Goal: Task Accomplishment & Management: Complete application form

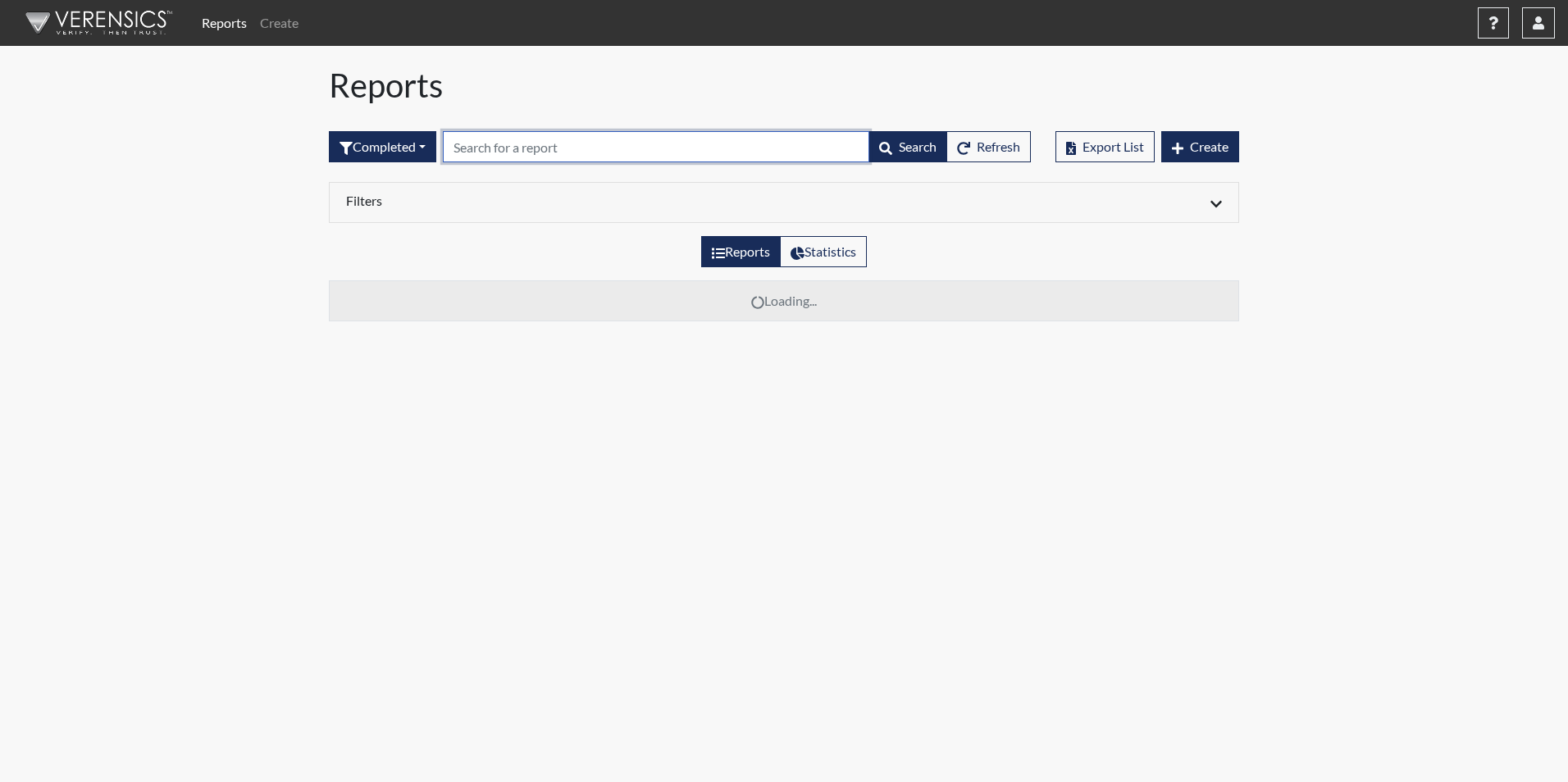
click at [487, 152] on input "text" at bounding box center [656, 147] width 427 height 32
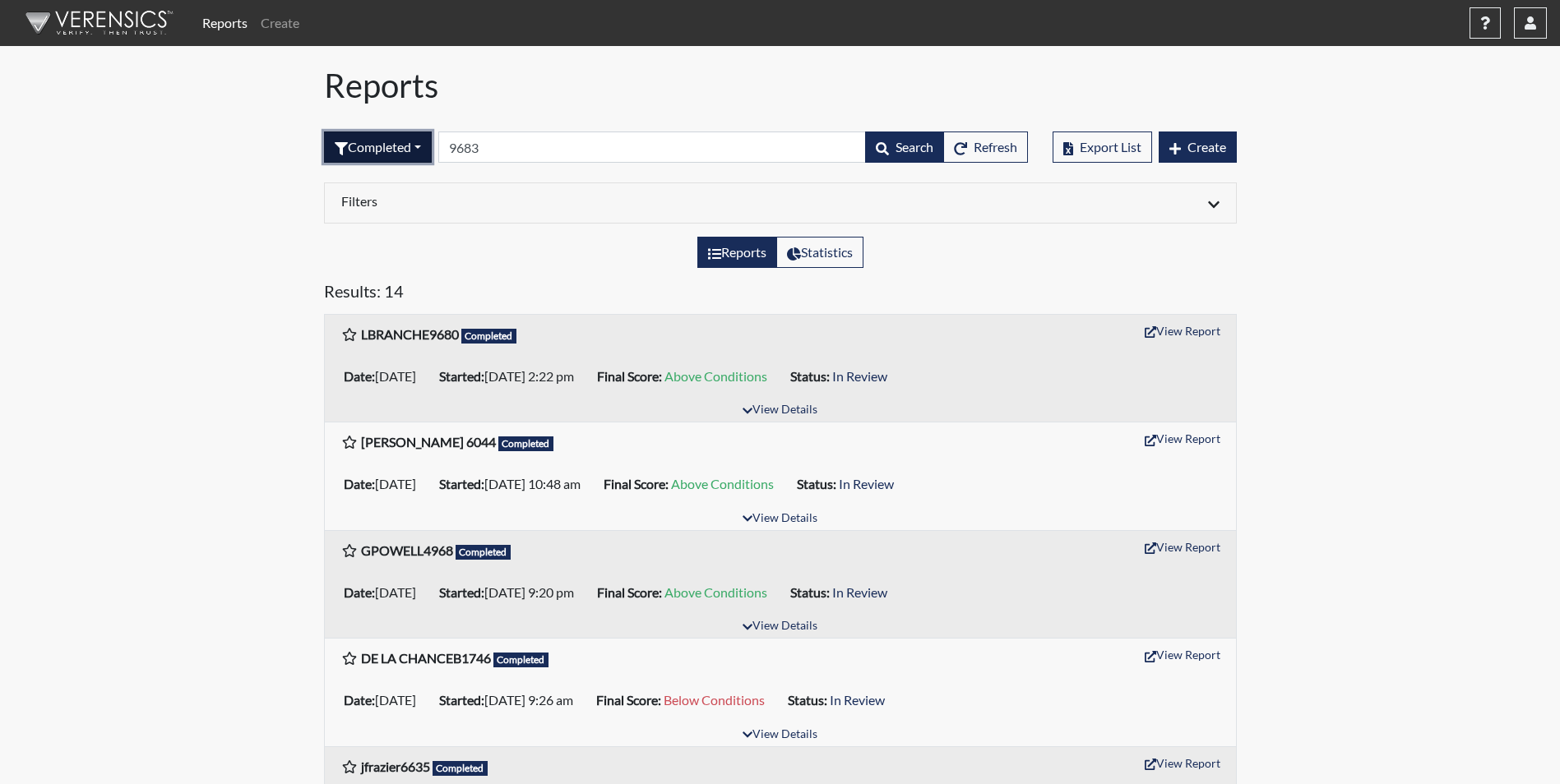
click at [420, 145] on button "Completed" at bounding box center [378, 147] width 108 height 32
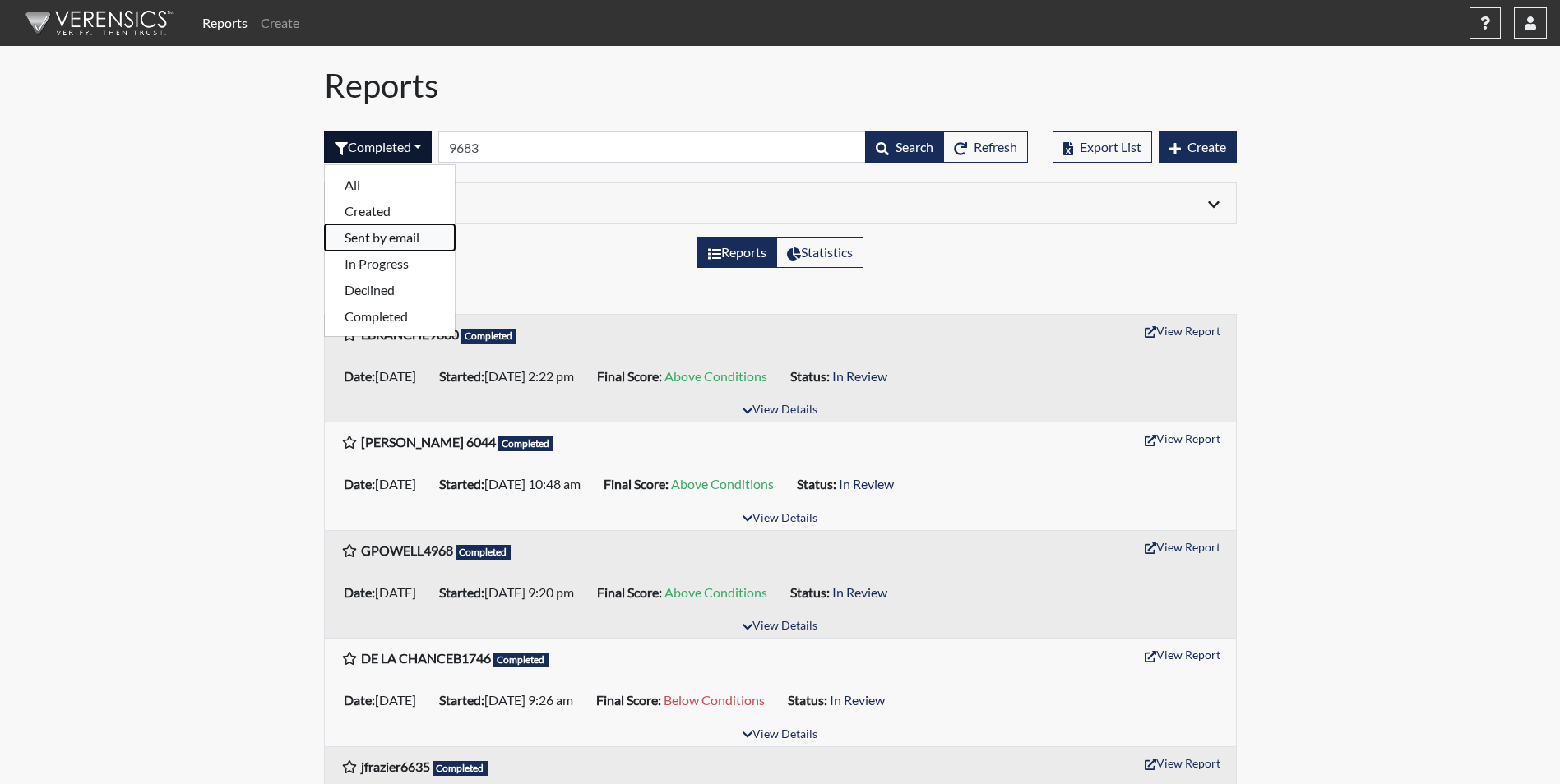
click at [392, 235] on button "Sent by email" at bounding box center [390, 237] width 130 height 27
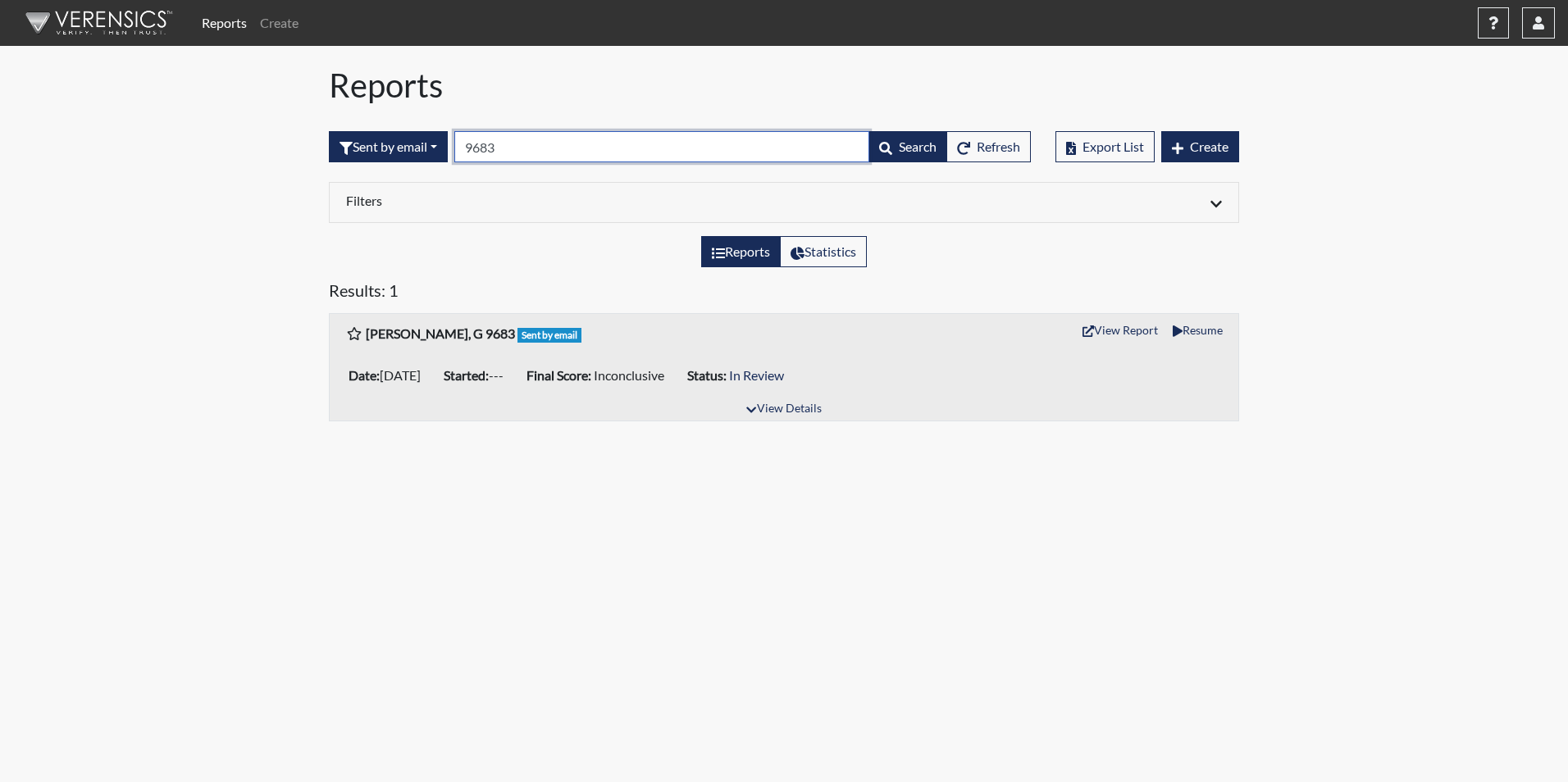
click at [526, 143] on input "9683" at bounding box center [662, 147] width 415 height 32
type input "9"
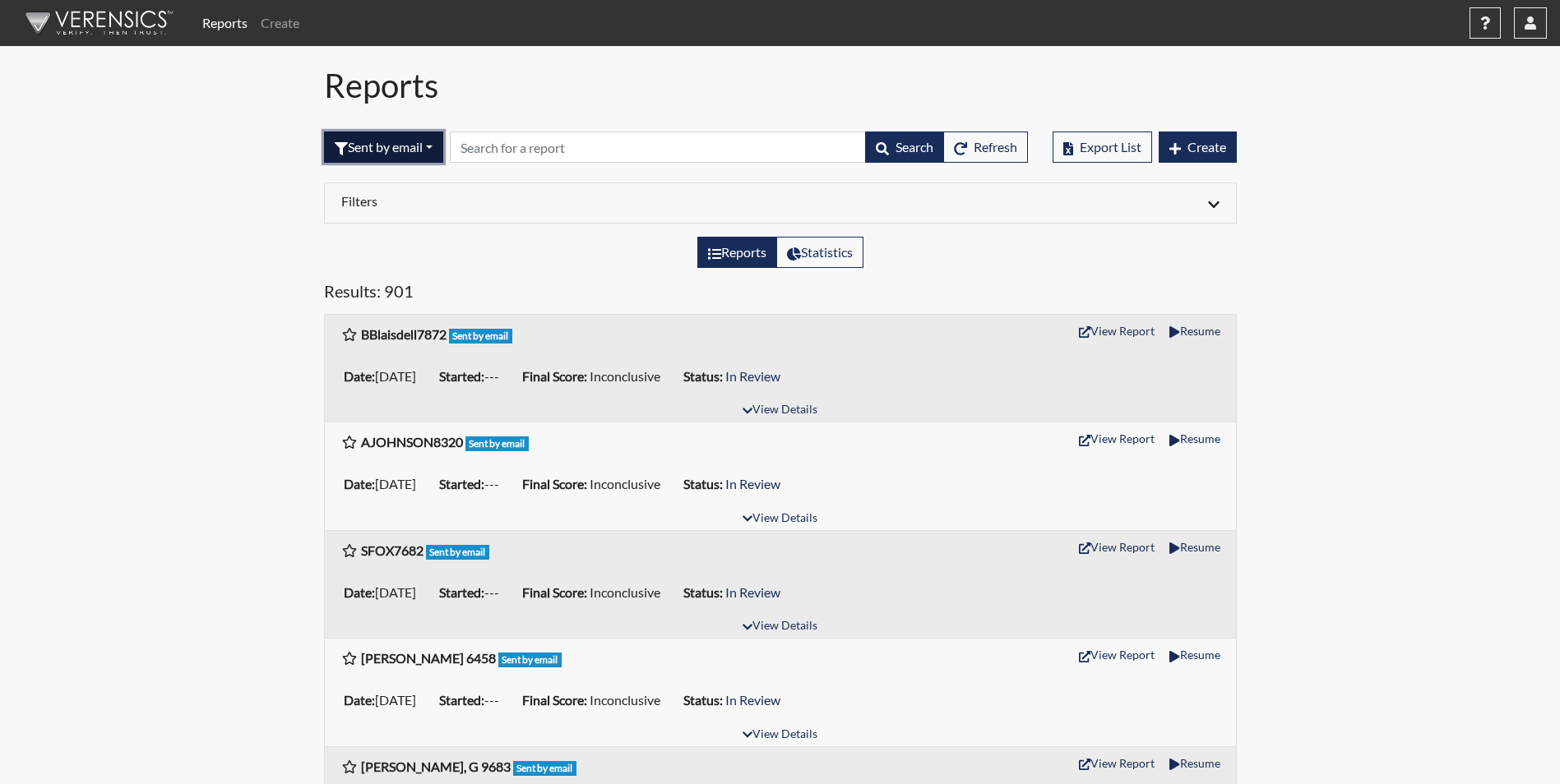
click at [435, 147] on button "Sent by email" at bounding box center [383, 147] width 119 height 32
click at [384, 313] on button "Completed" at bounding box center [390, 316] width 130 height 27
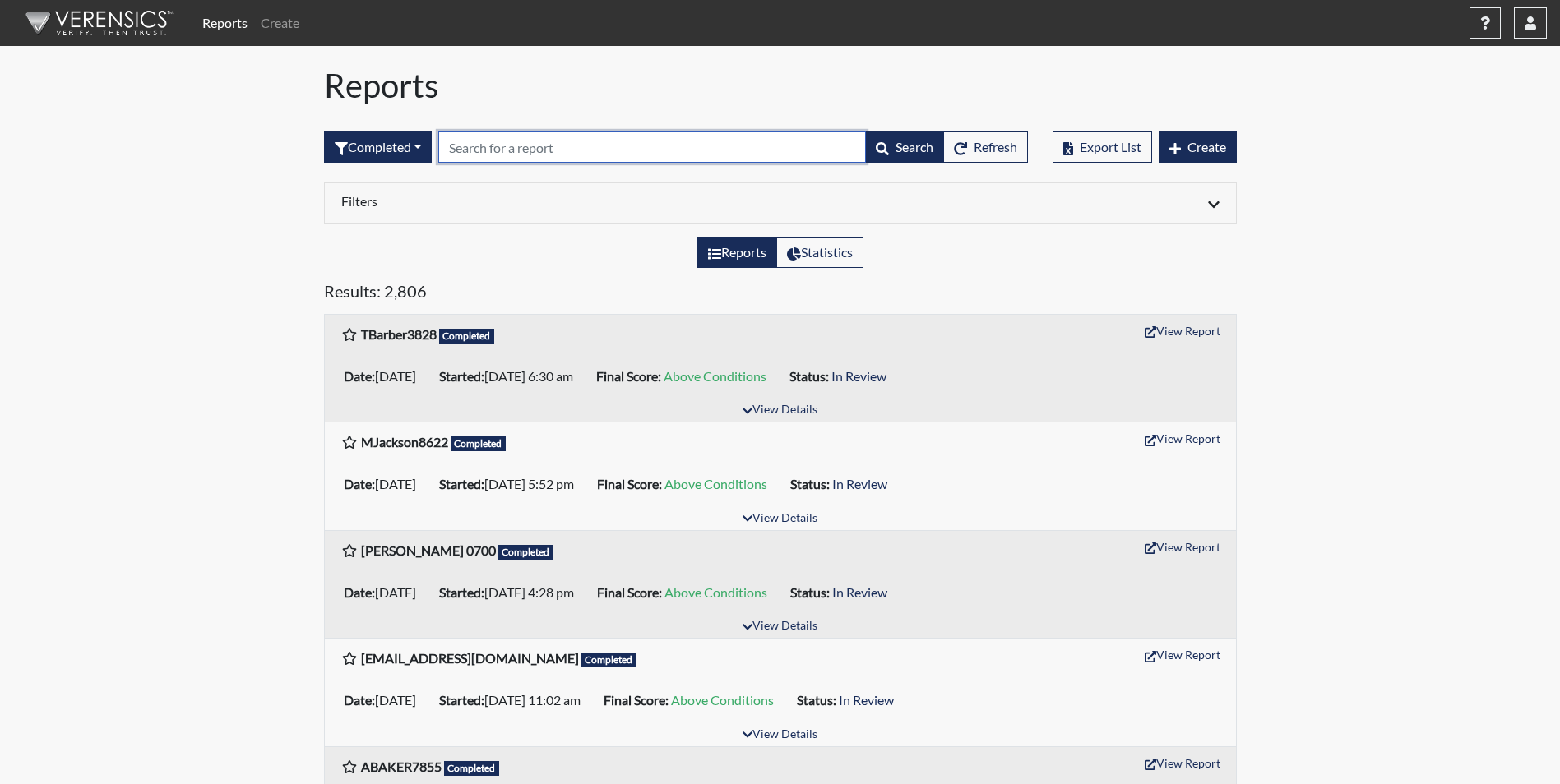
click at [482, 146] on input "text" at bounding box center [652, 147] width 428 height 32
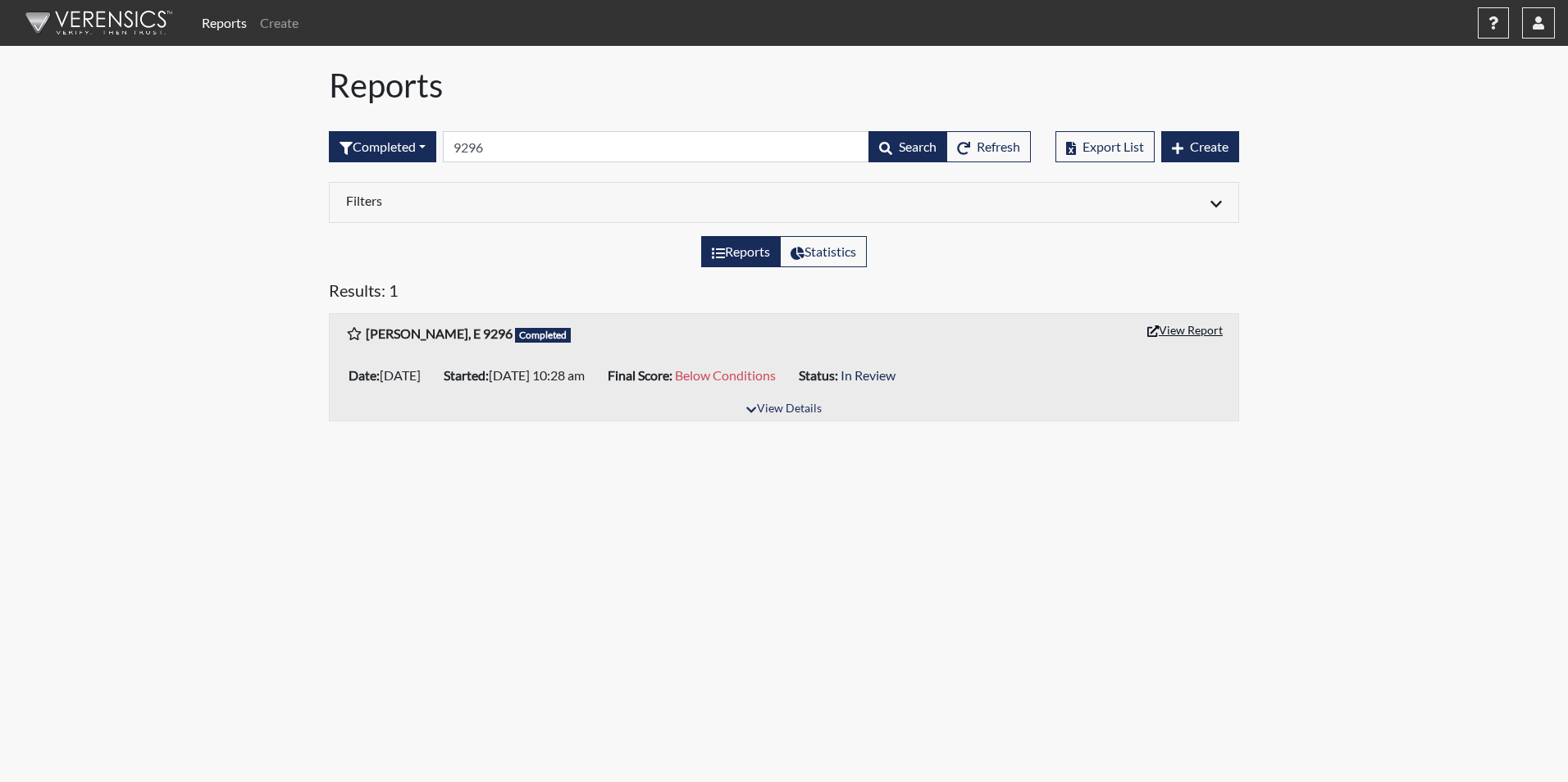
click at [1181, 326] on button "View Report" at bounding box center [1185, 330] width 90 height 26
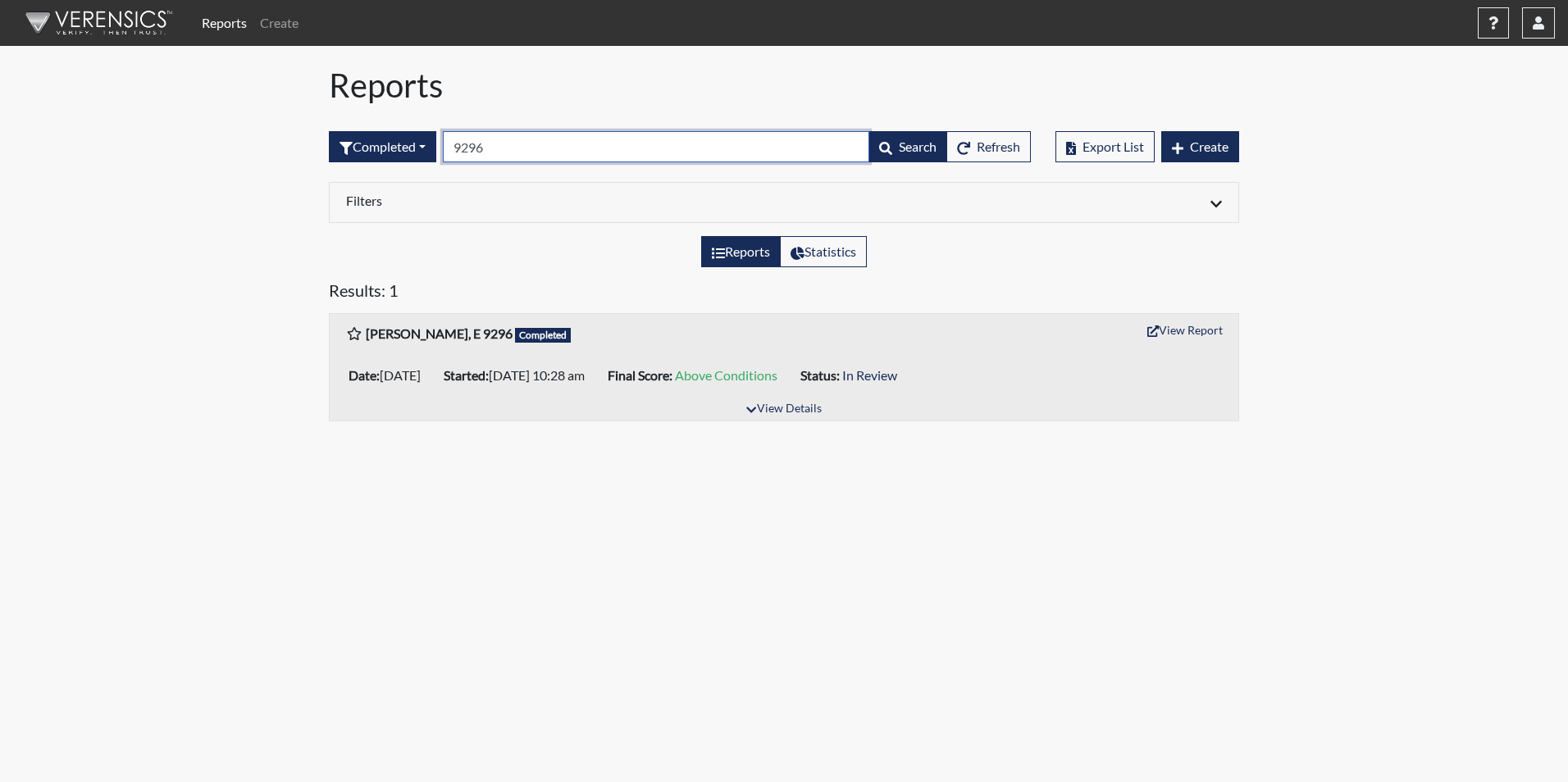
click at [521, 155] on input "9296" at bounding box center [656, 147] width 427 height 32
type input "9"
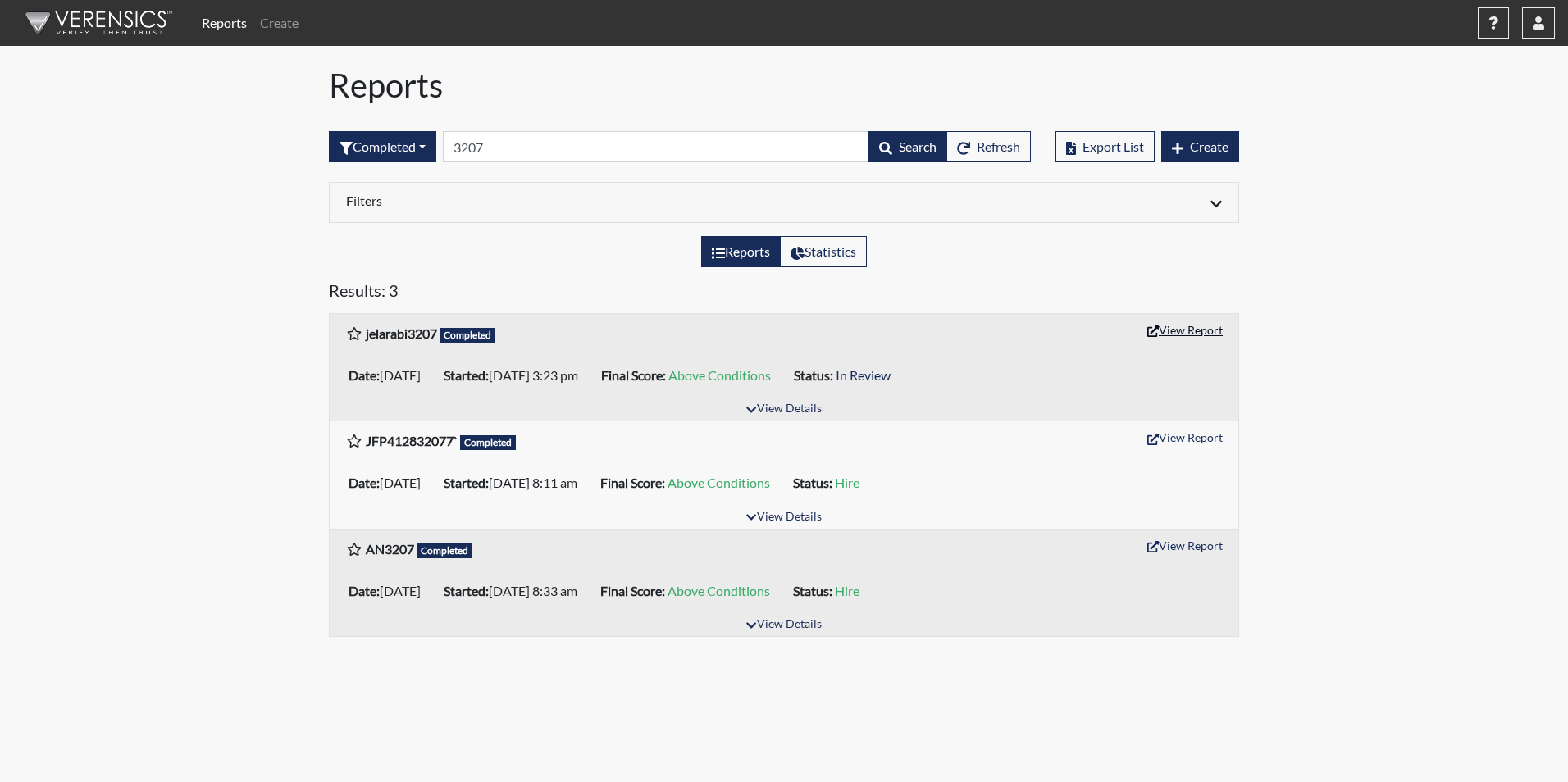
click at [1178, 327] on button "View Report" at bounding box center [1185, 330] width 90 height 26
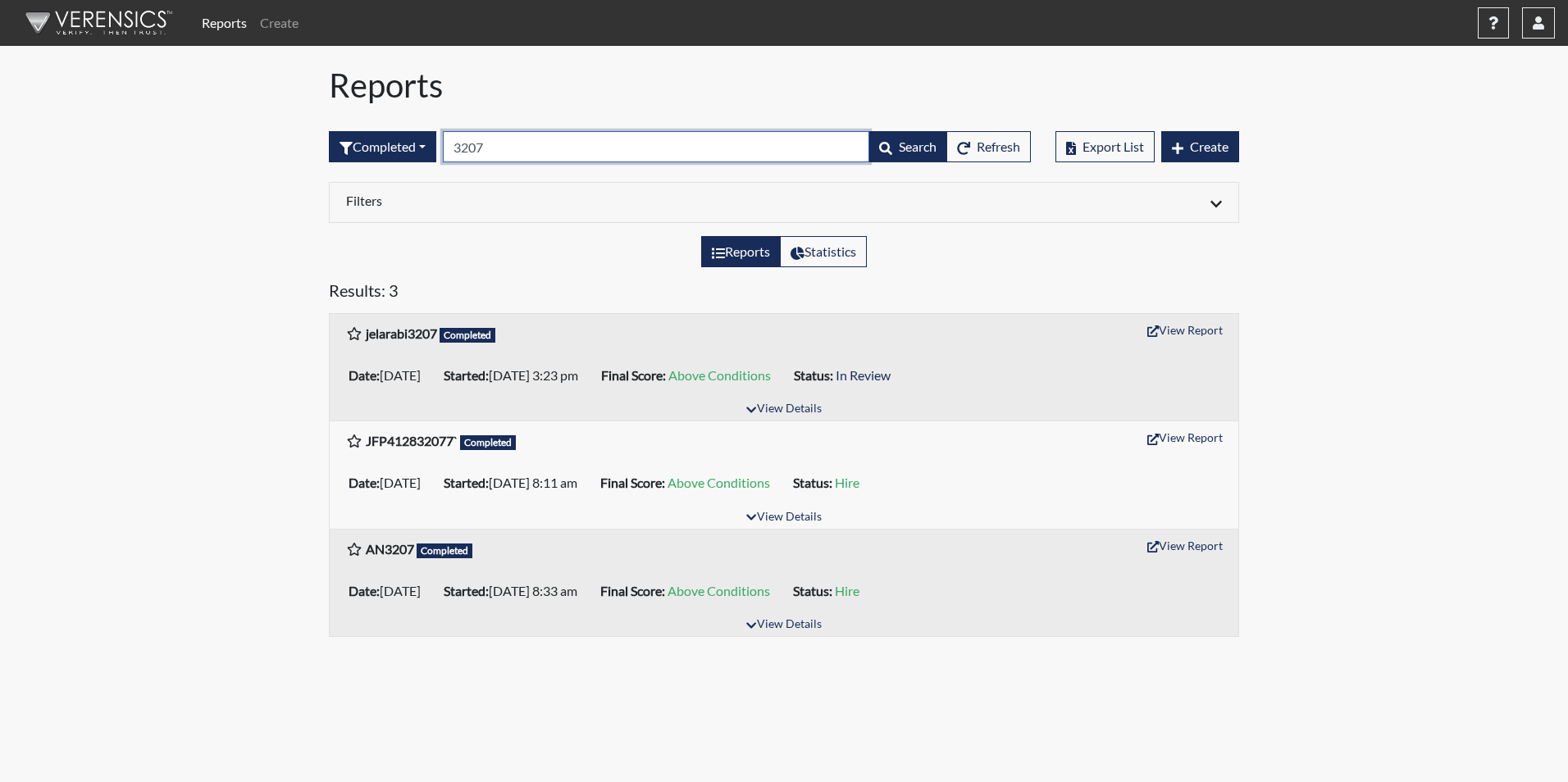
click at [538, 153] on input "3207" at bounding box center [656, 147] width 427 height 32
type input "3"
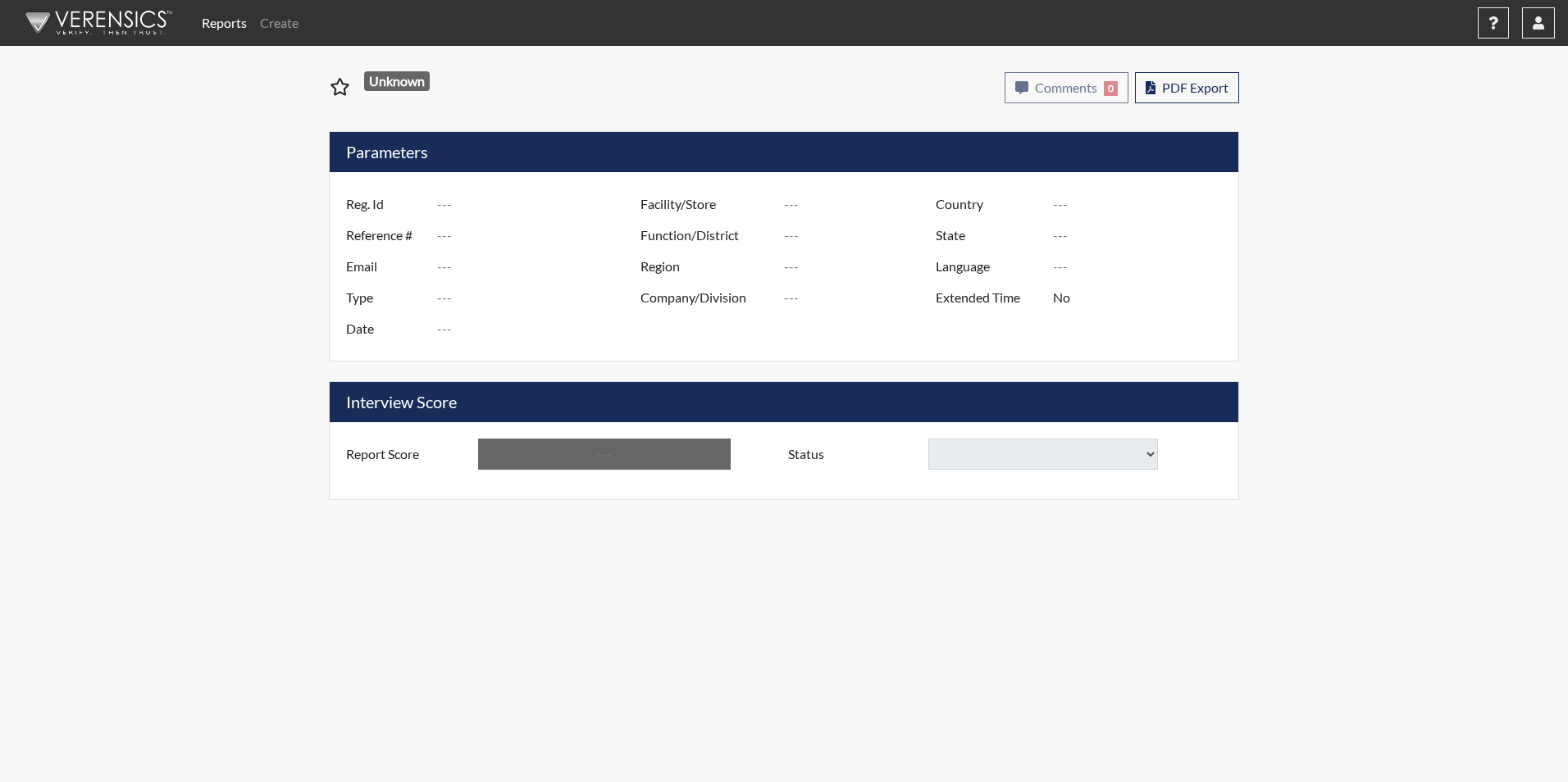
type input "NUNLEY, E 9296"
type input "51250"
type input "ERICANUNLEY1803@GMAIL.COM"
type input "Corrections Pre-Employment"
type input "Sep 12, 2025"
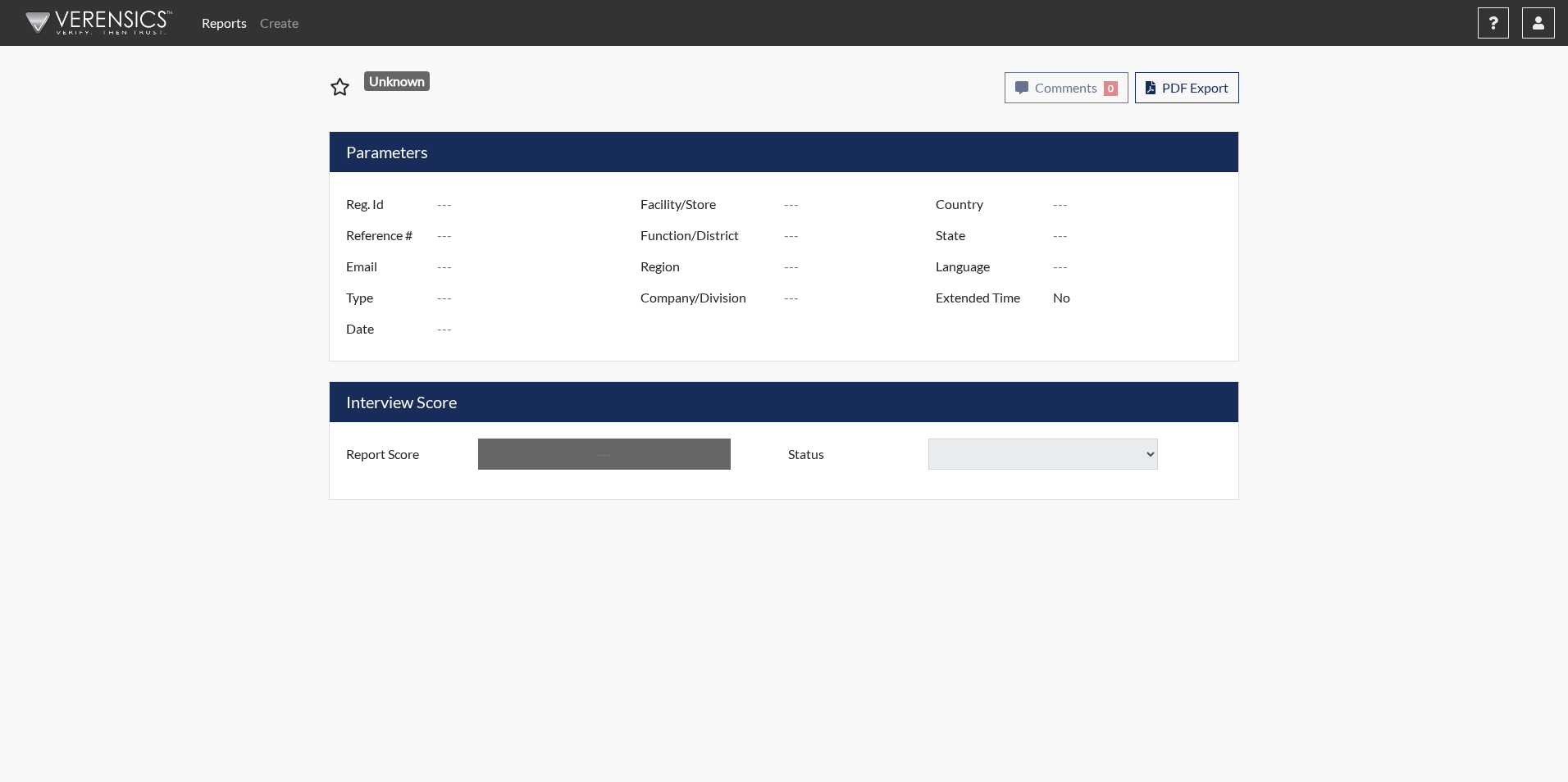
type input "Kershaw CI"
type input "[GEOGRAPHIC_DATA]"
type input "[US_STATE]"
type input "English"
type input "Yes"
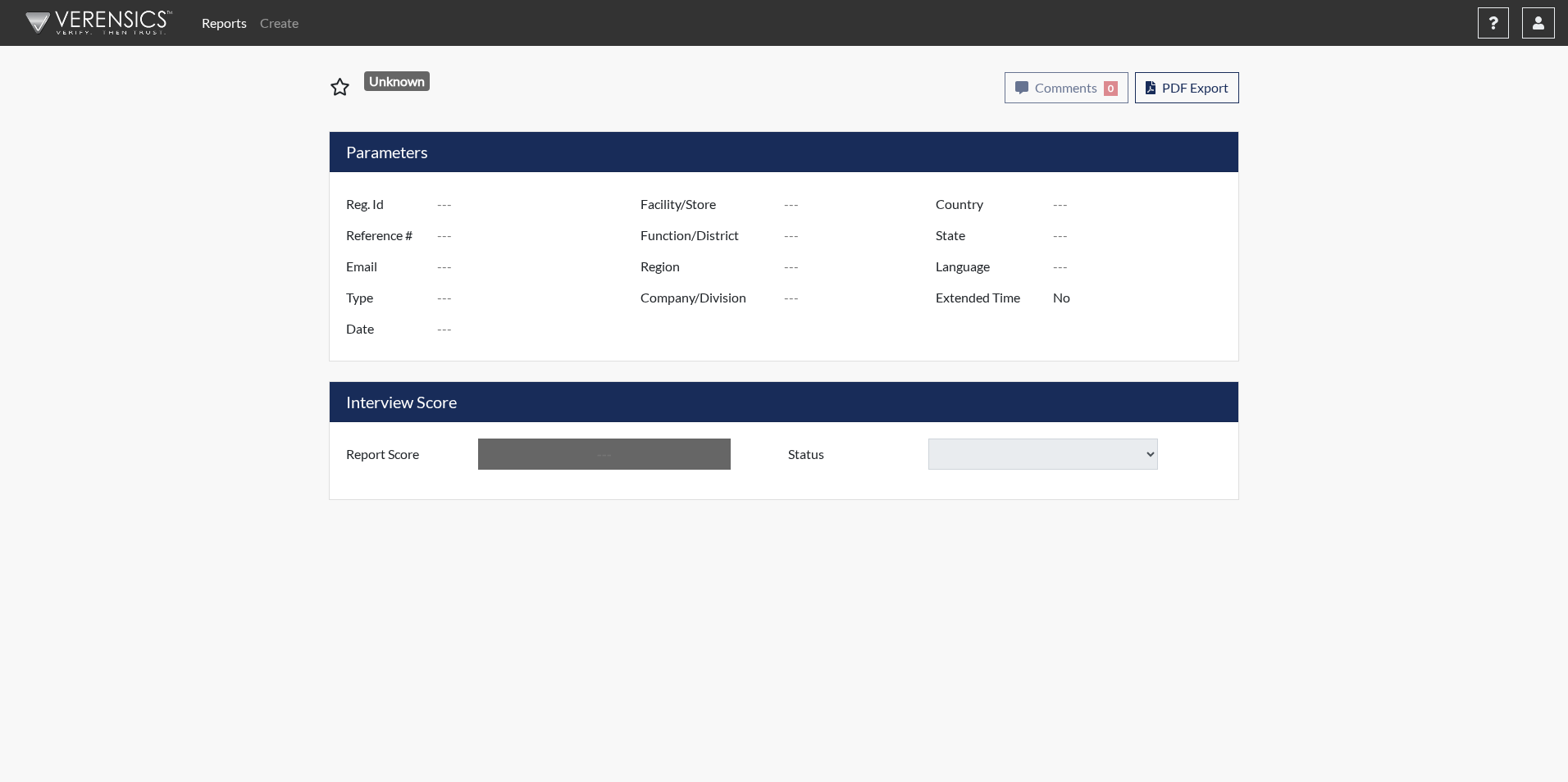
type input "Below Conditions"
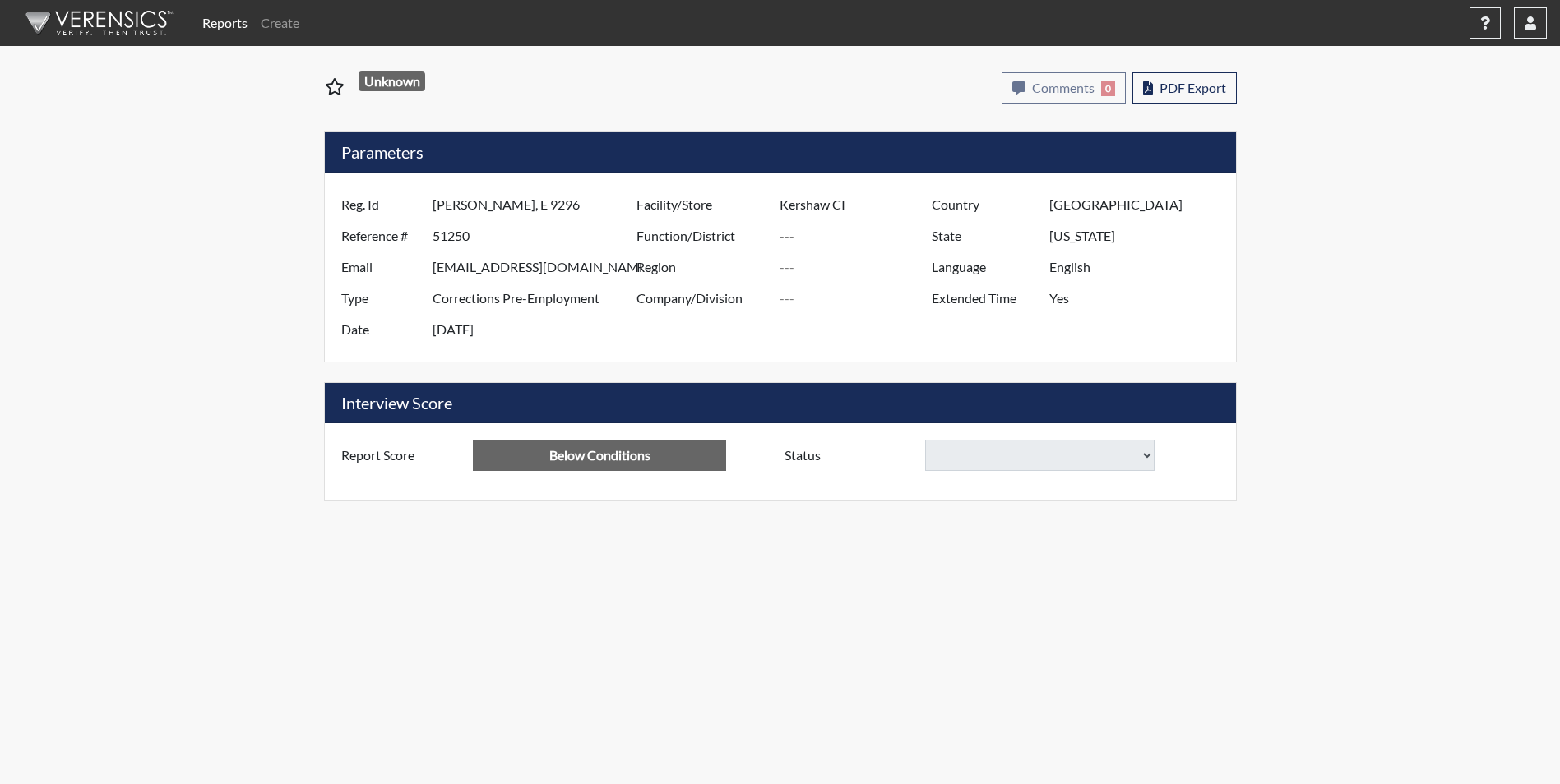
select select
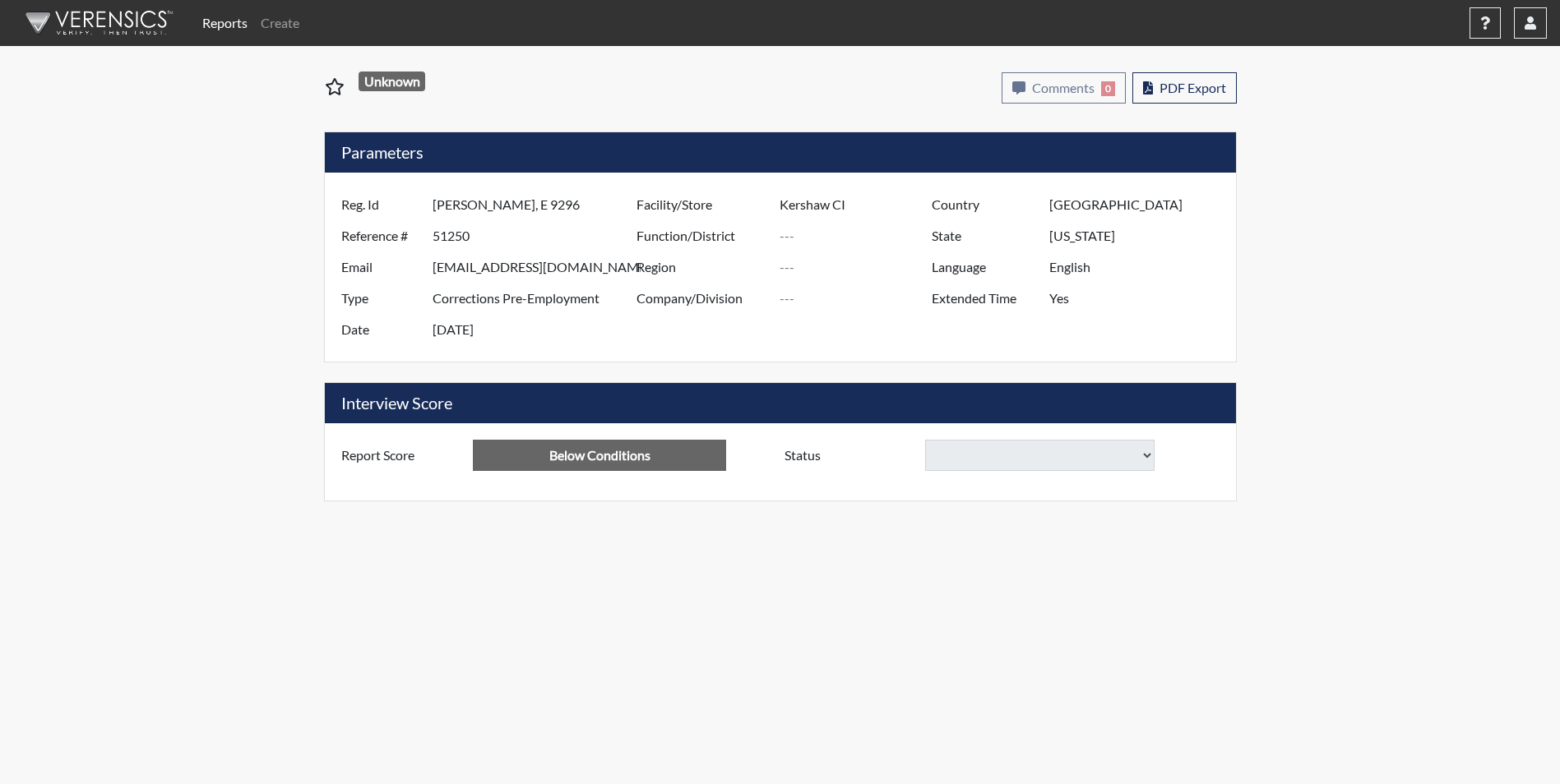
select select
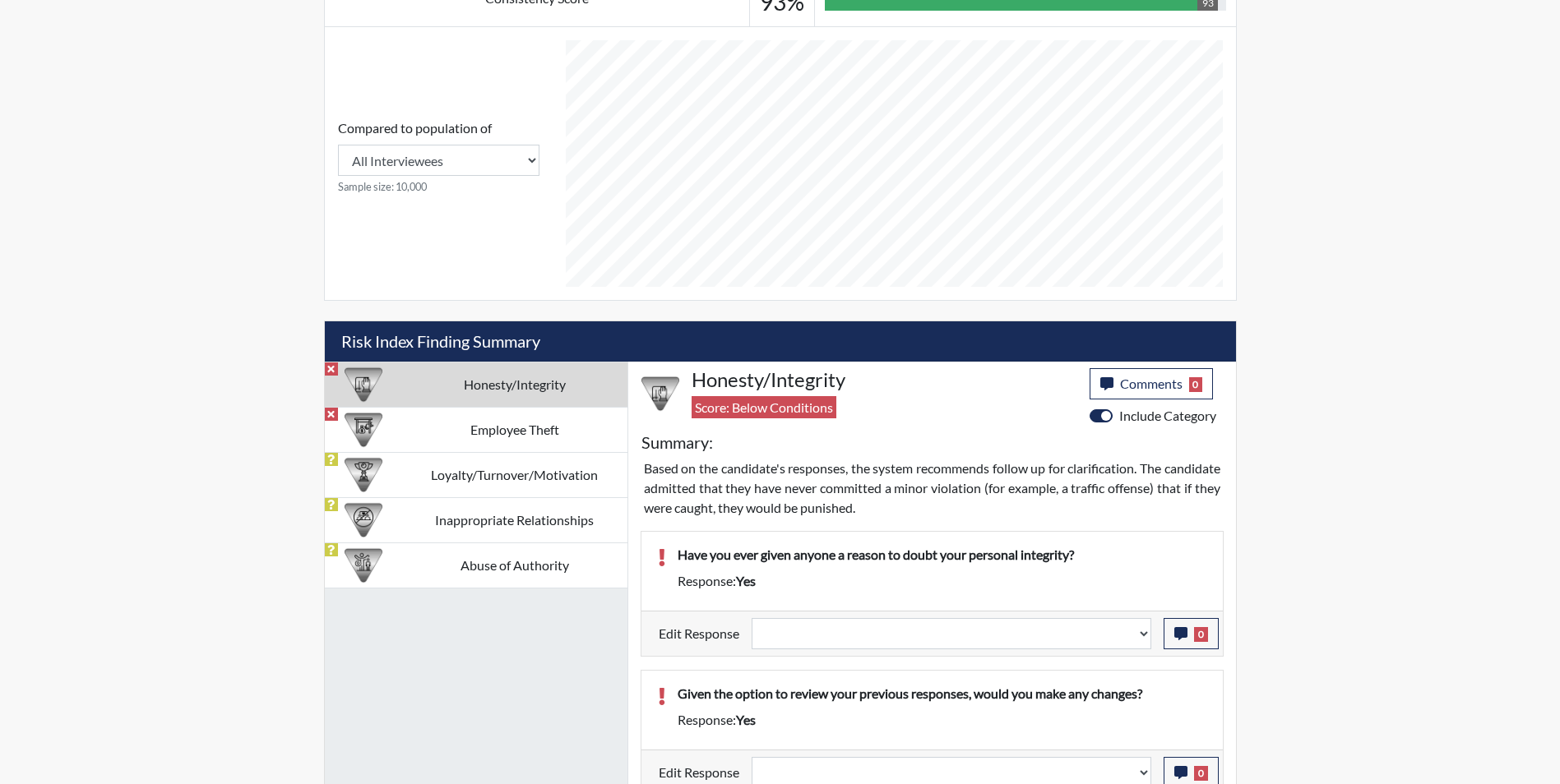
scroll to position [870, 0]
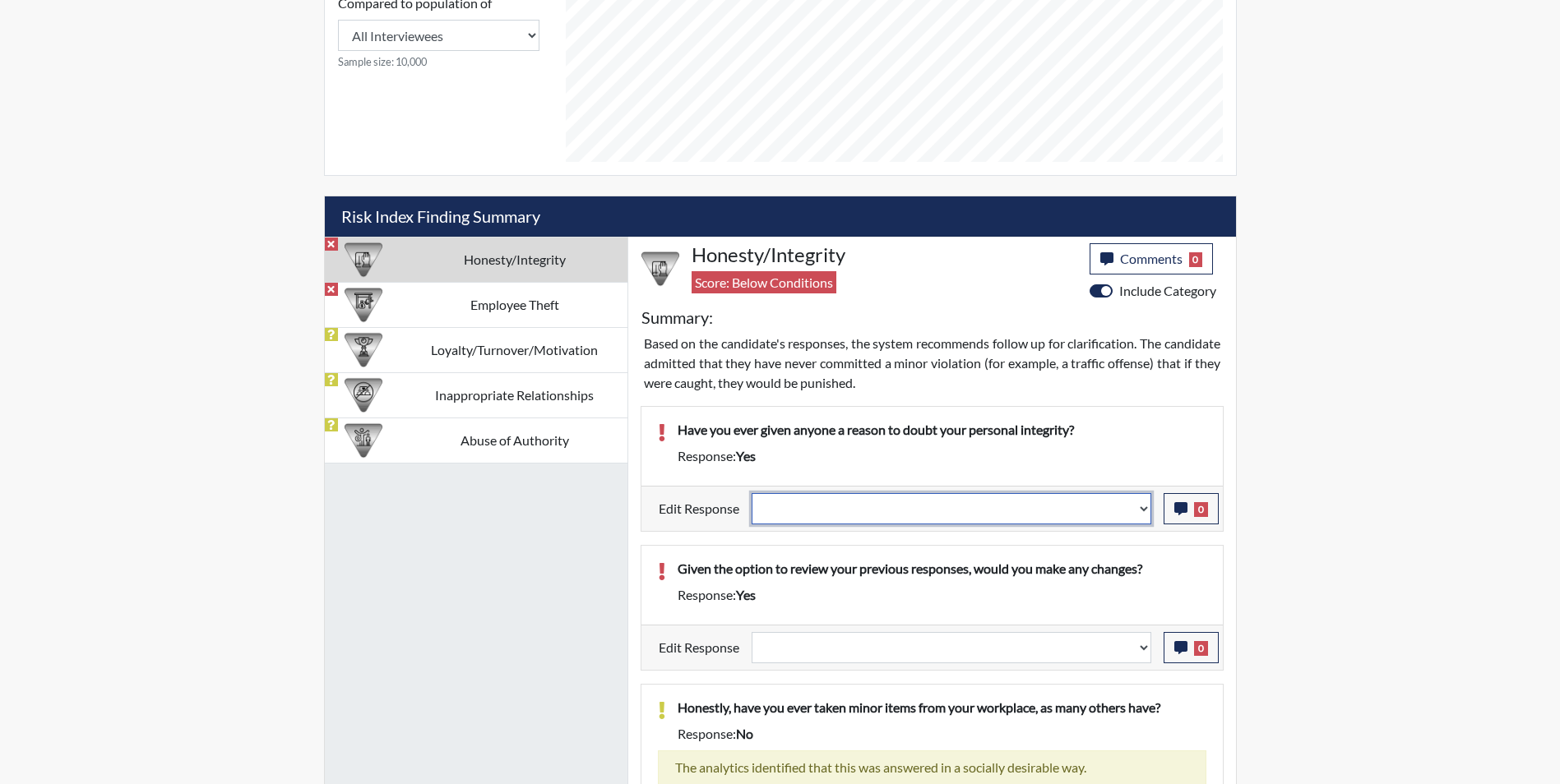
click at [813, 512] on select "Question is not relevant. Results will be updated. Reasonable explanation provi…" at bounding box center [951, 508] width 400 height 32
select select "reasonable-explanation-provided"
click at [752, 493] on select "Question is not relevant. Results will be updated. Reasonable explanation provi…" at bounding box center [951, 508] width 400 height 32
select select
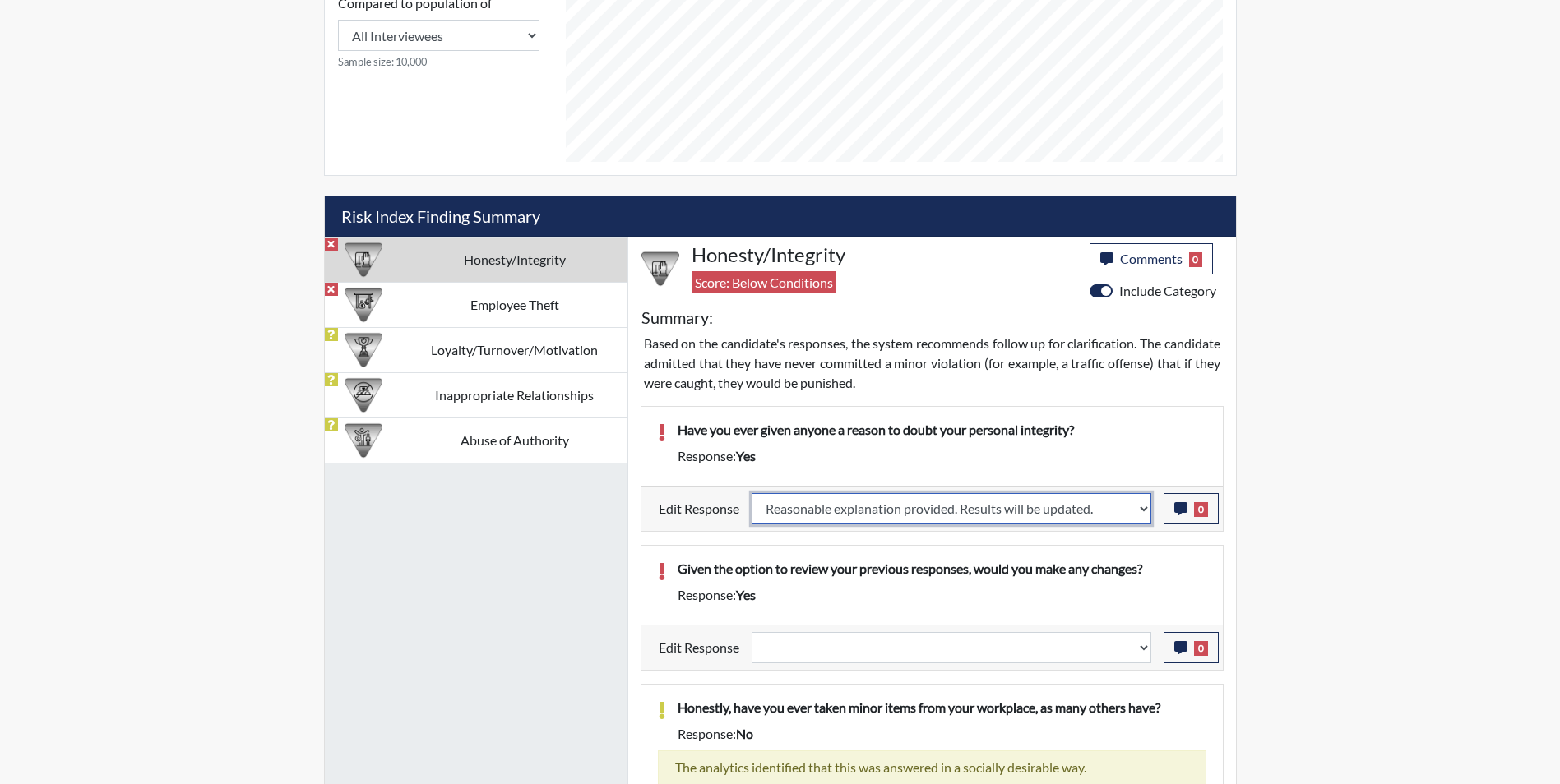
select select
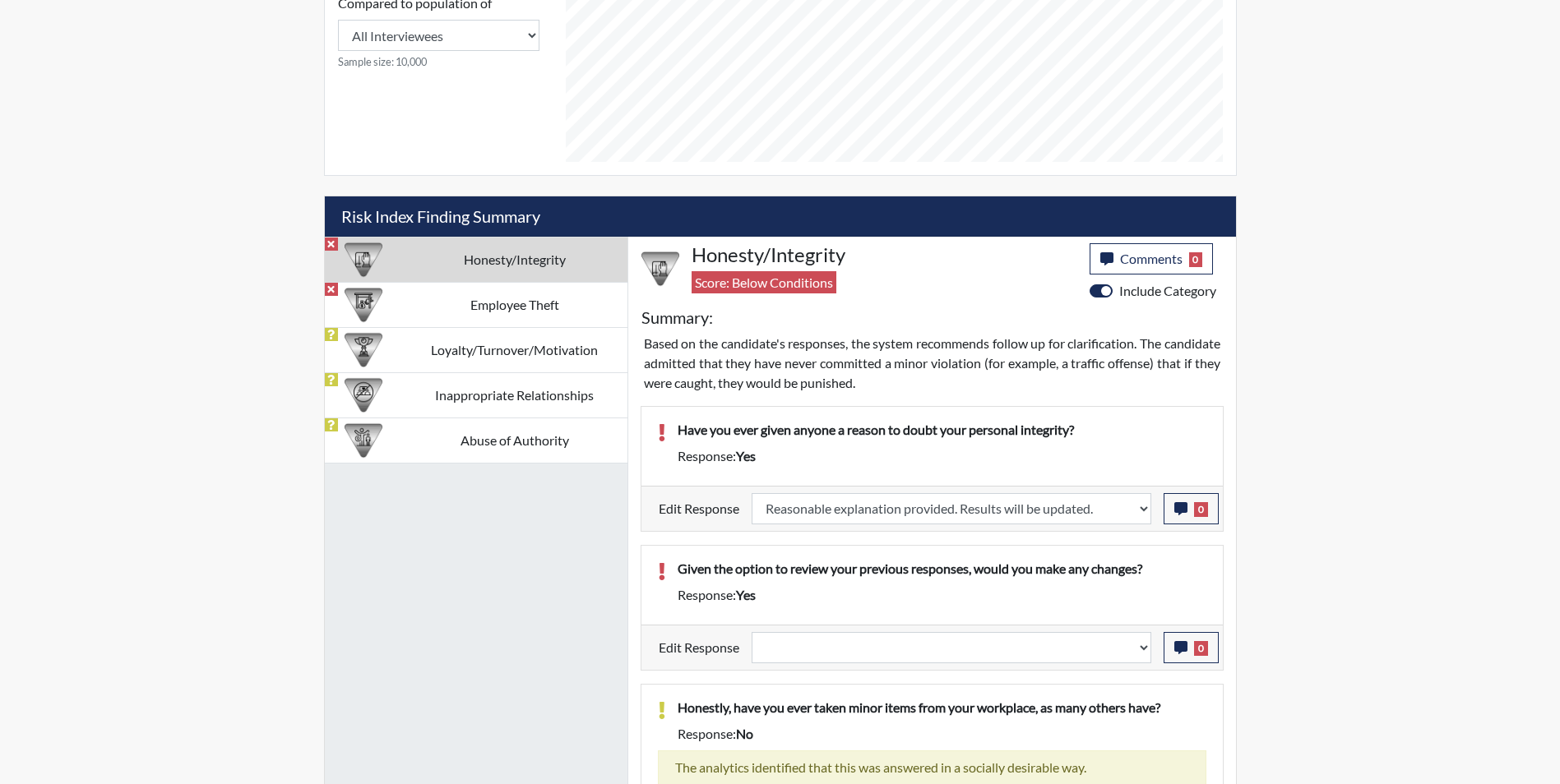
select select
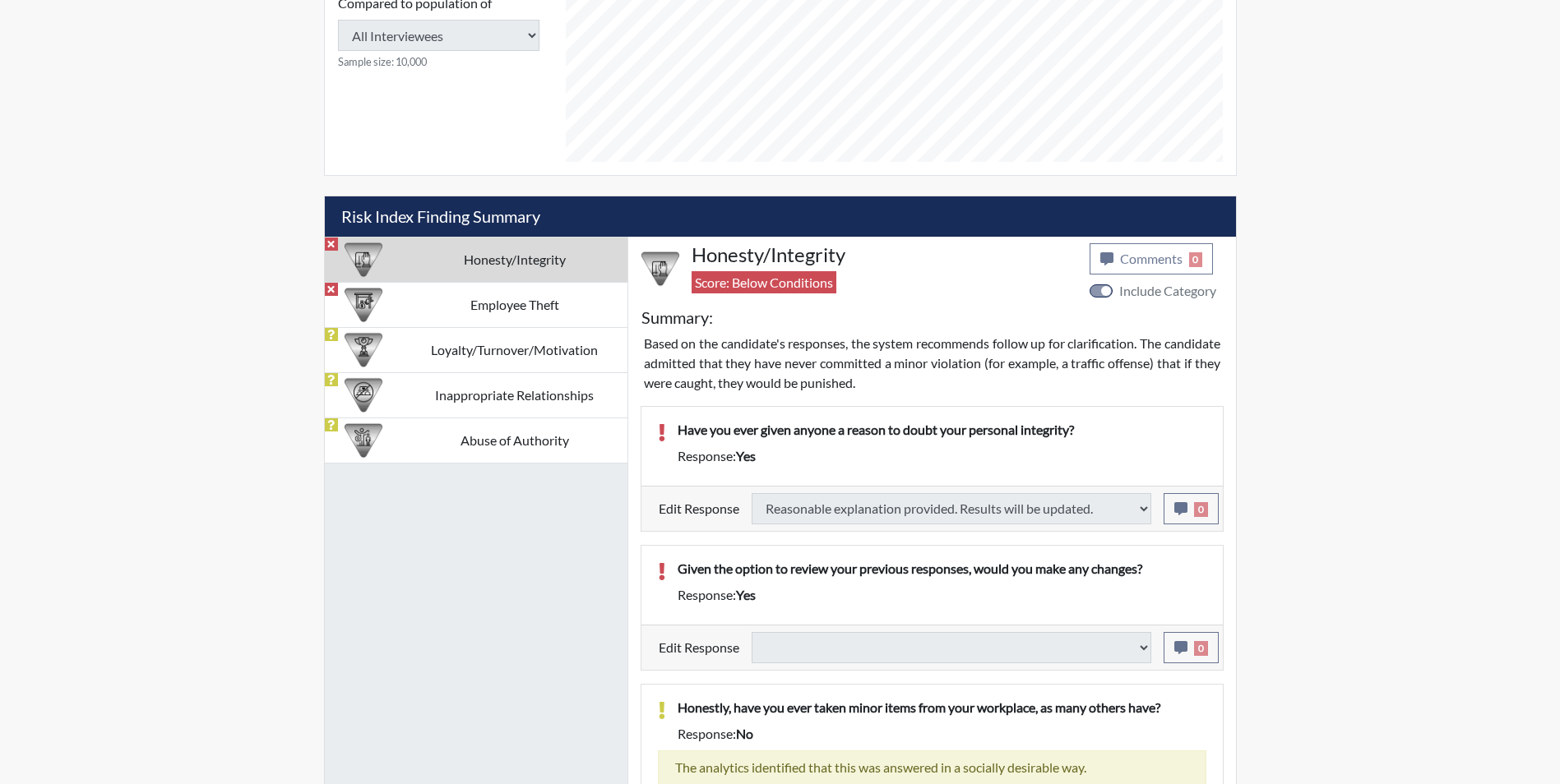
select select
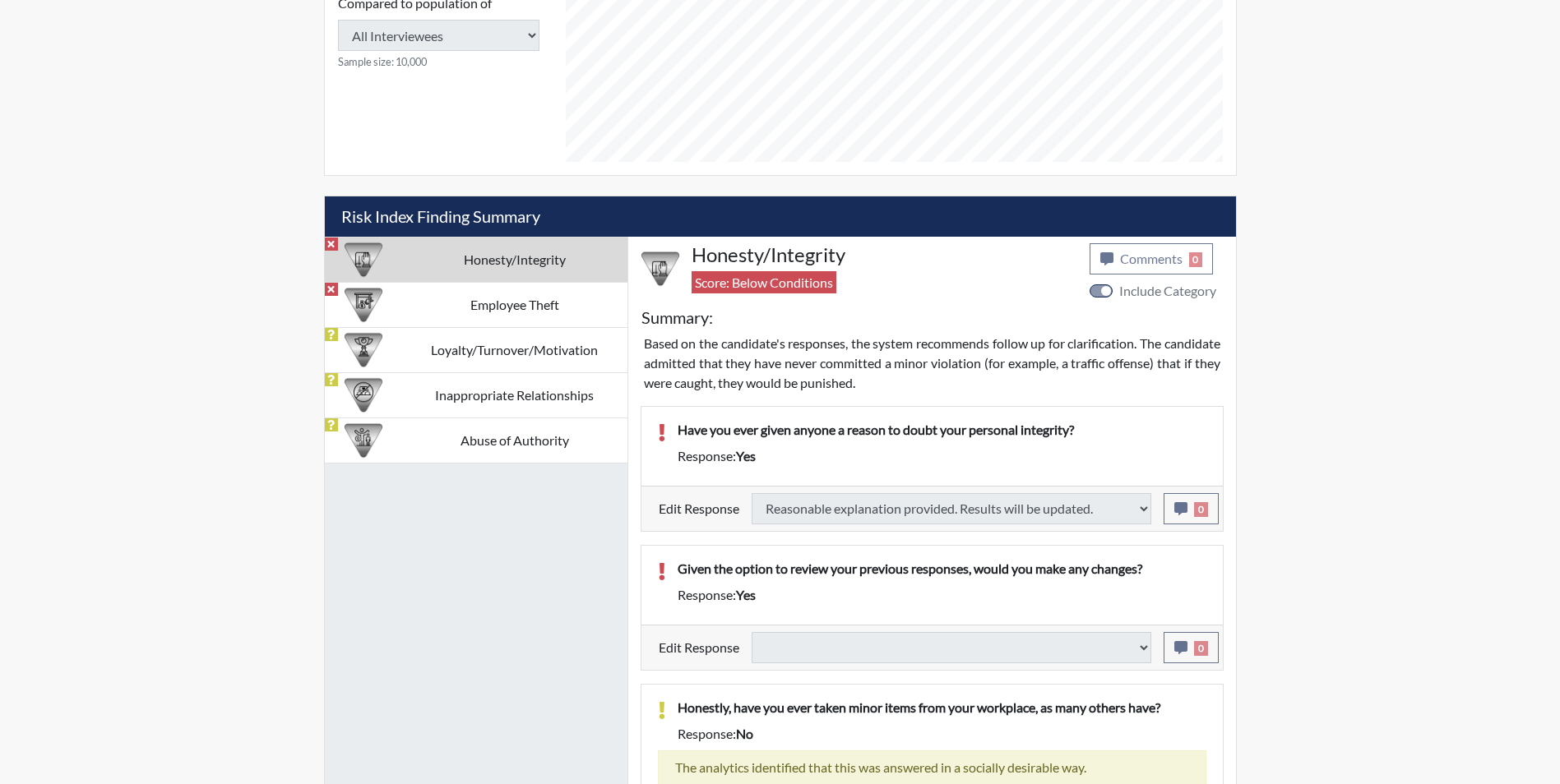
select select
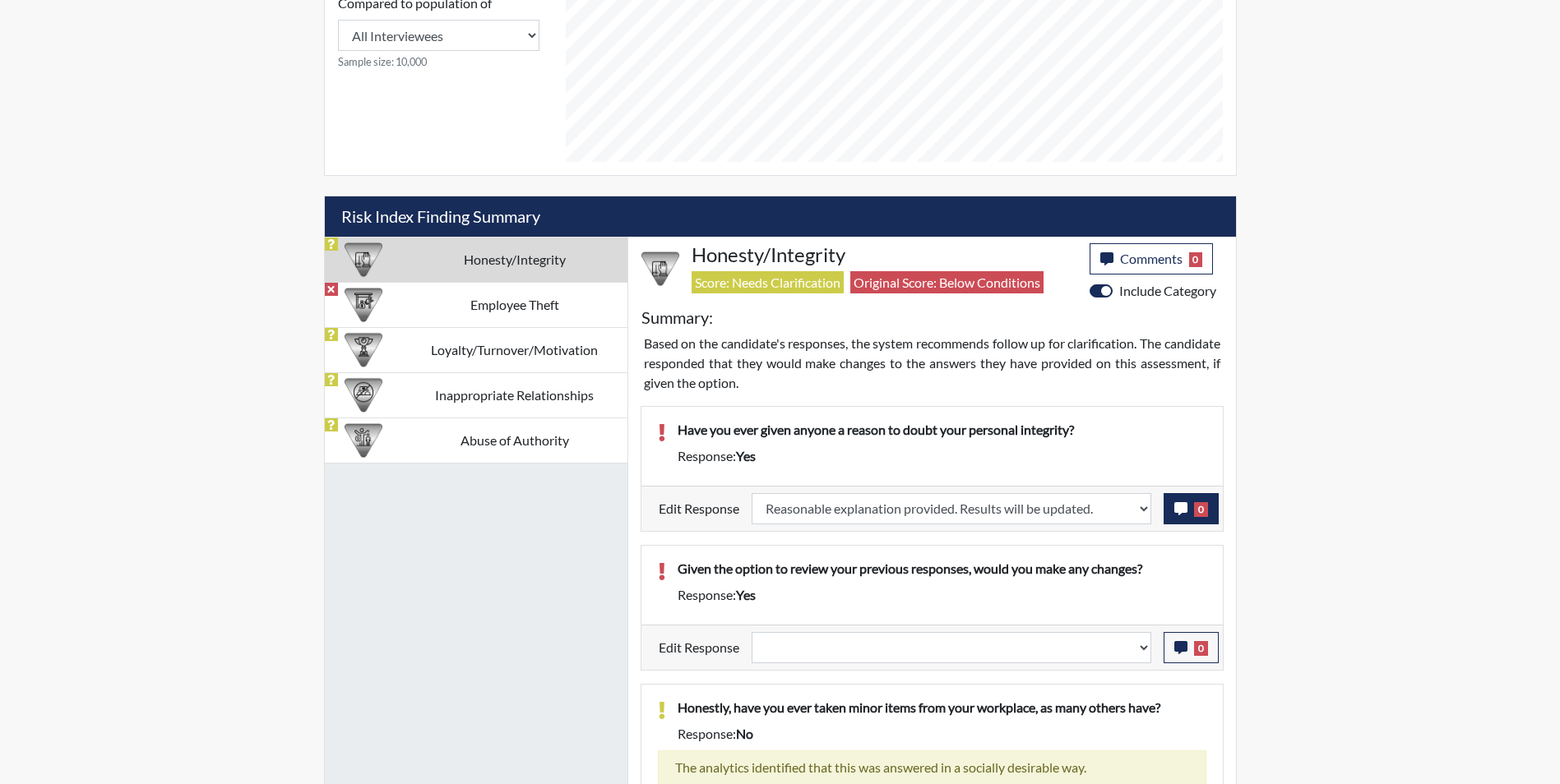
scroll to position [273, 683]
click at [1180, 510] on icon "button" at bounding box center [1181, 508] width 13 height 13
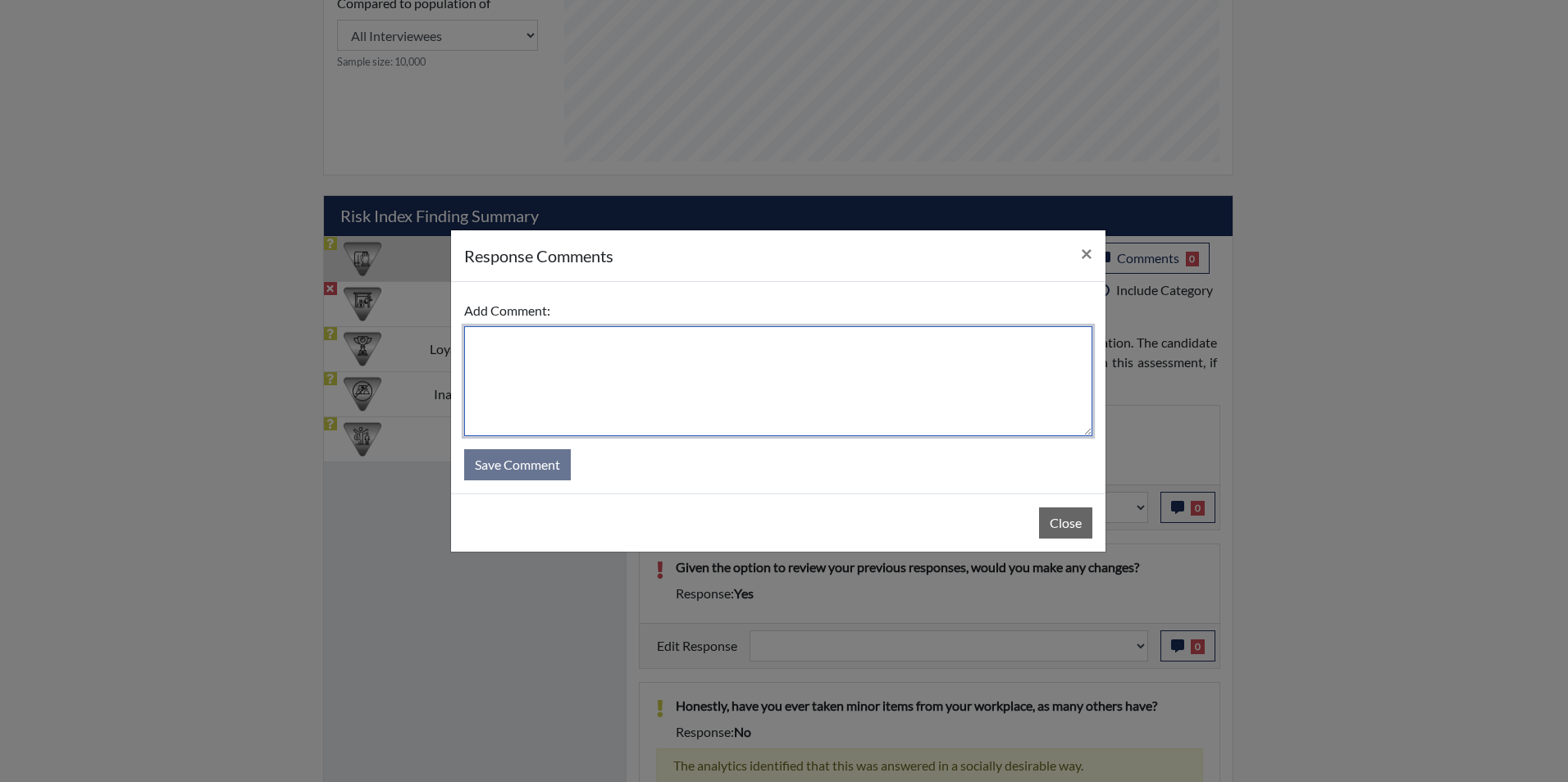
click at [657, 364] on textarea at bounding box center [778, 381] width 628 height 110
type textarea "Applicant answered no"
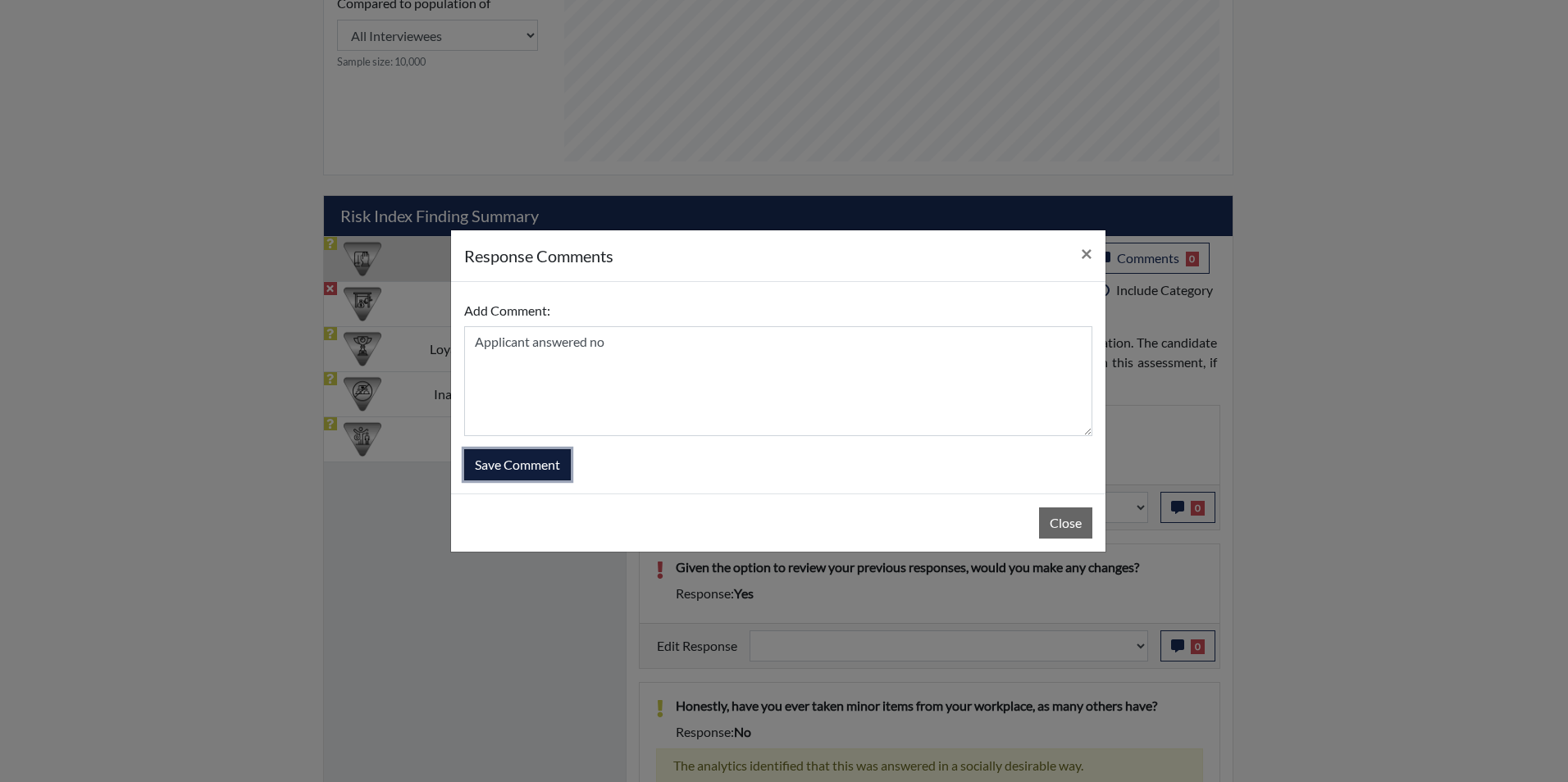
click at [534, 464] on button "Save Comment" at bounding box center [517, 464] width 107 height 32
select select
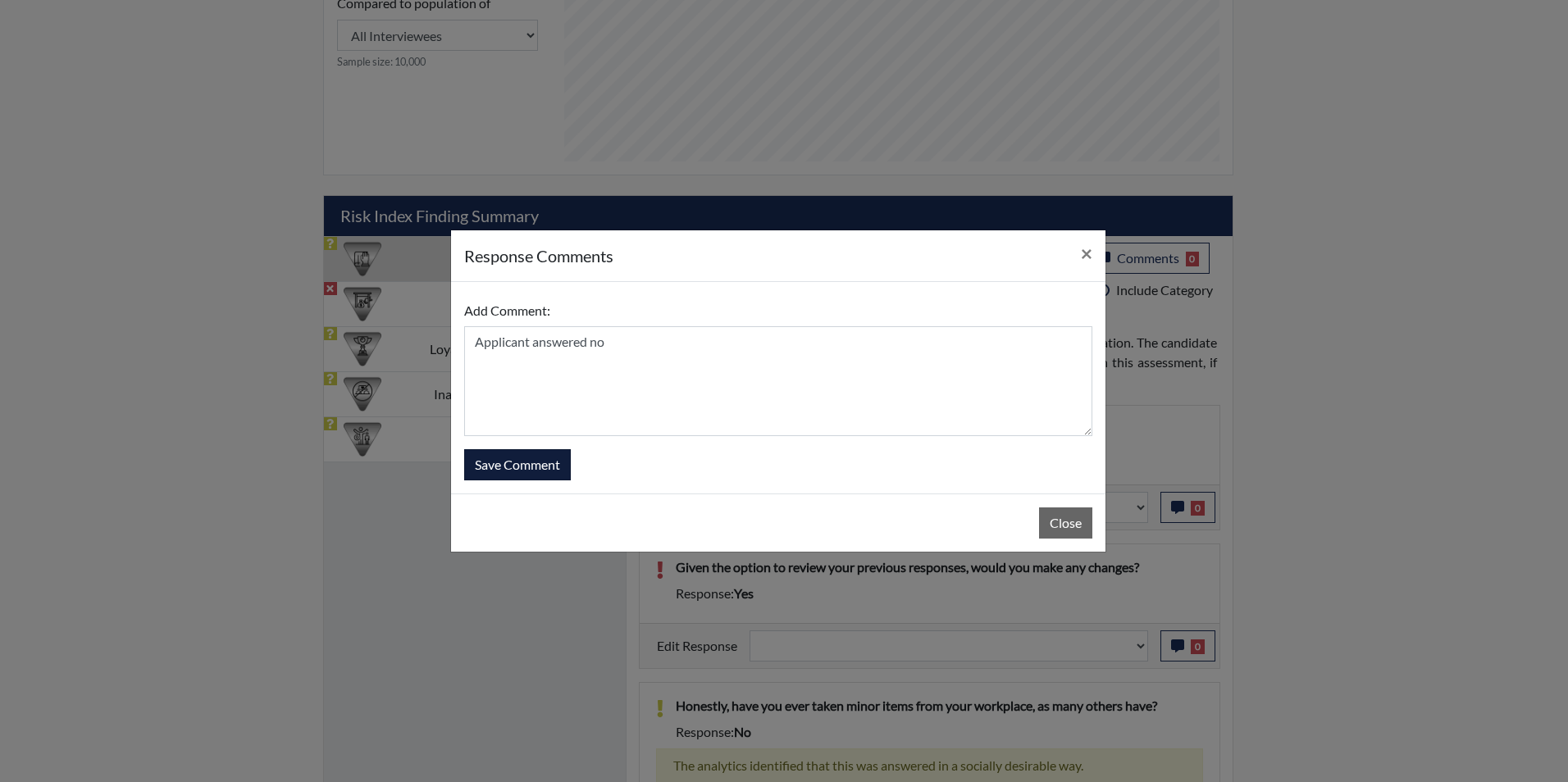
select select
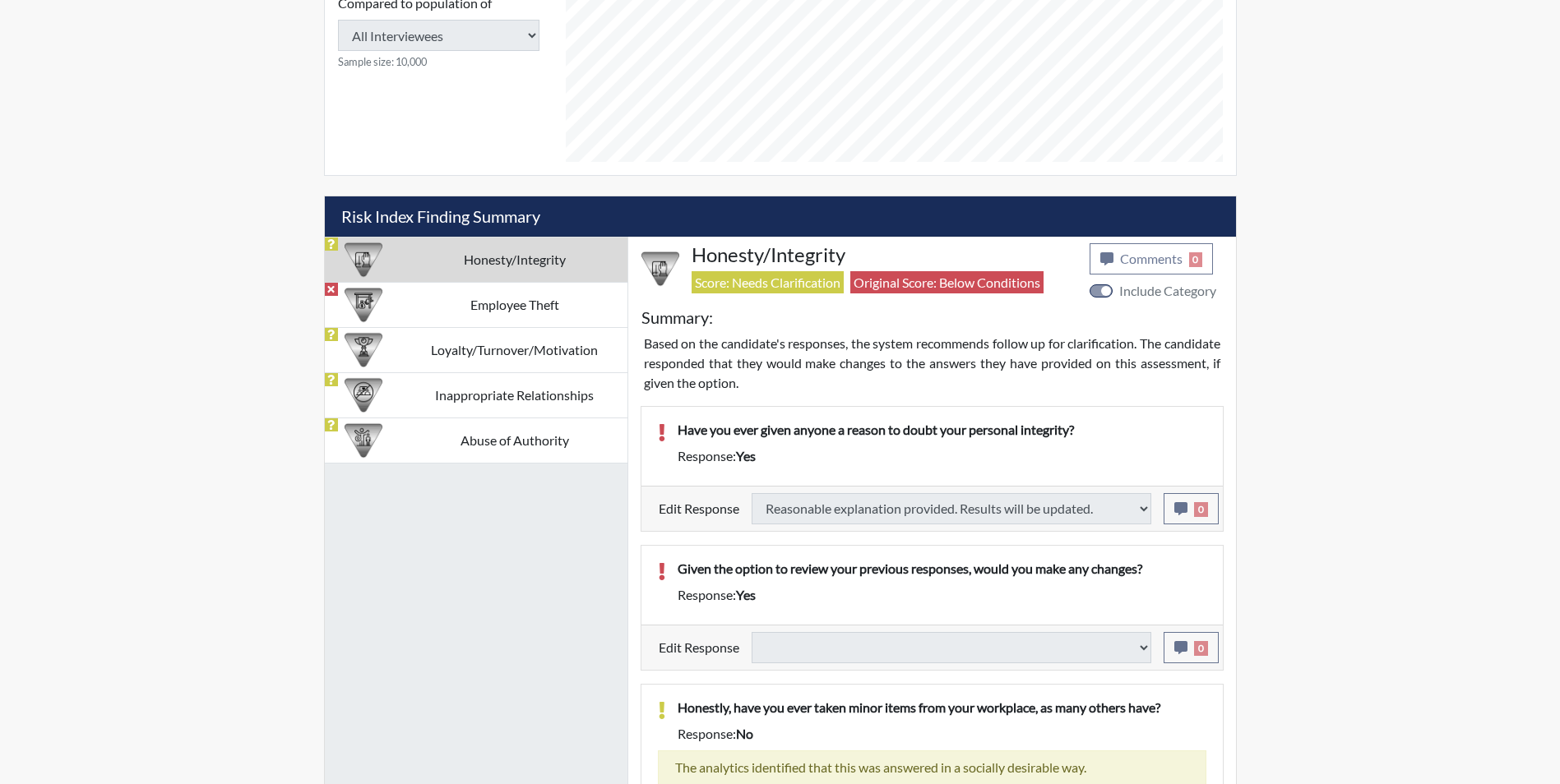
select select
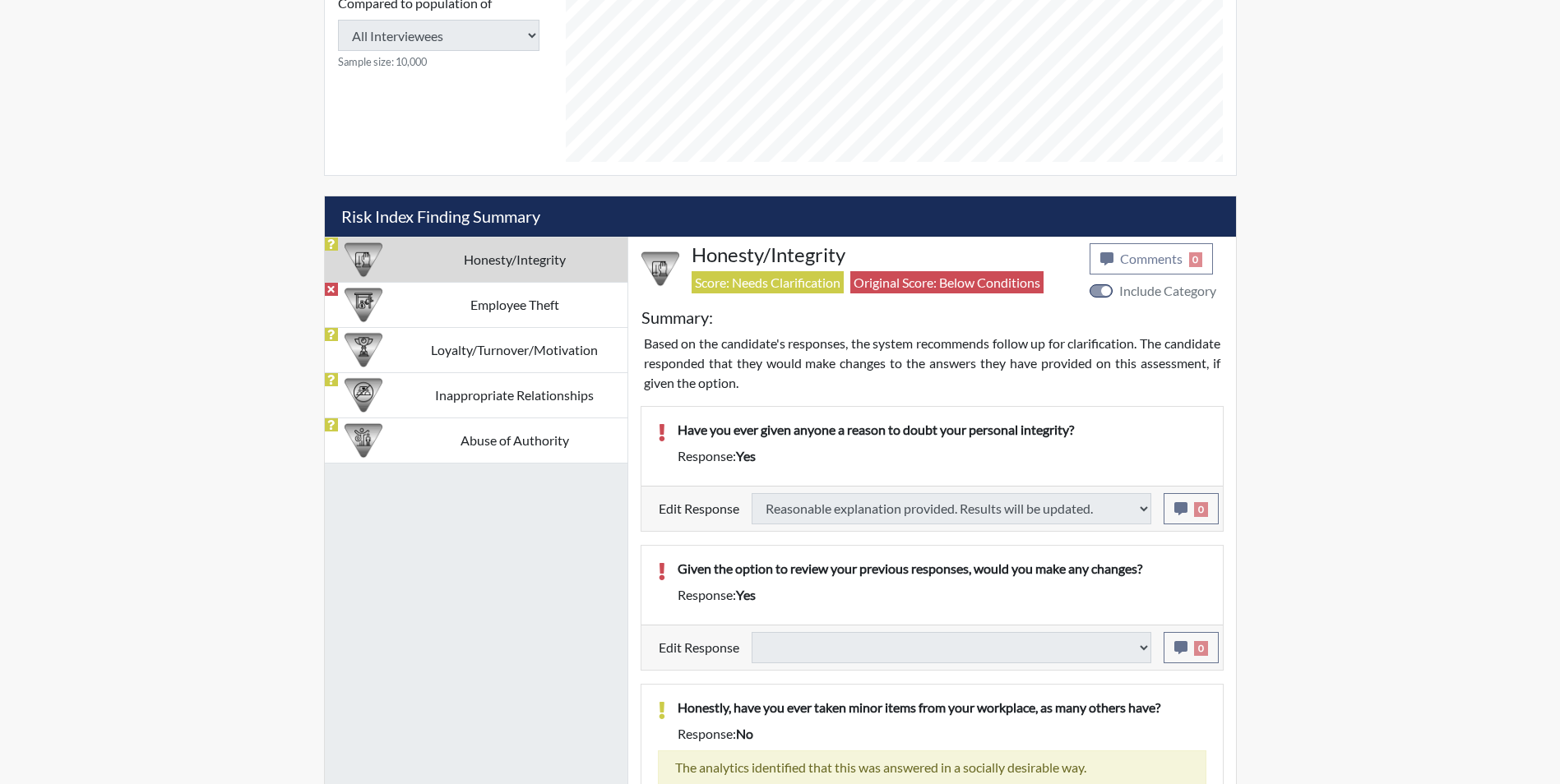
select select
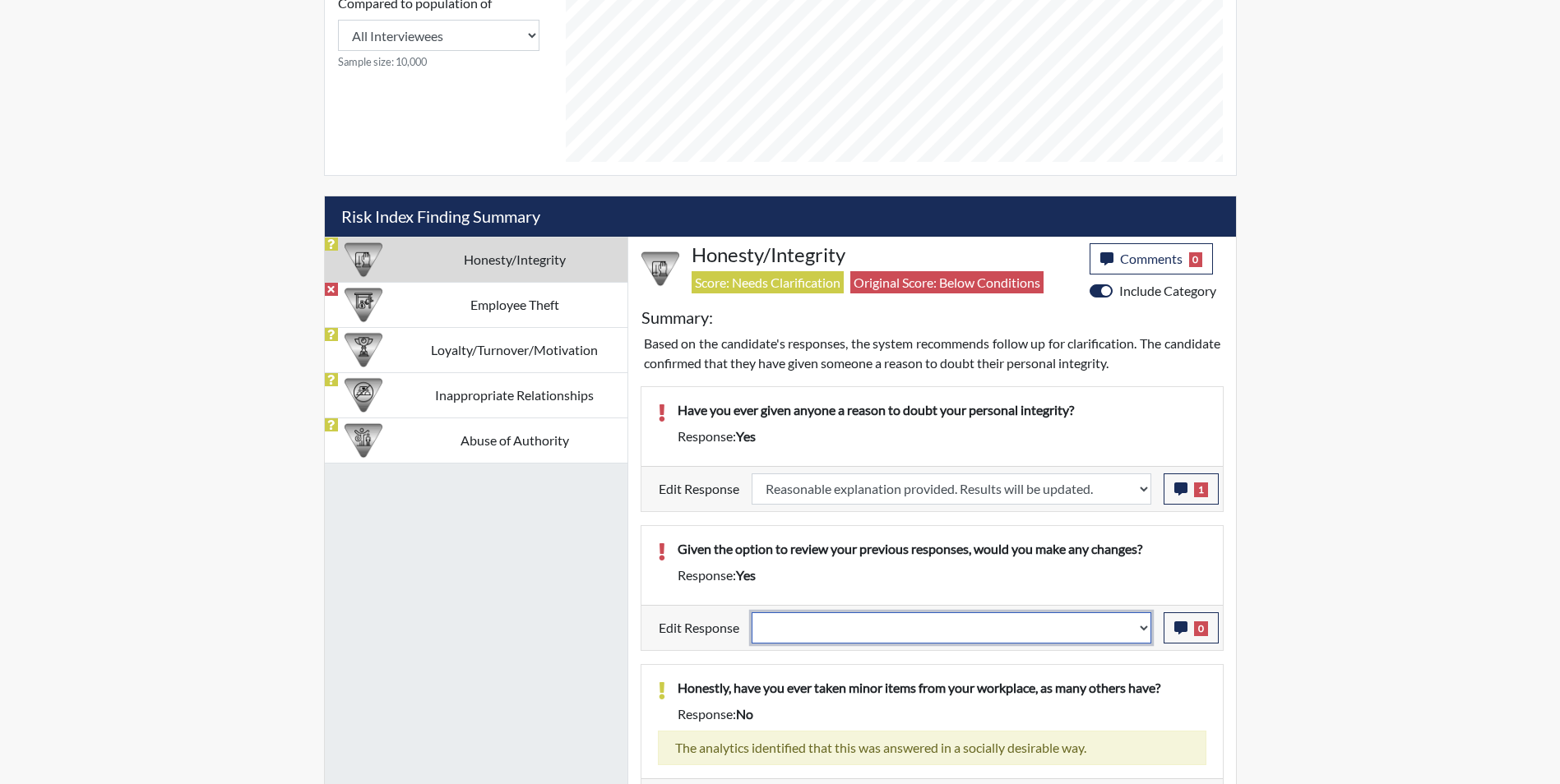
click at [890, 631] on select "Question is not relevant. Results will be updated. Reasonable explanation provi…" at bounding box center [951, 628] width 400 height 32
select select "reasonable-explanation-provided"
click at [752, 613] on select "Question is not relevant. Results will be updated. Reasonable explanation provi…" at bounding box center [951, 628] width 400 height 32
select select
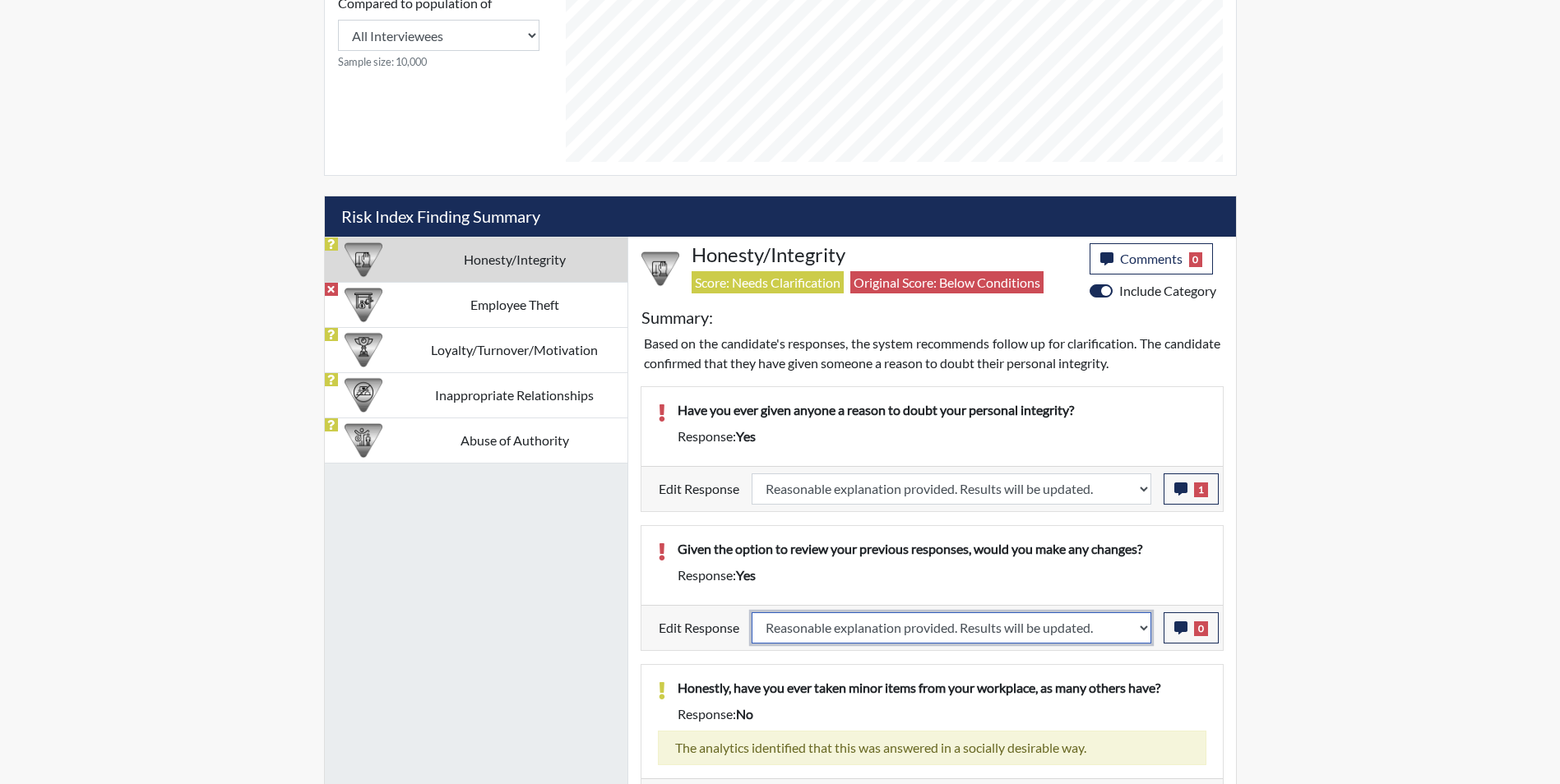
select select
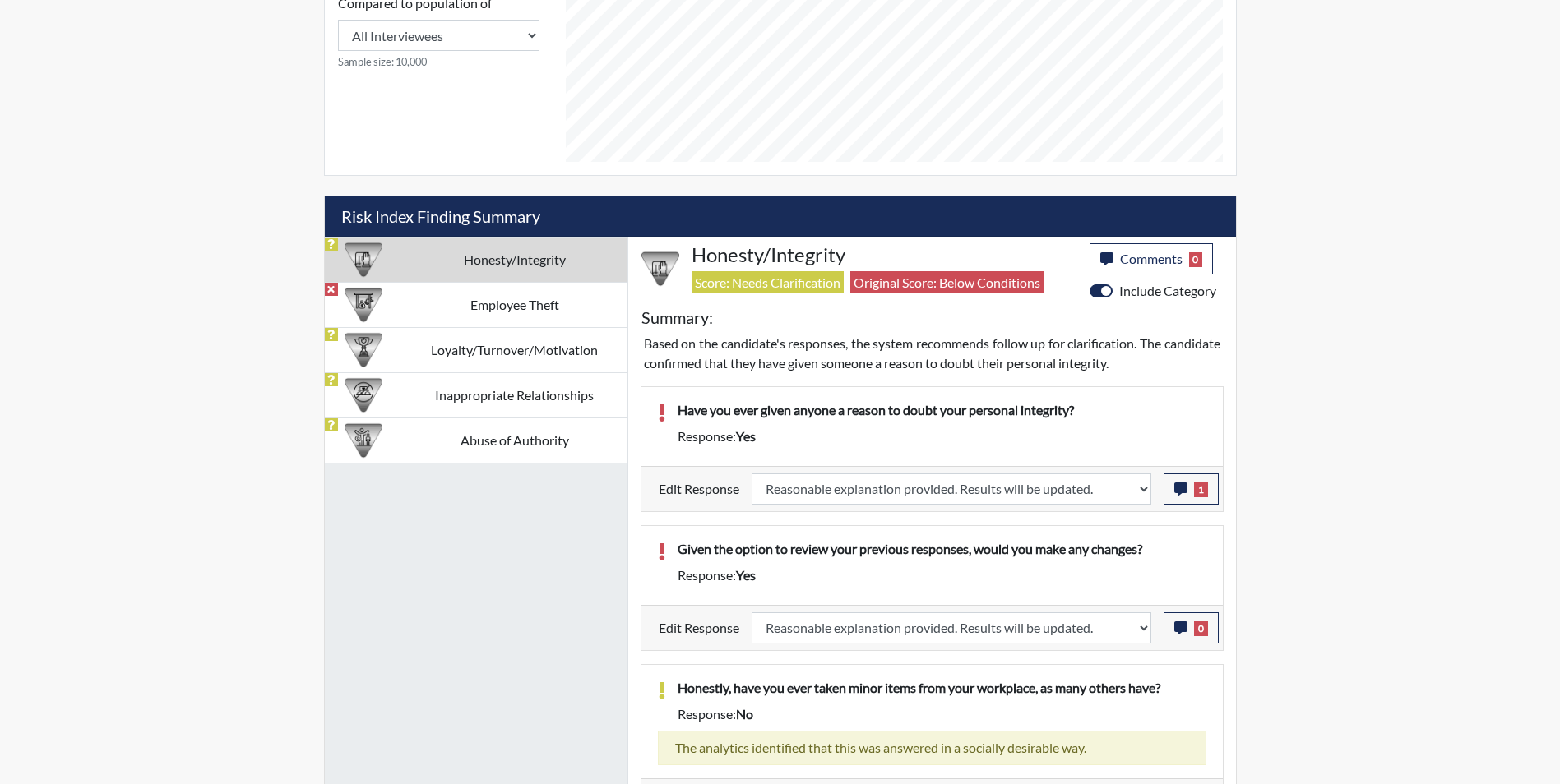
select select
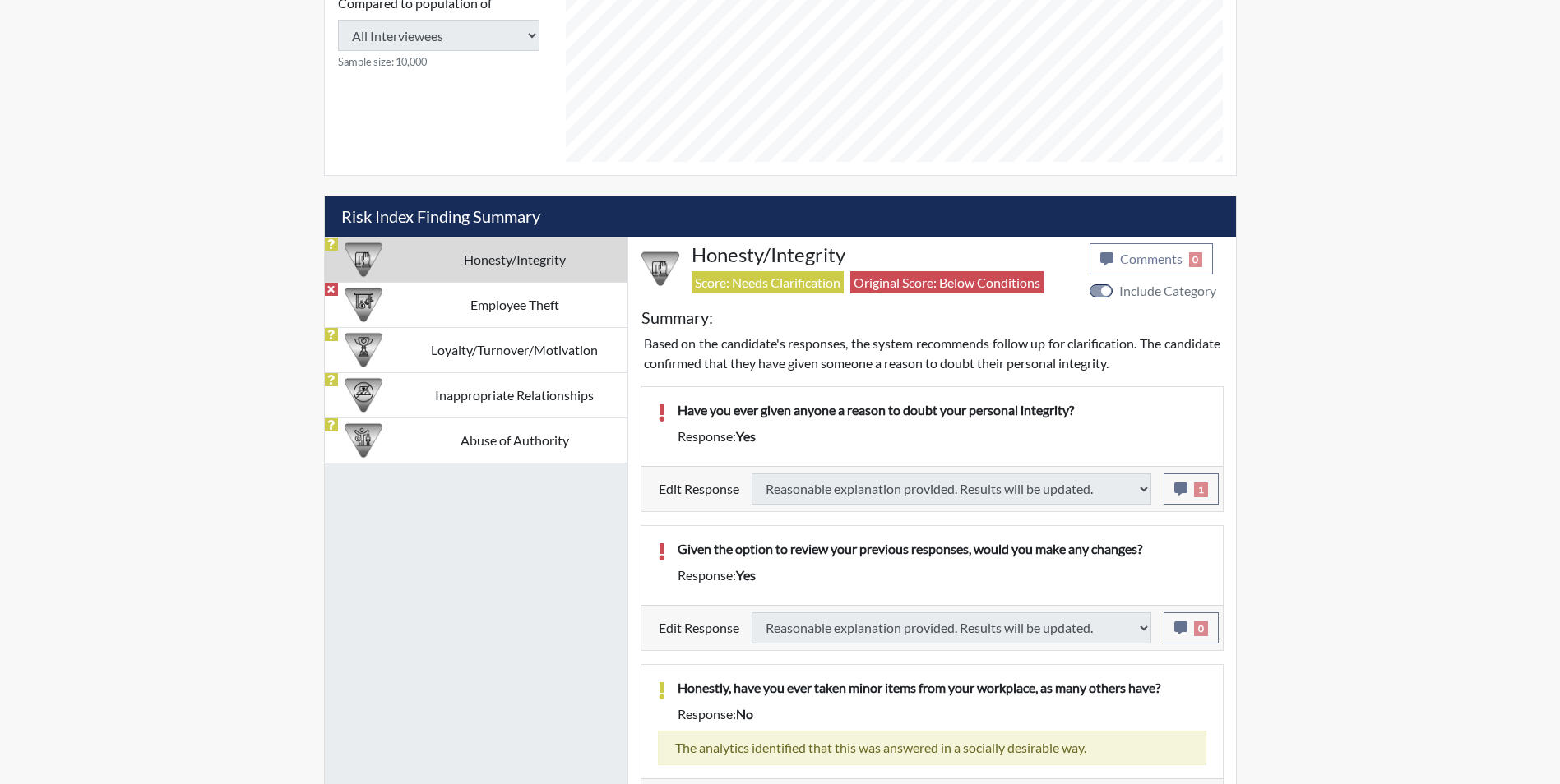
select select
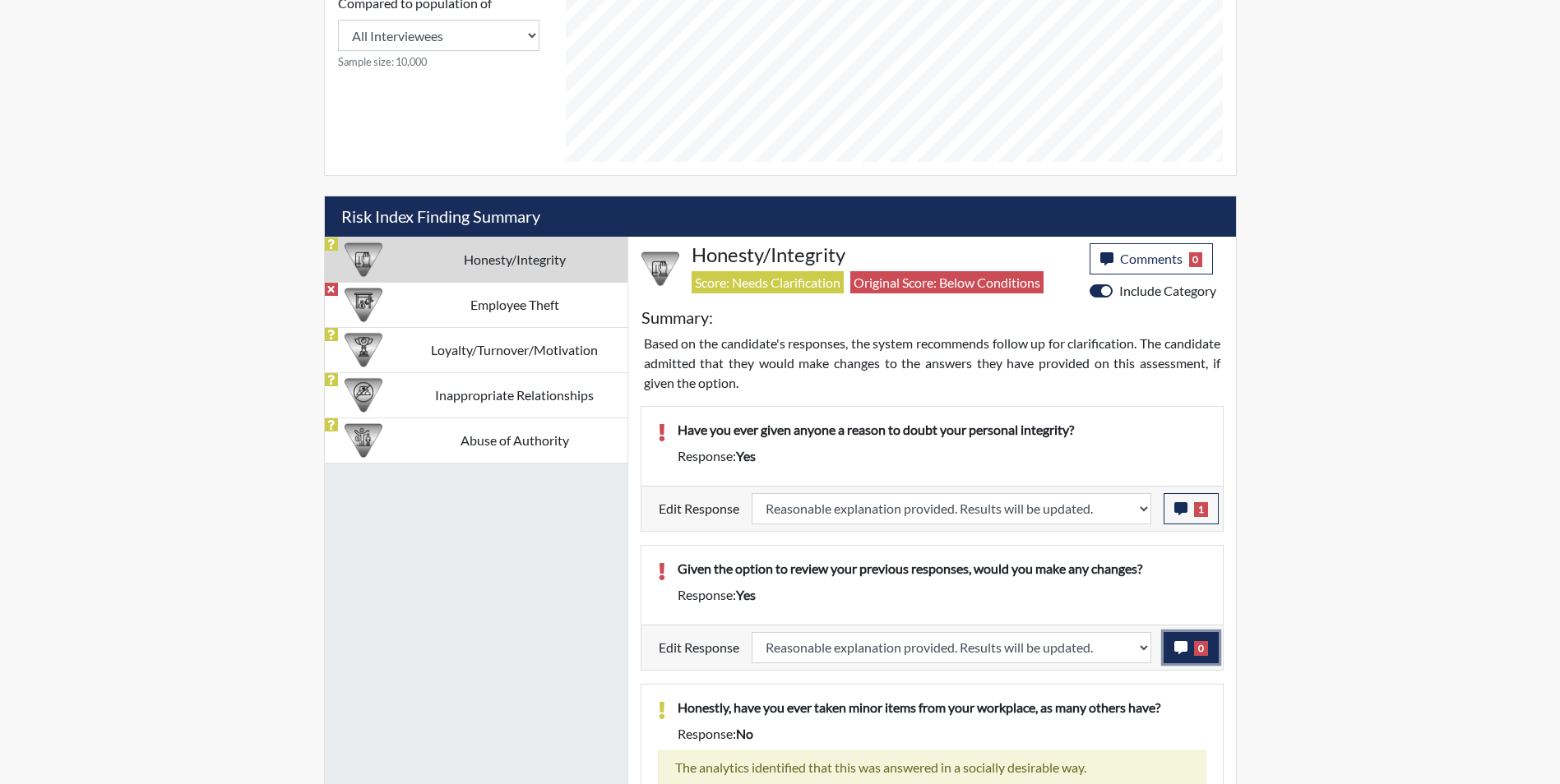
click at [1175, 646] on icon "button" at bounding box center [1181, 647] width 13 height 13
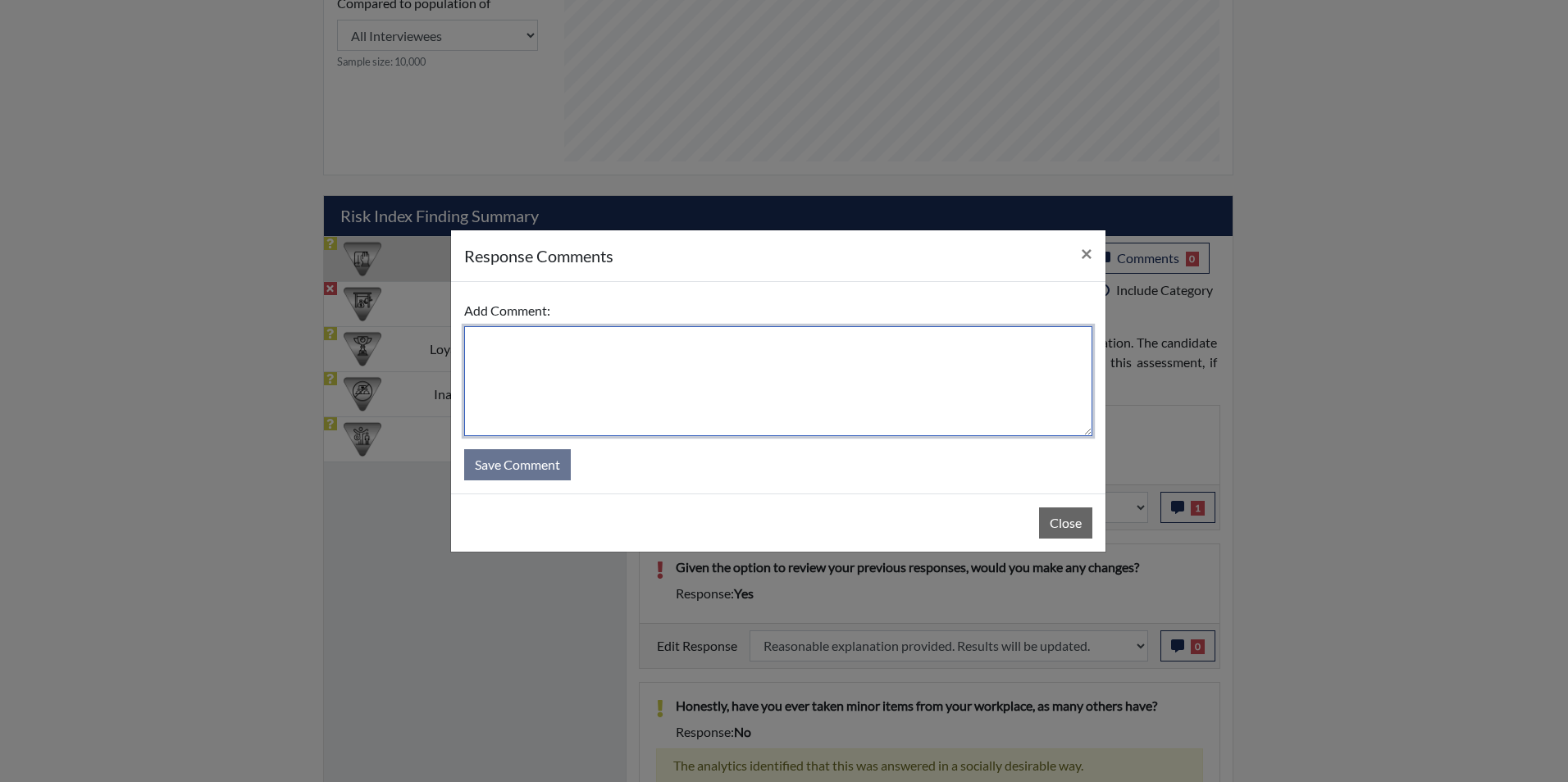
click at [676, 393] on textarea at bounding box center [778, 381] width 628 height 110
type textarea "Applicant answered no"
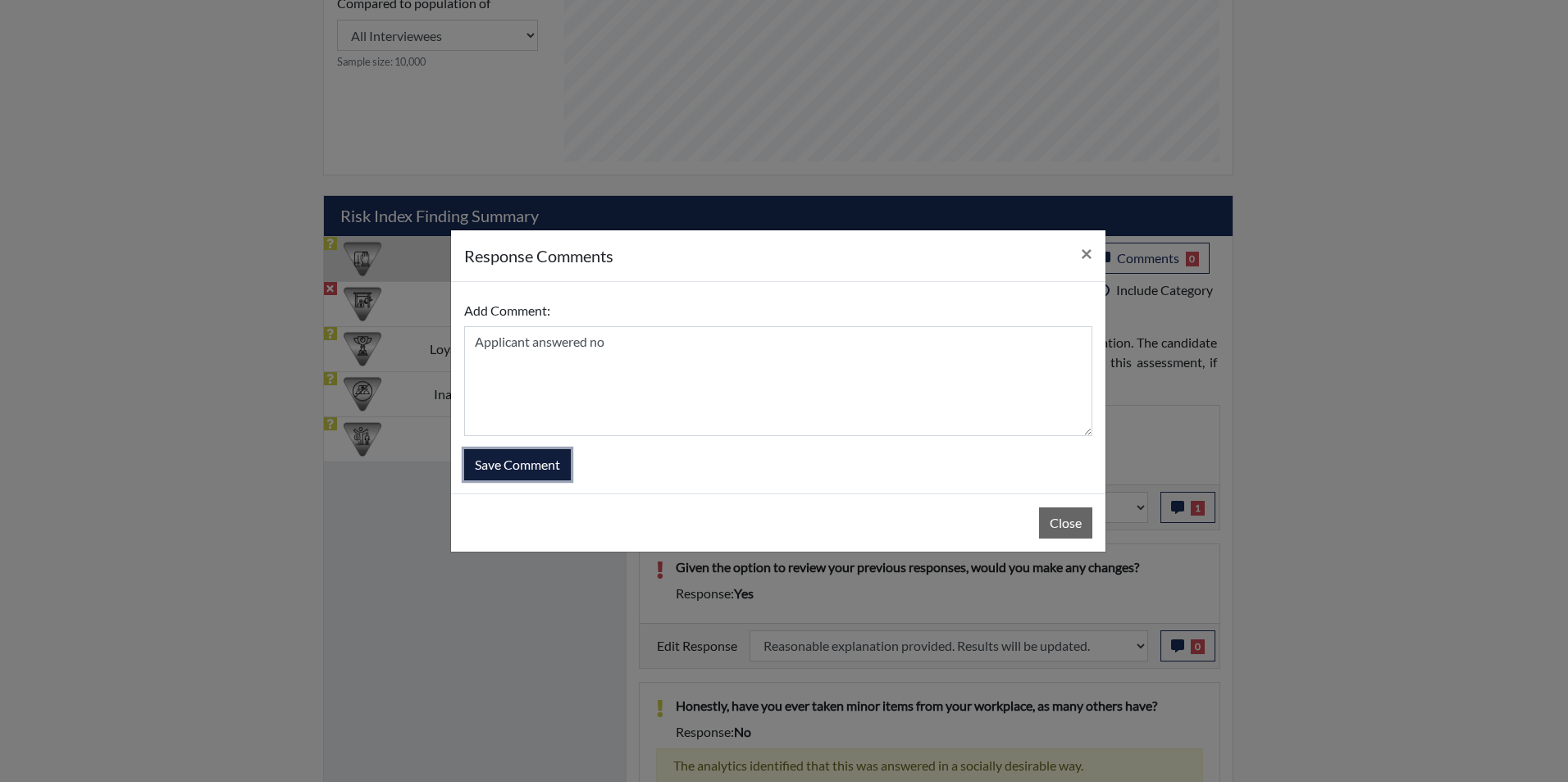
click at [513, 466] on button "Save Comment" at bounding box center [517, 464] width 107 height 32
select select
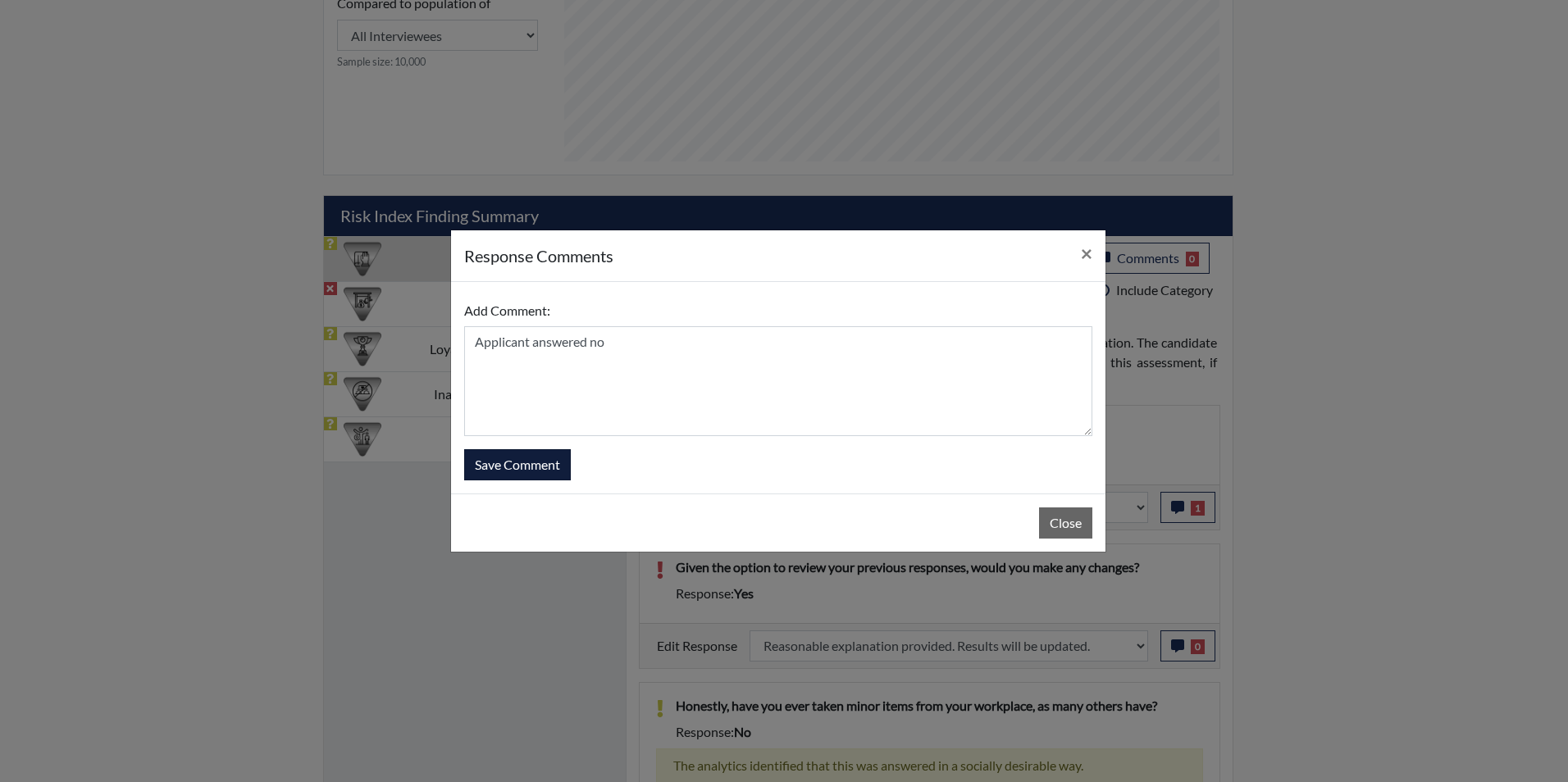
select select
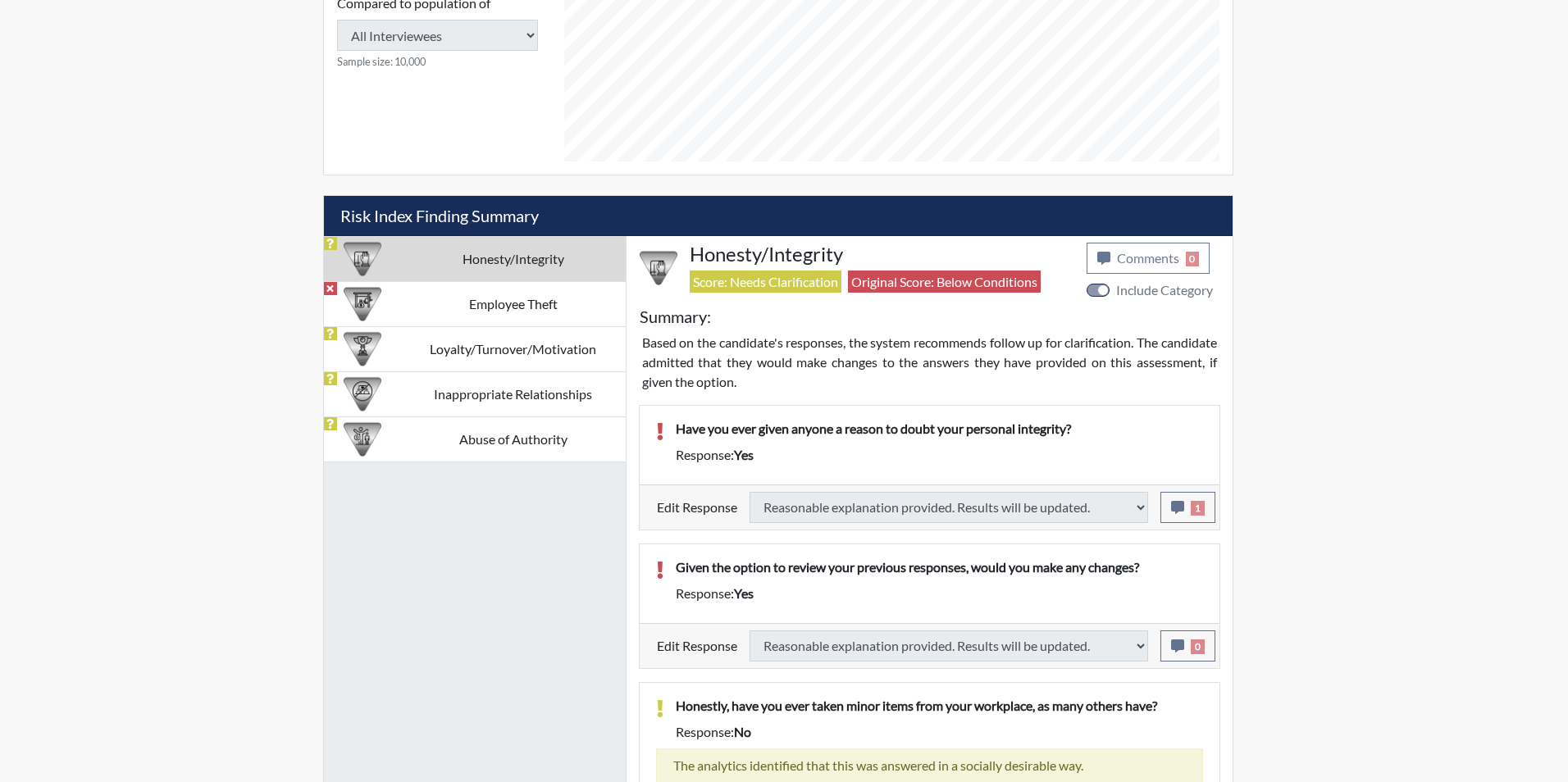
select select
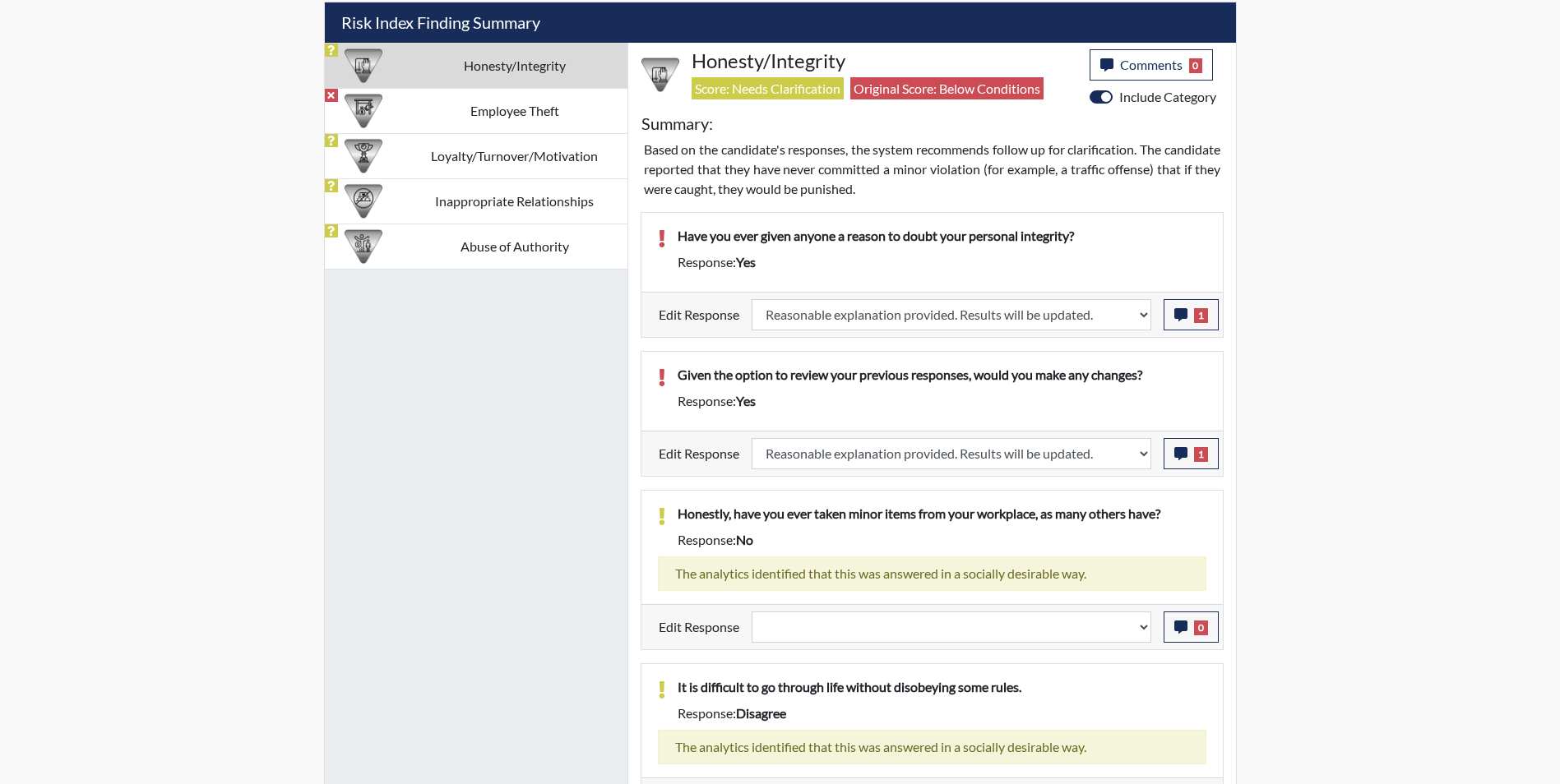
scroll to position [1116, 0]
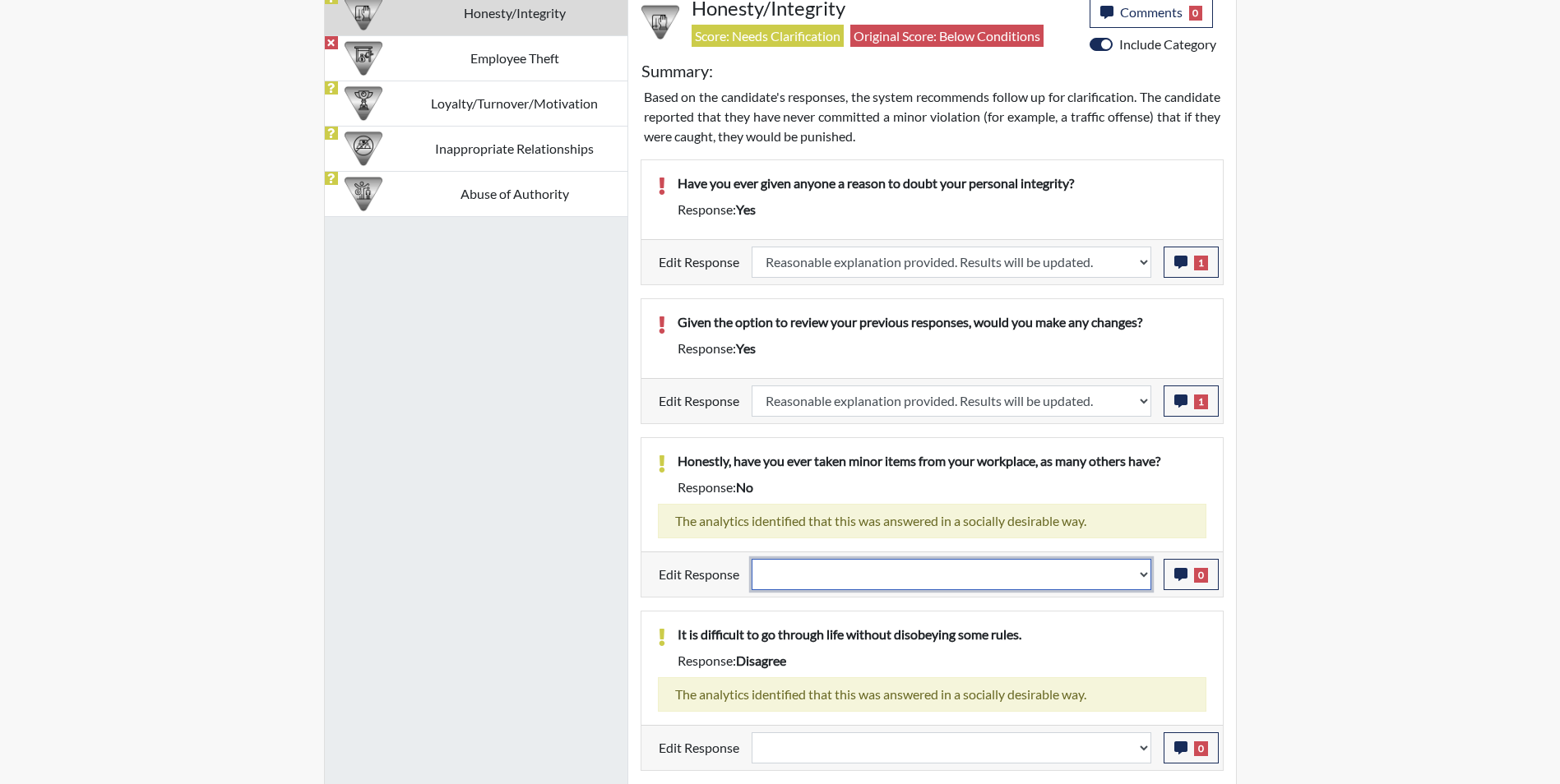
click at [815, 585] on select "Question is not relevant. Results will be updated. Reasonable explanation provi…" at bounding box center [951, 574] width 400 height 32
select select "reasonable-explanation-provided"
click at [752, 559] on select "Question is not relevant. Results will be updated. Reasonable explanation provi…" at bounding box center [951, 574] width 400 height 32
select select
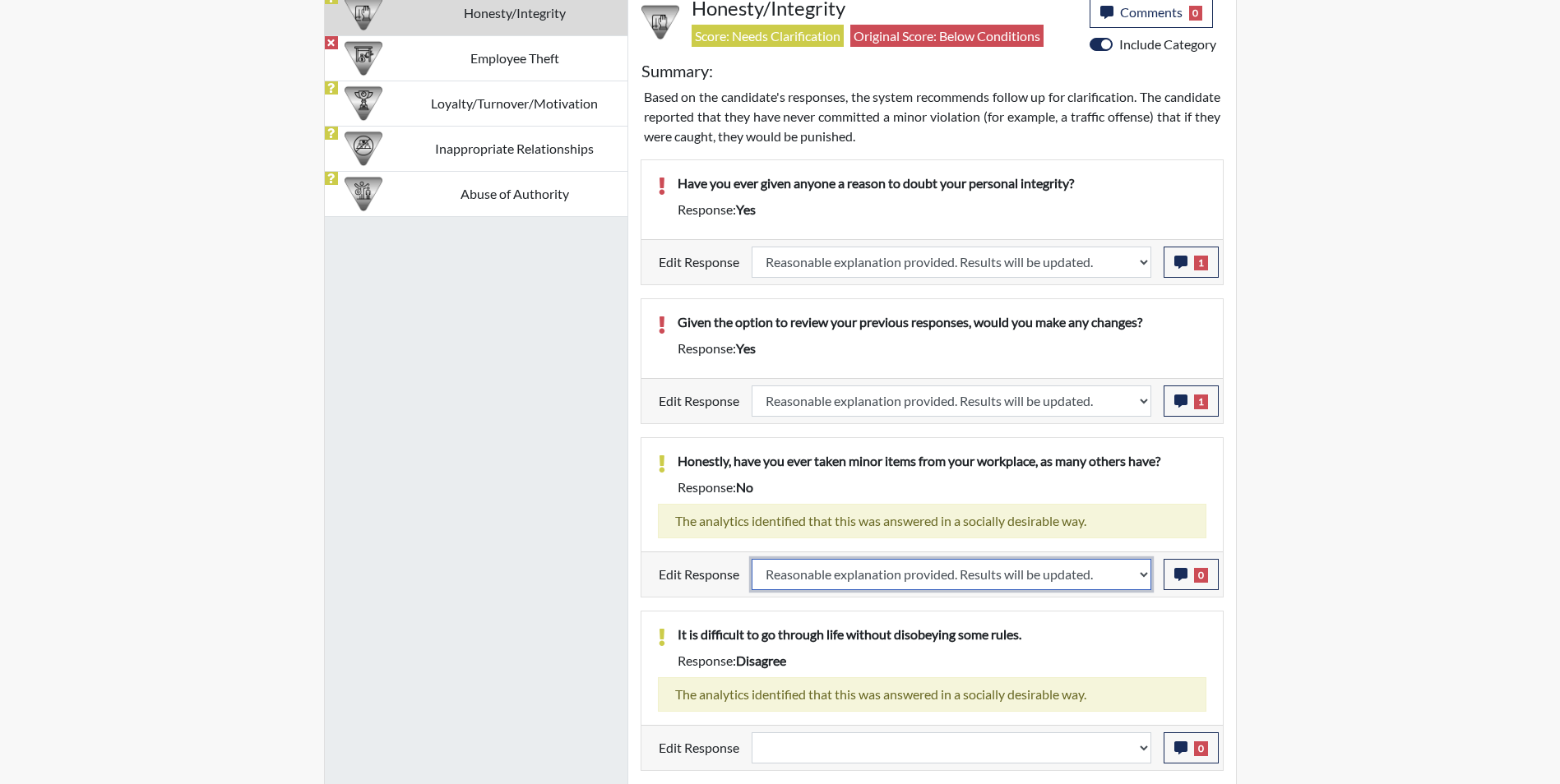
select select
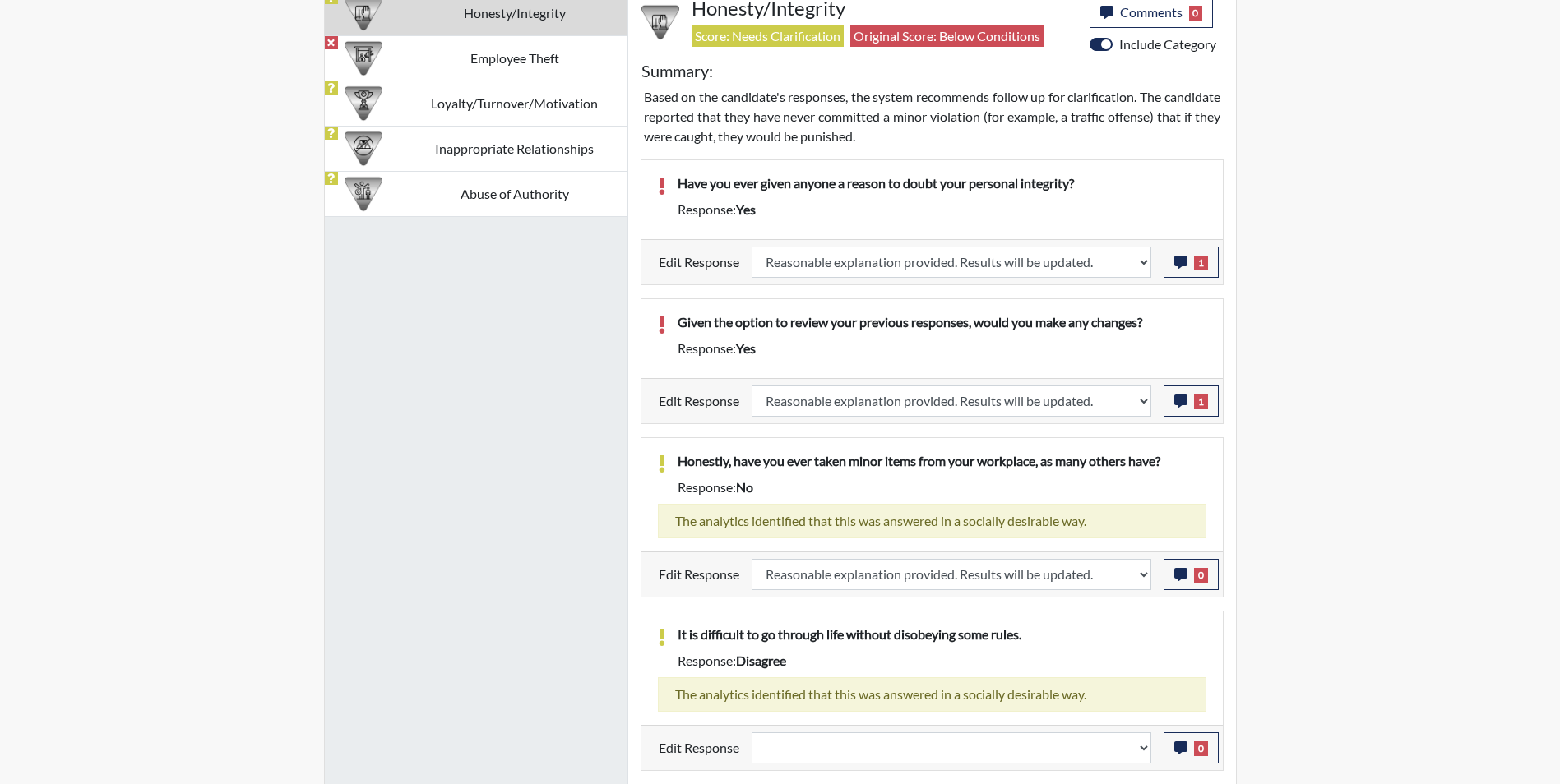
select select
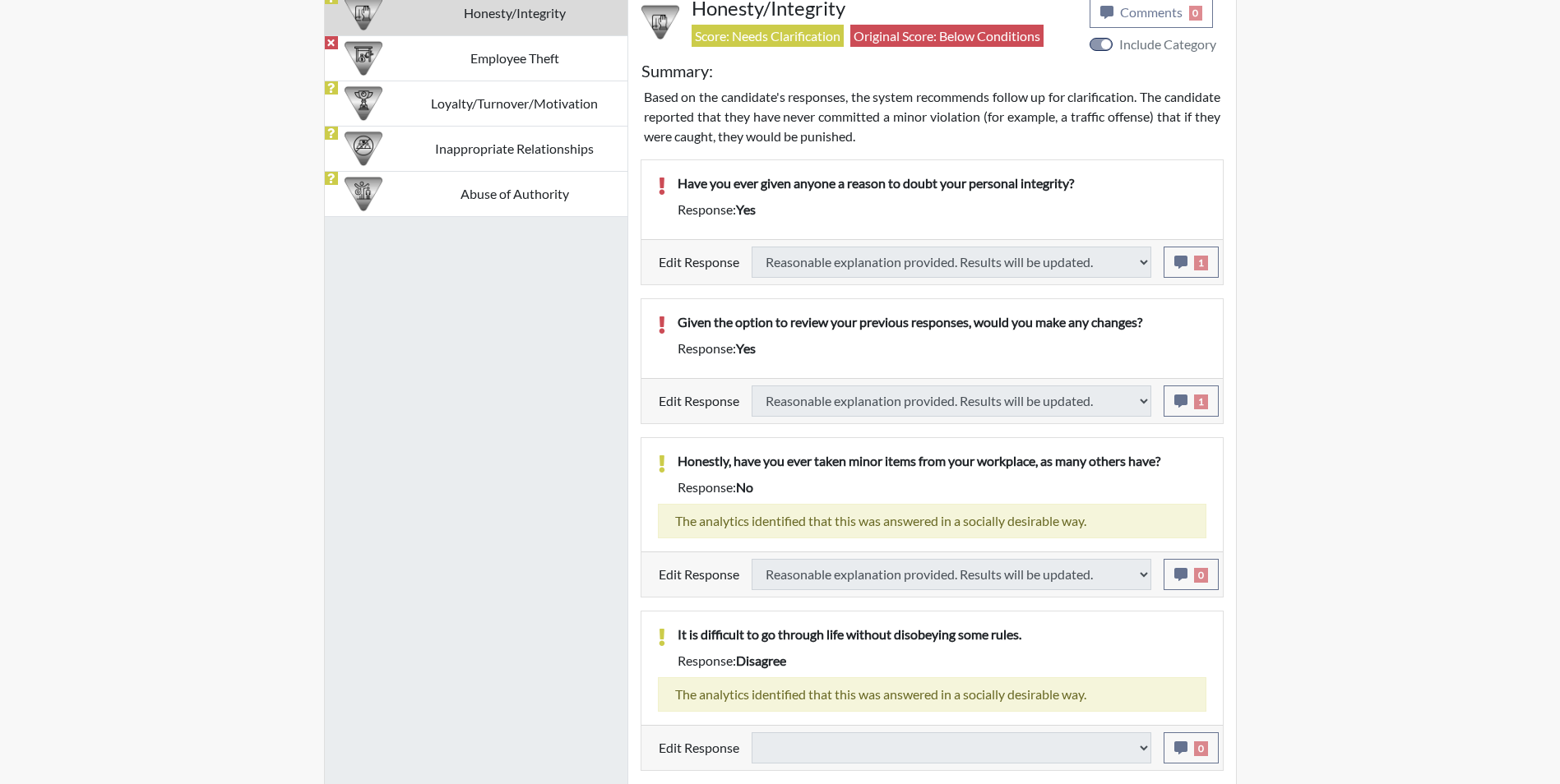
type input "Above Conditions"
select select
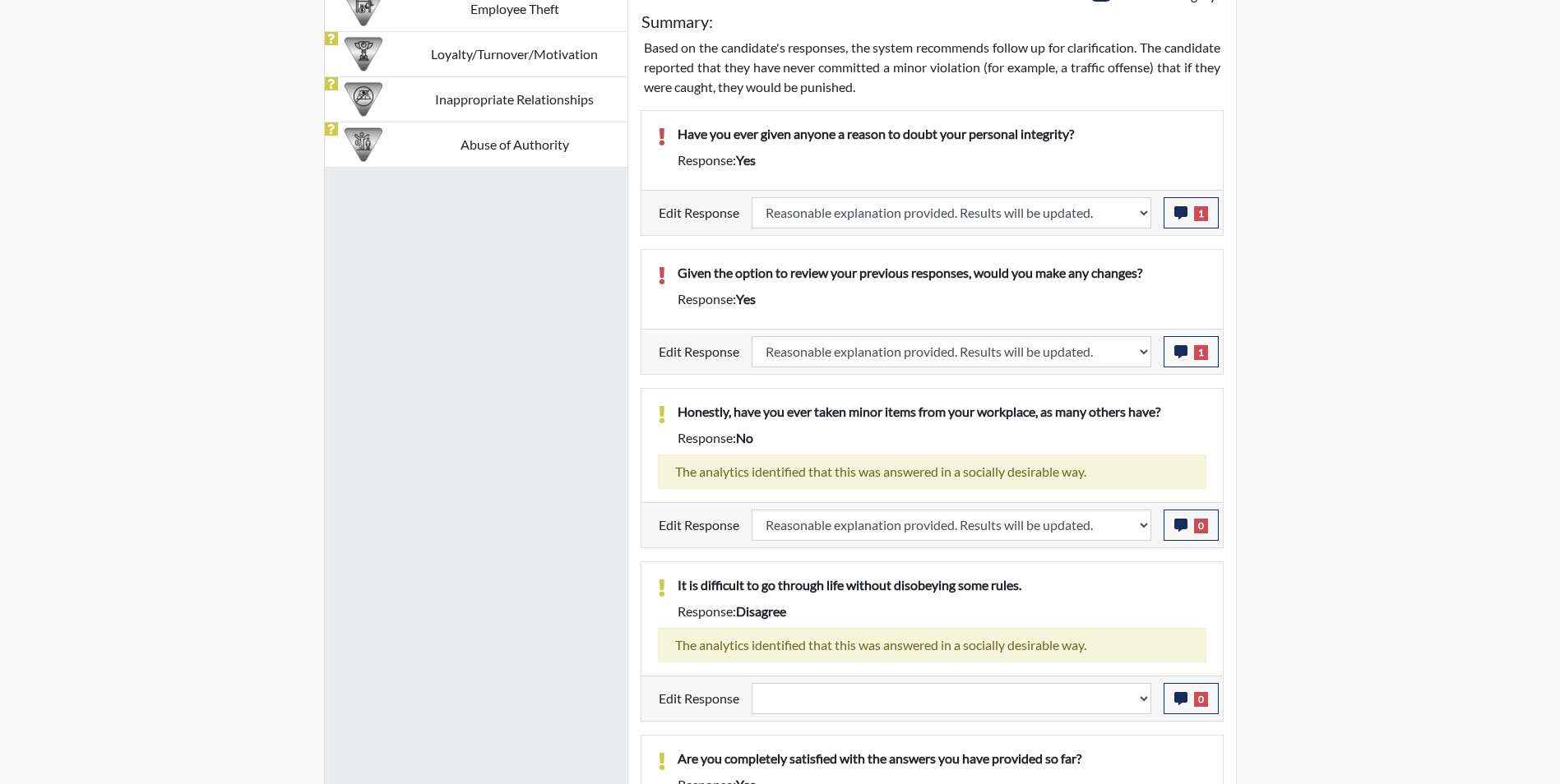
scroll to position [1281, 0]
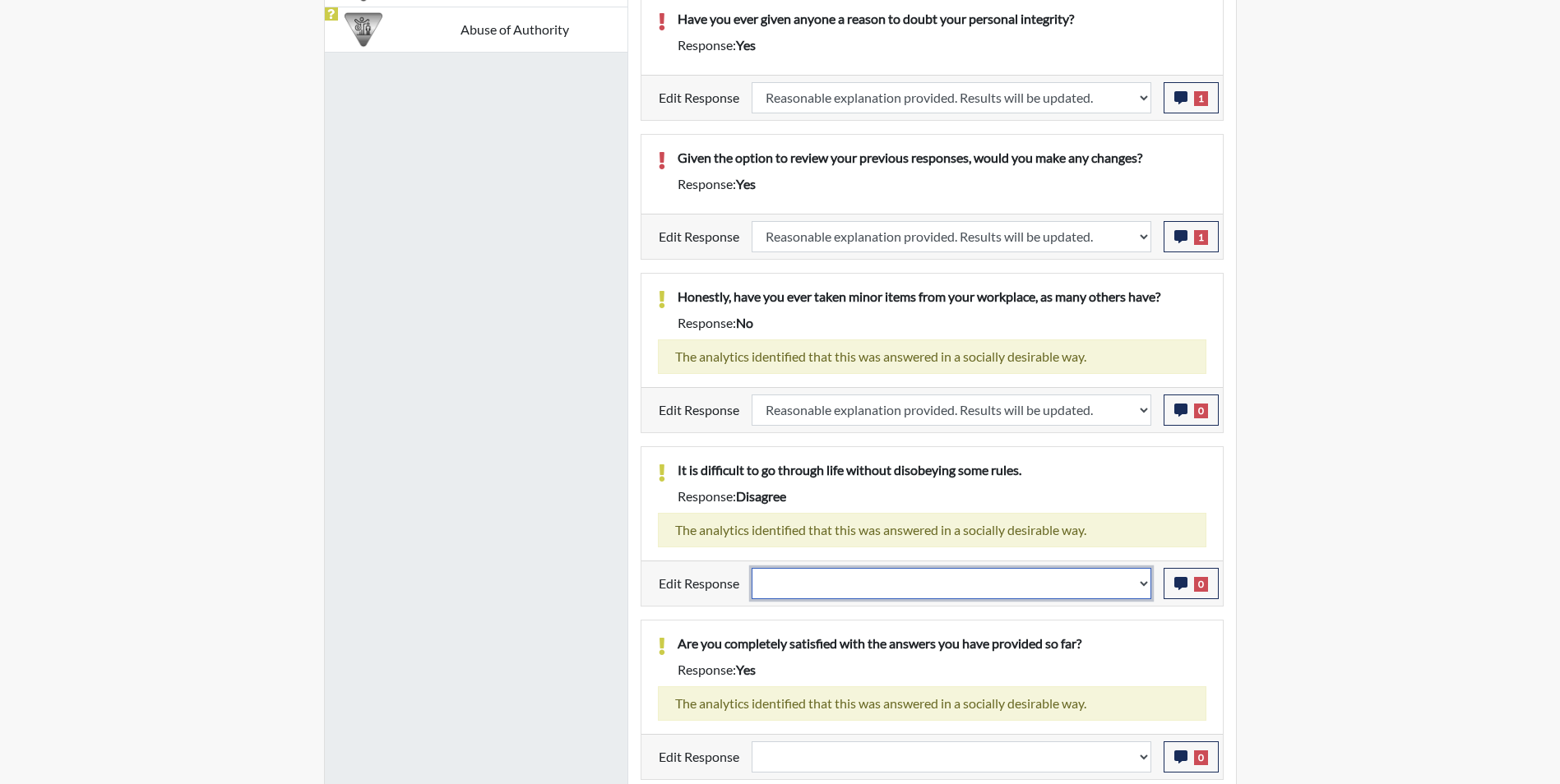
click at [826, 591] on select "Question is not relevant. Results will be updated. Reasonable explanation provi…" at bounding box center [951, 584] width 400 height 32
select select "reasonable-explanation-provided"
click at [752, 568] on select "Question is not relevant. Results will be updated. Reasonable explanation provi…" at bounding box center [951, 584] width 400 height 32
select select
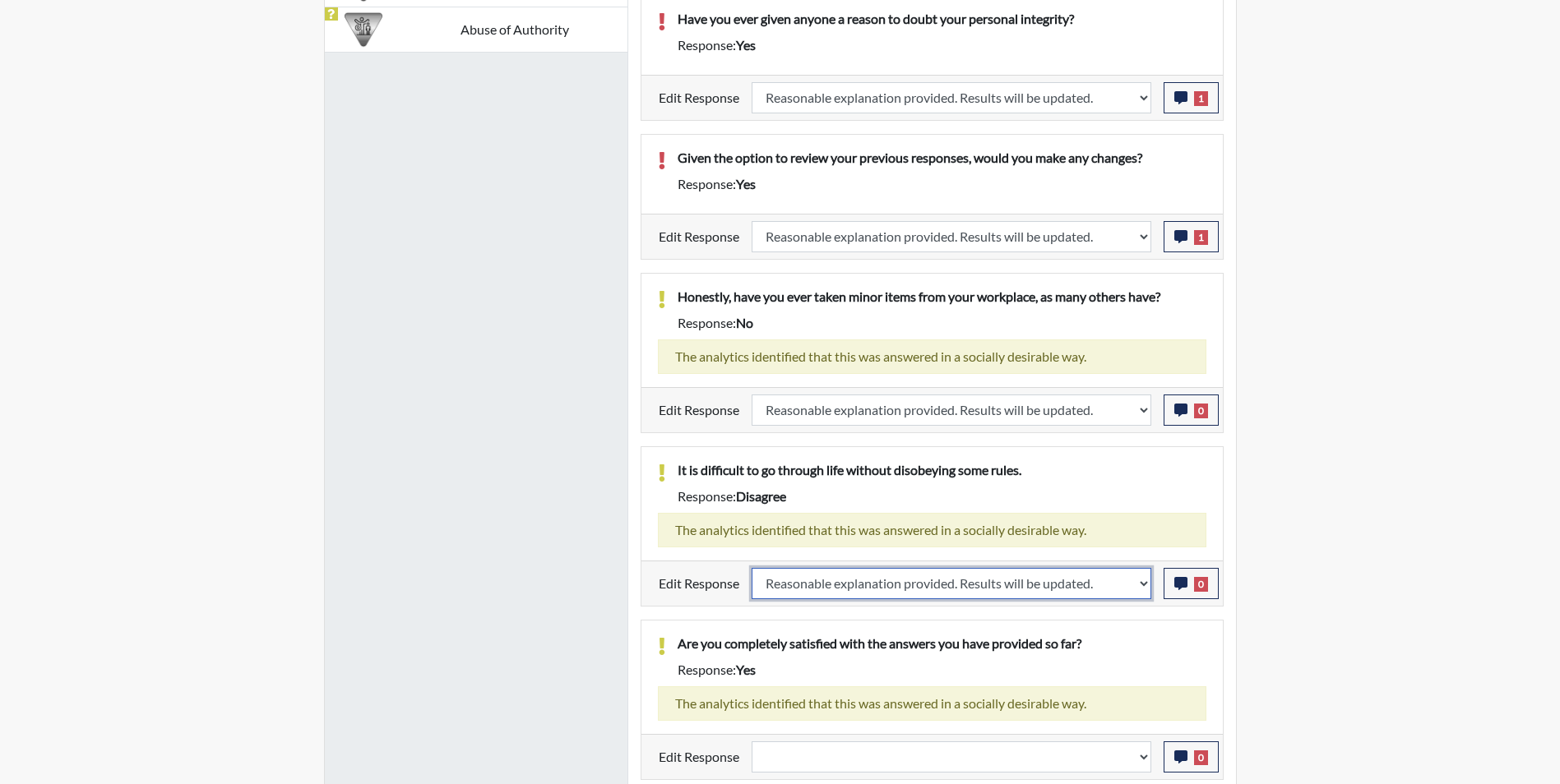
select select
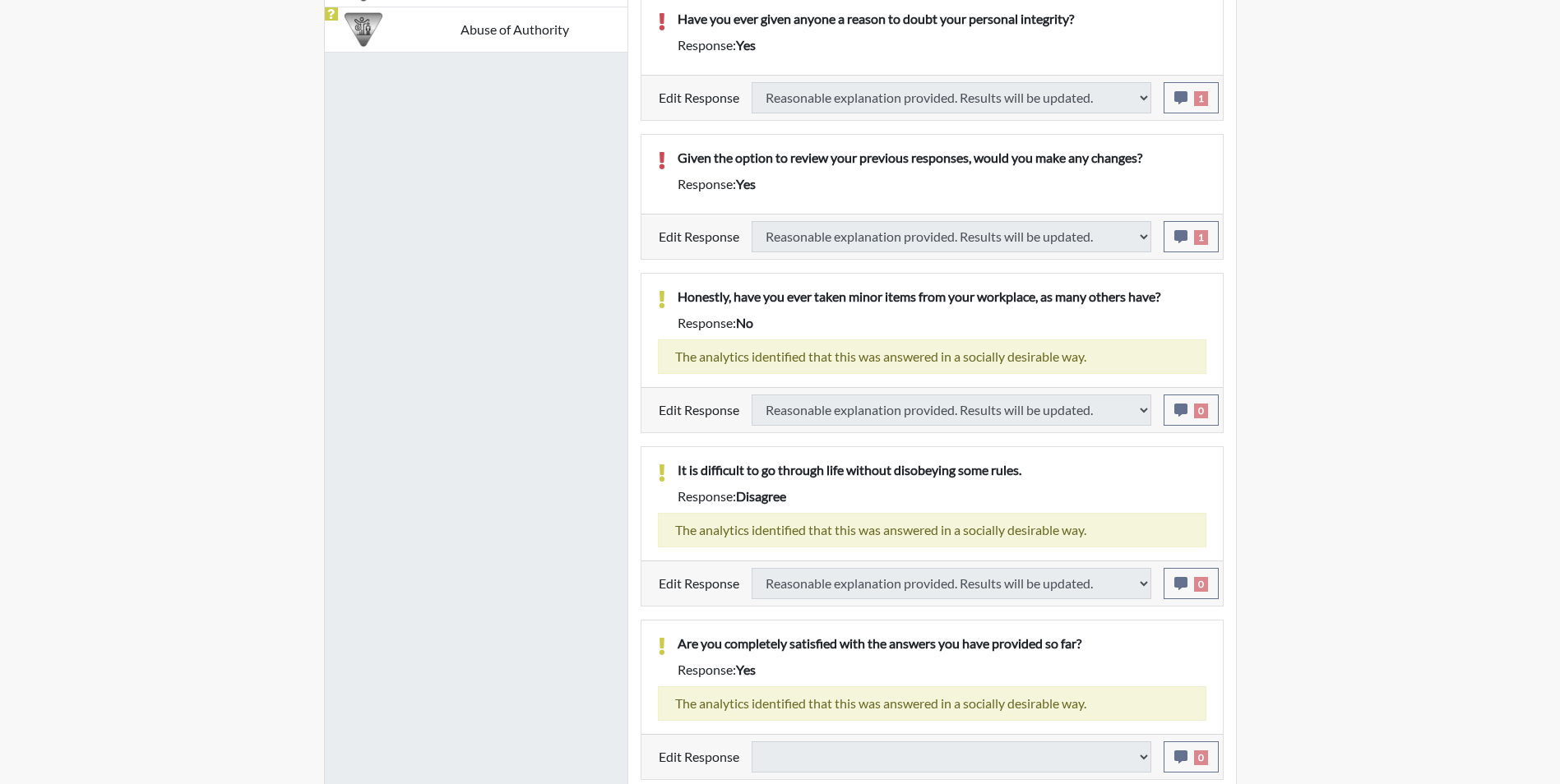
select select
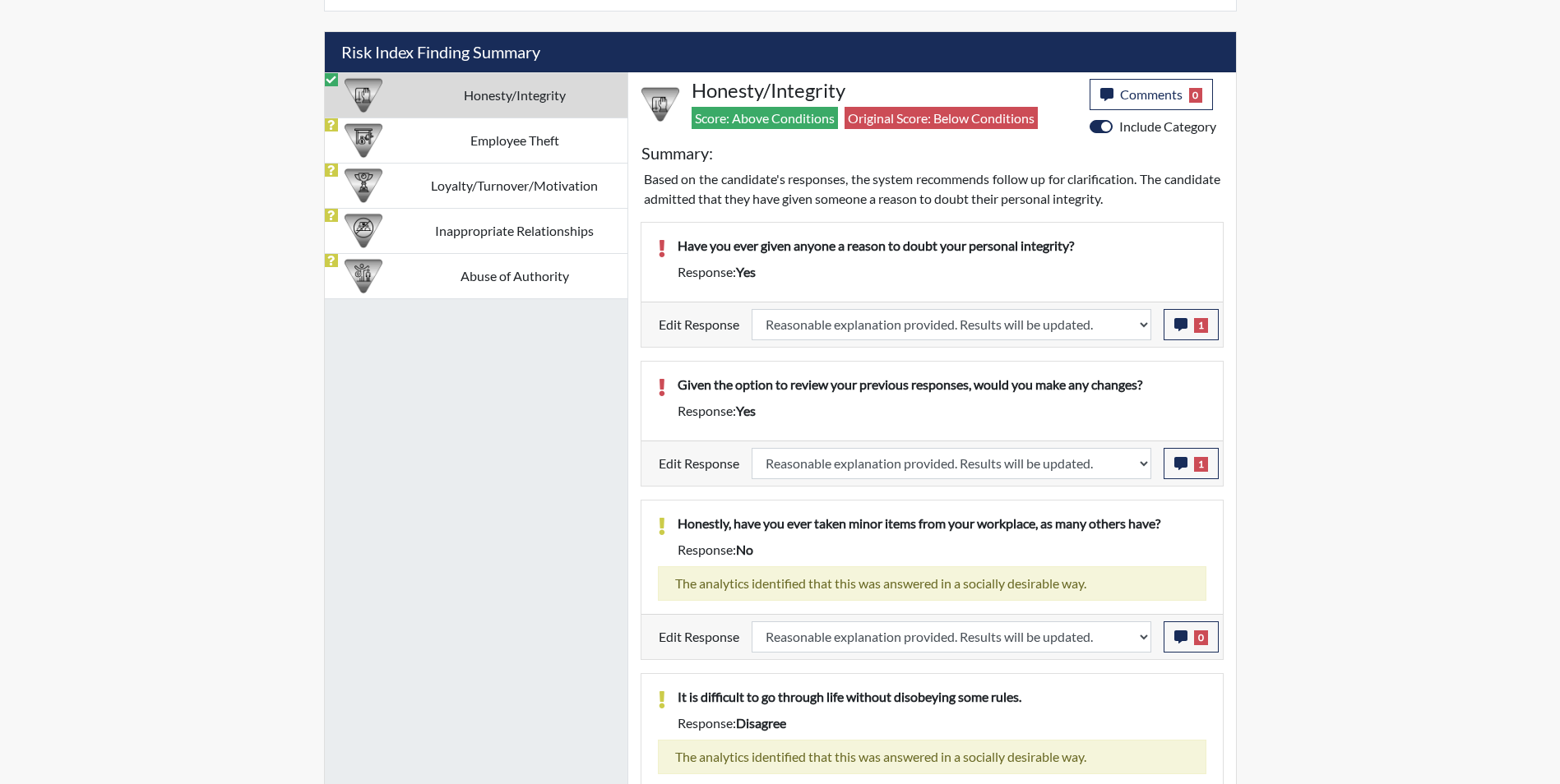
scroll to position [273, 683]
click at [451, 129] on td "Employee Theft" at bounding box center [515, 140] width 225 height 45
select select
select select "reasonable-explanation-provided"
select select
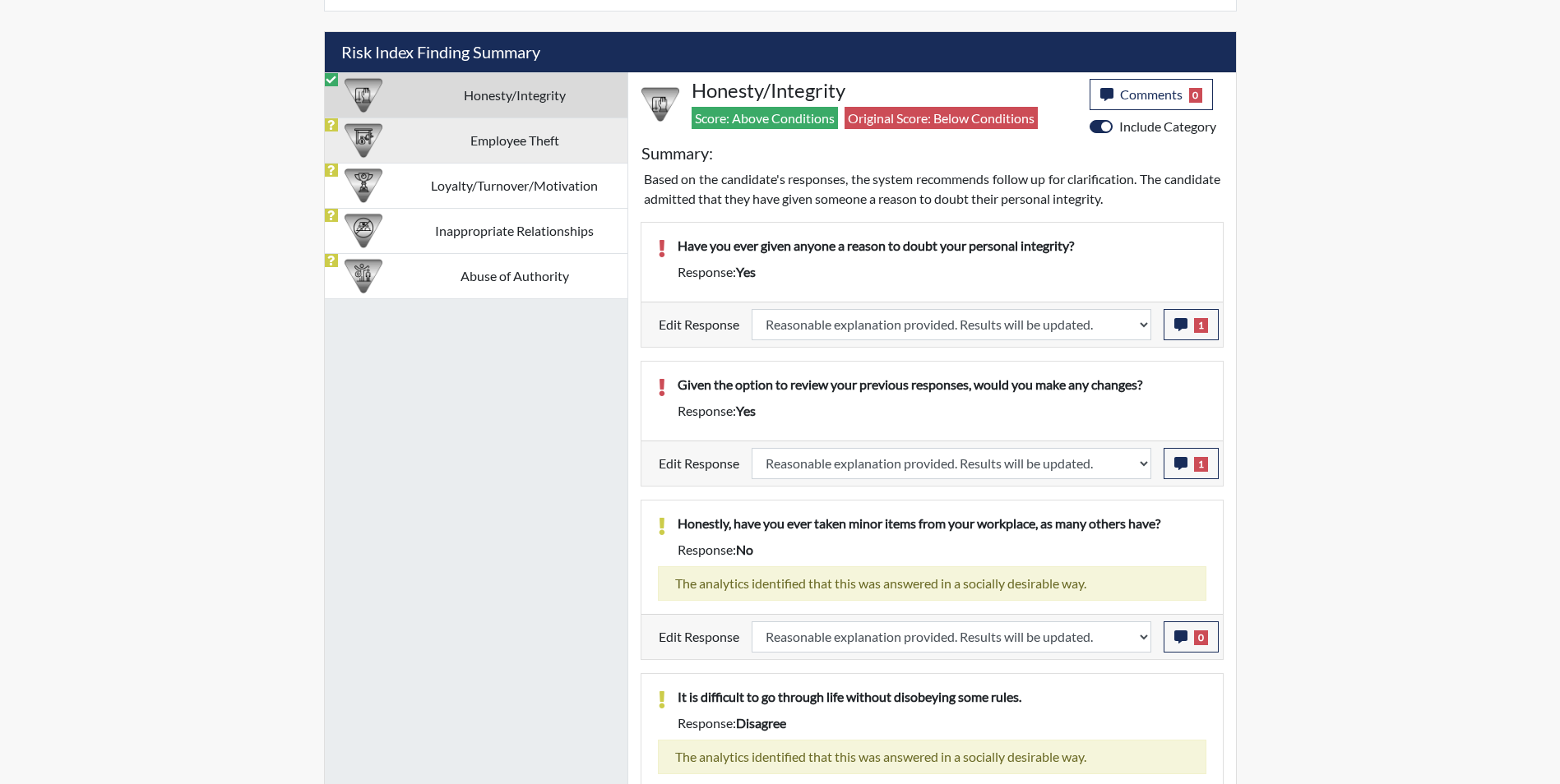
select select
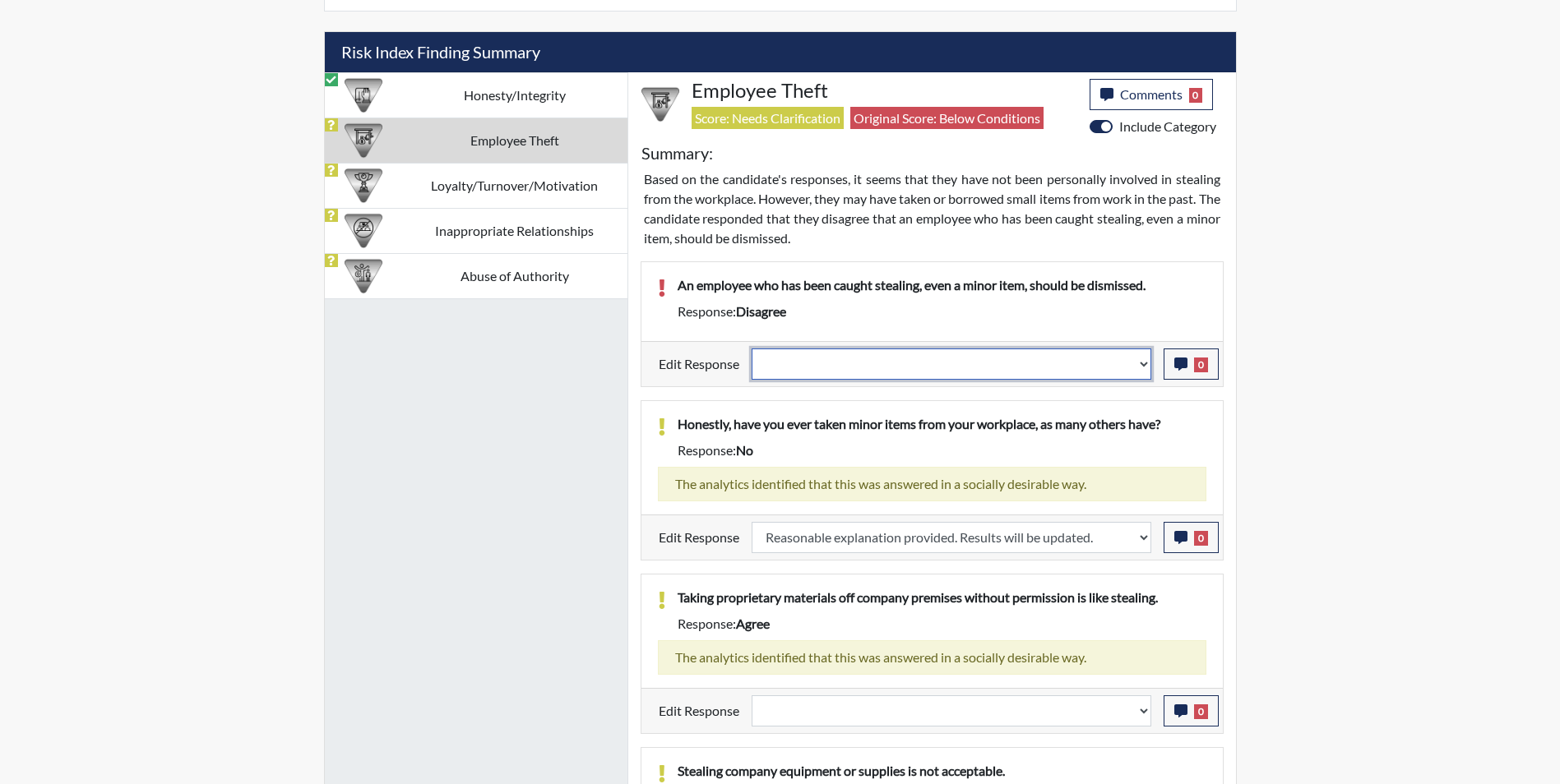
click at [853, 364] on select "Question is not relevant. Results will be updated. Reasonable explanation provi…" at bounding box center [951, 364] width 400 height 32
select select "reasonable-explanation-provided"
click at [752, 348] on select "Question is not relevant. Results will be updated. Reasonable explanation provi…" at bounding box center [951, 364] width 400 height 32
select select
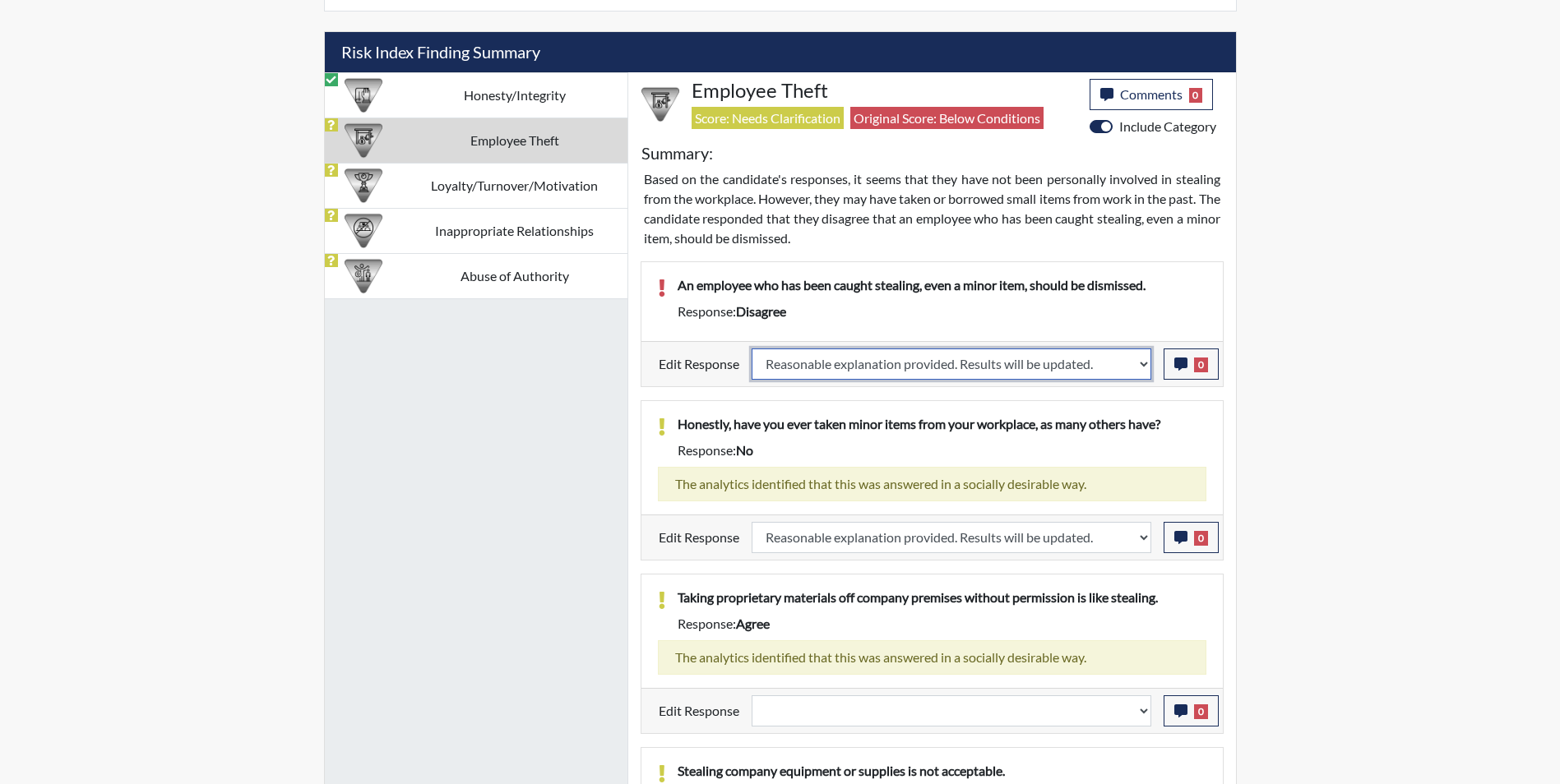
select select
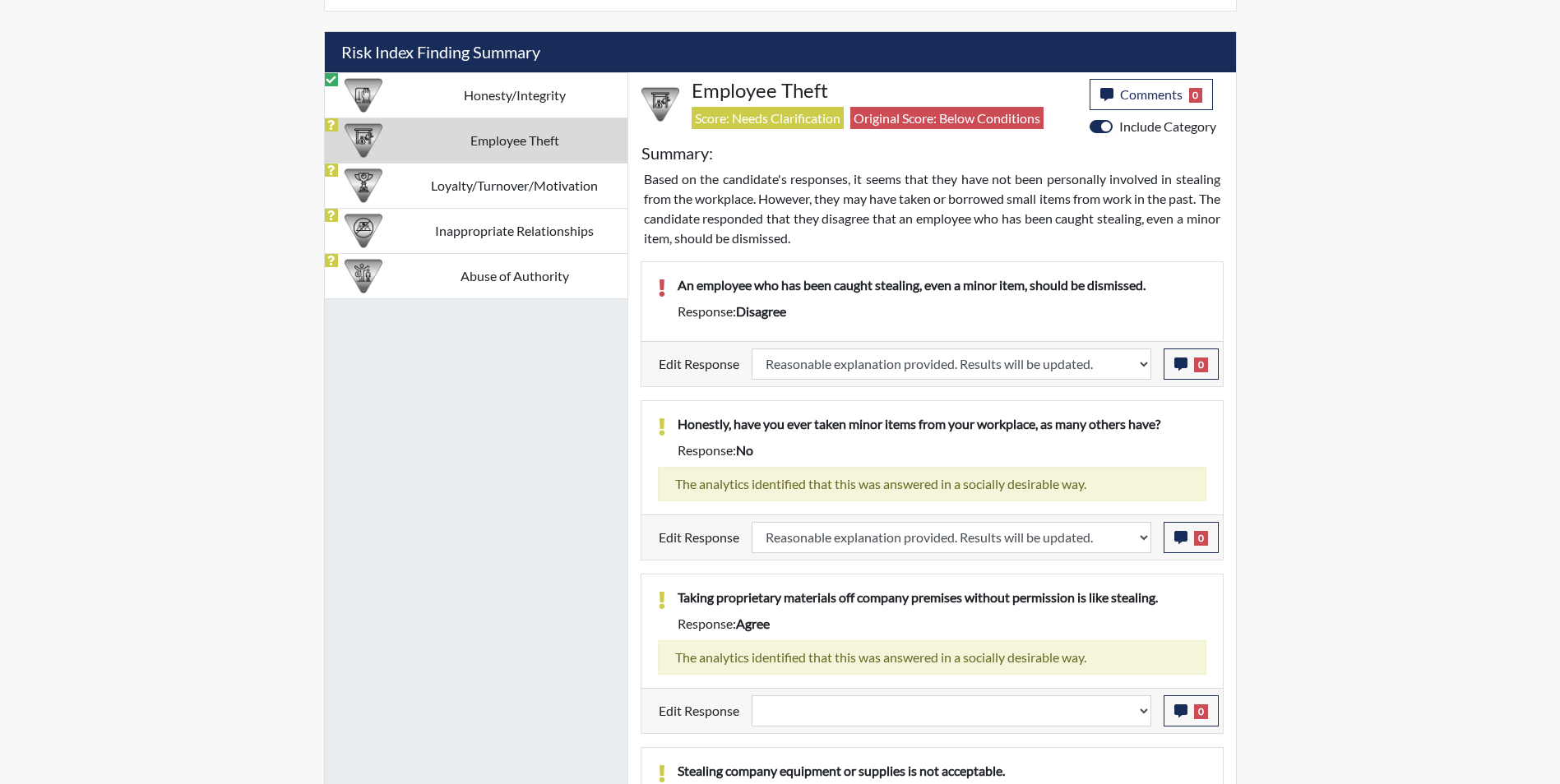
select select
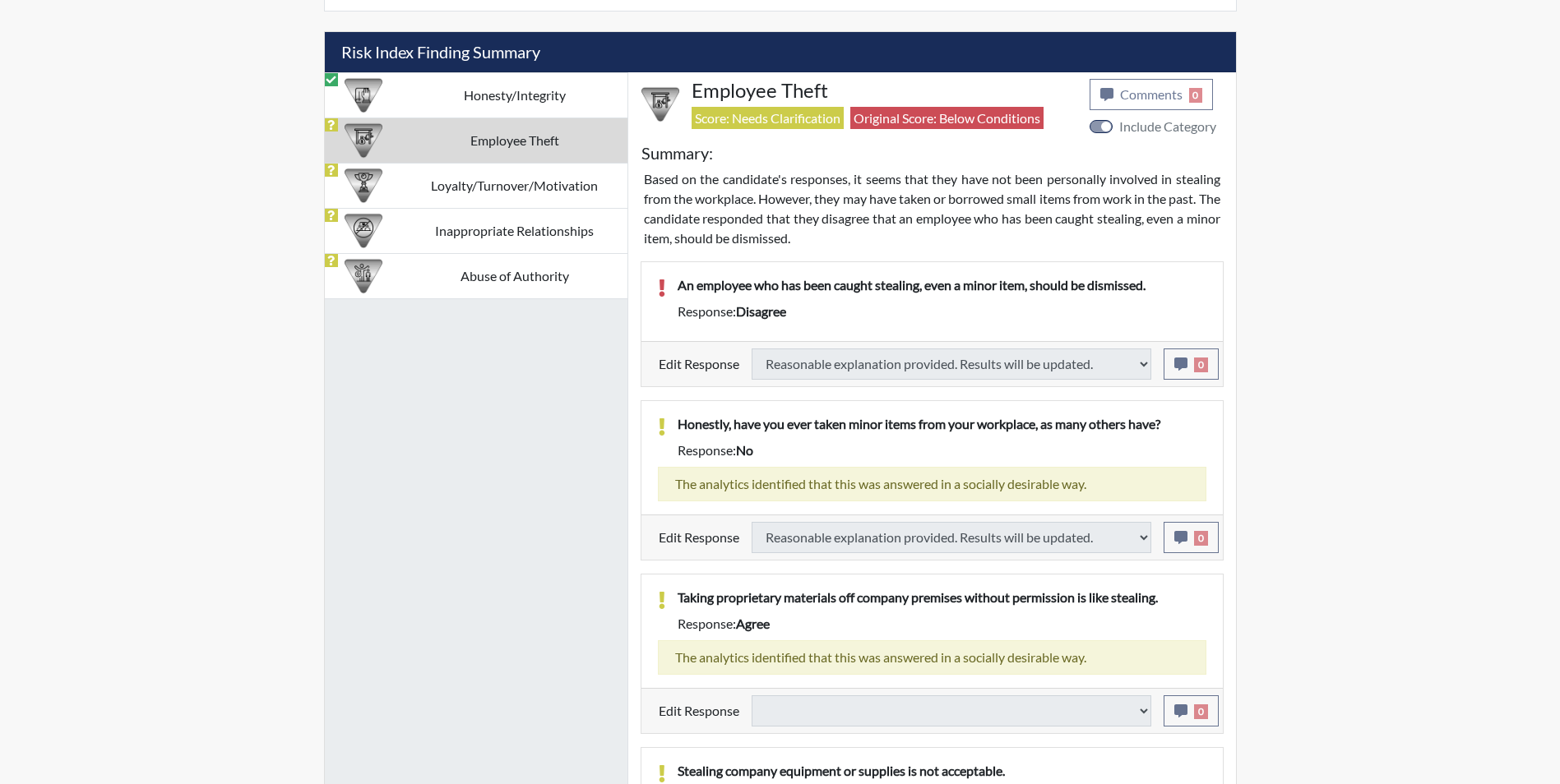
select select
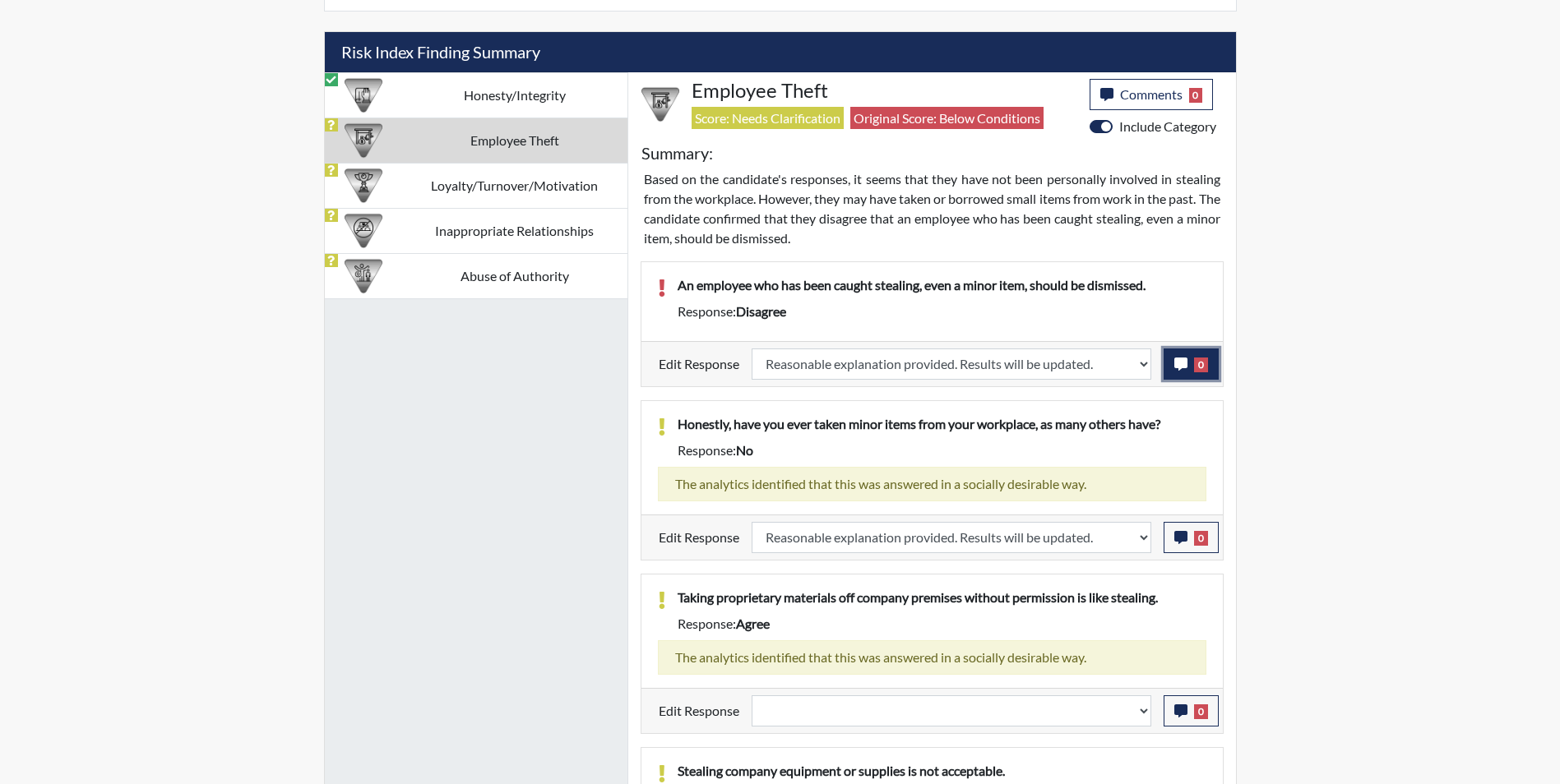
click at [1177, 366] on icon "button" at bounding box center [1181, 364] width 13 height 13
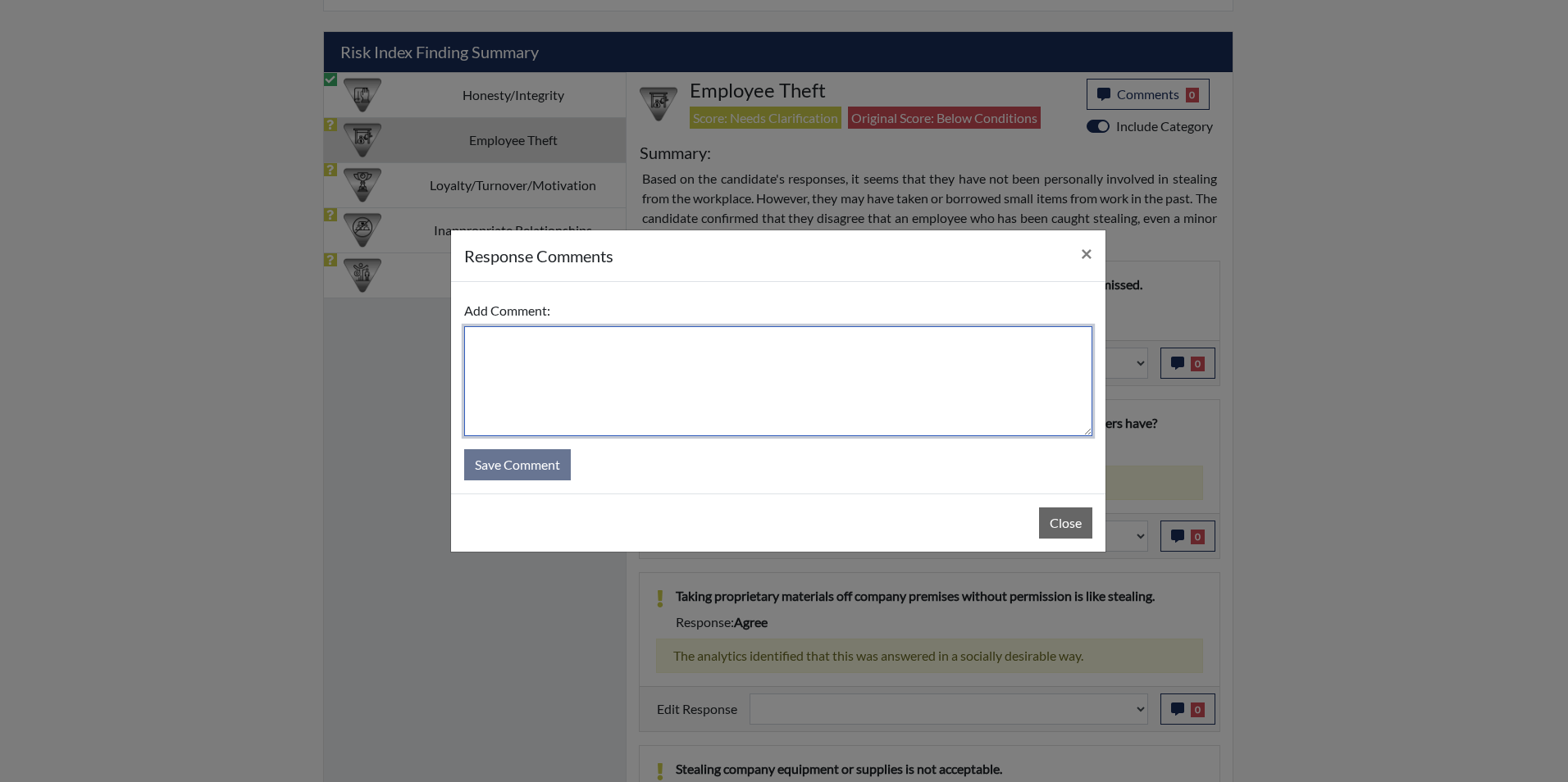
drag, startPoint x: 651, startPoint y: 352, endPoint x: 670, endPoint y: 377, distance: 31.4
click at [651, 353] on textarea at bounding box center [778, 381] width 628 height 110
type textarea "Applicant agrees"
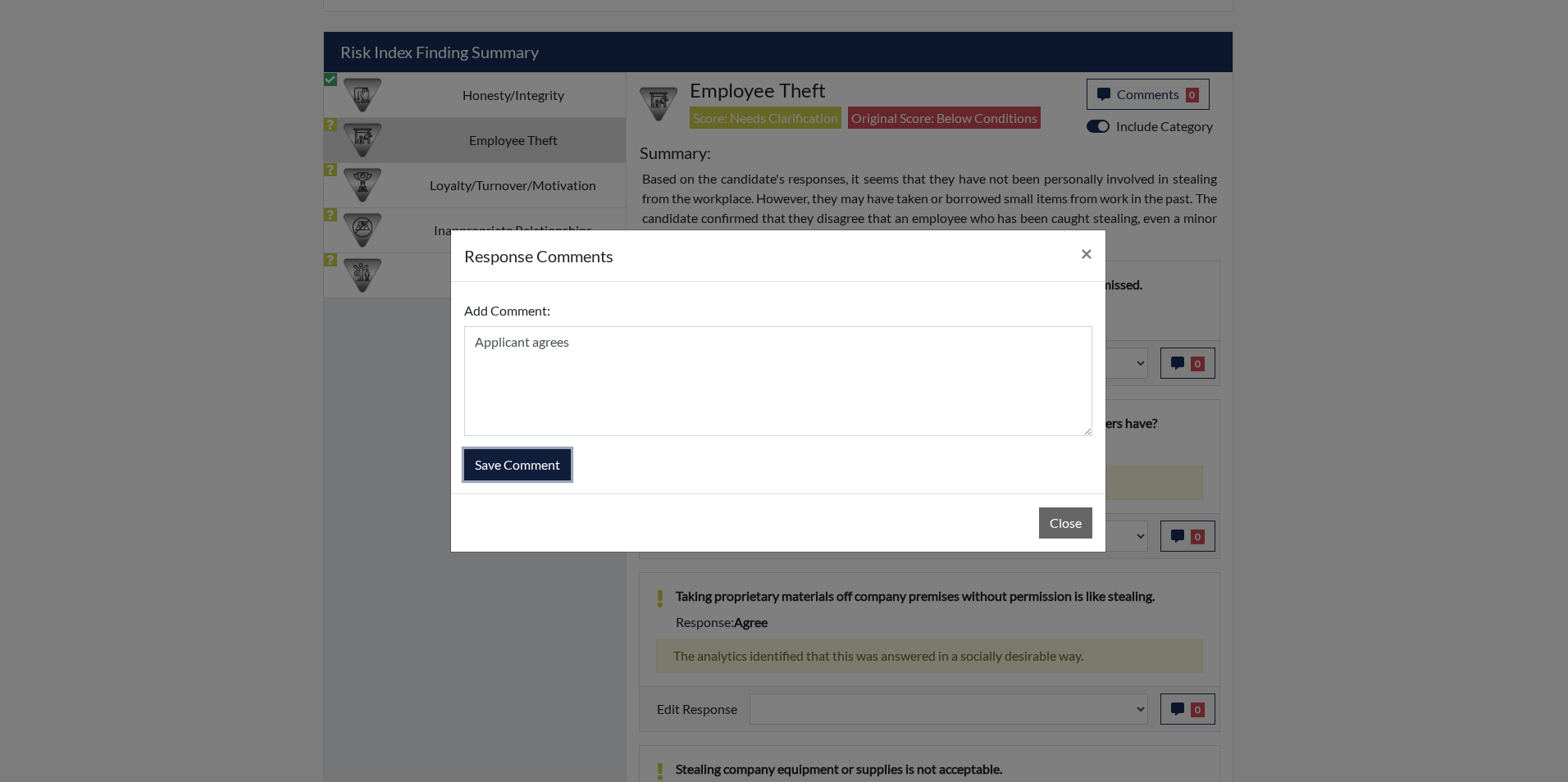
click at [552, 470] on button "Save Comment" at bounding box center [517, 464] width 107 height 32
select select
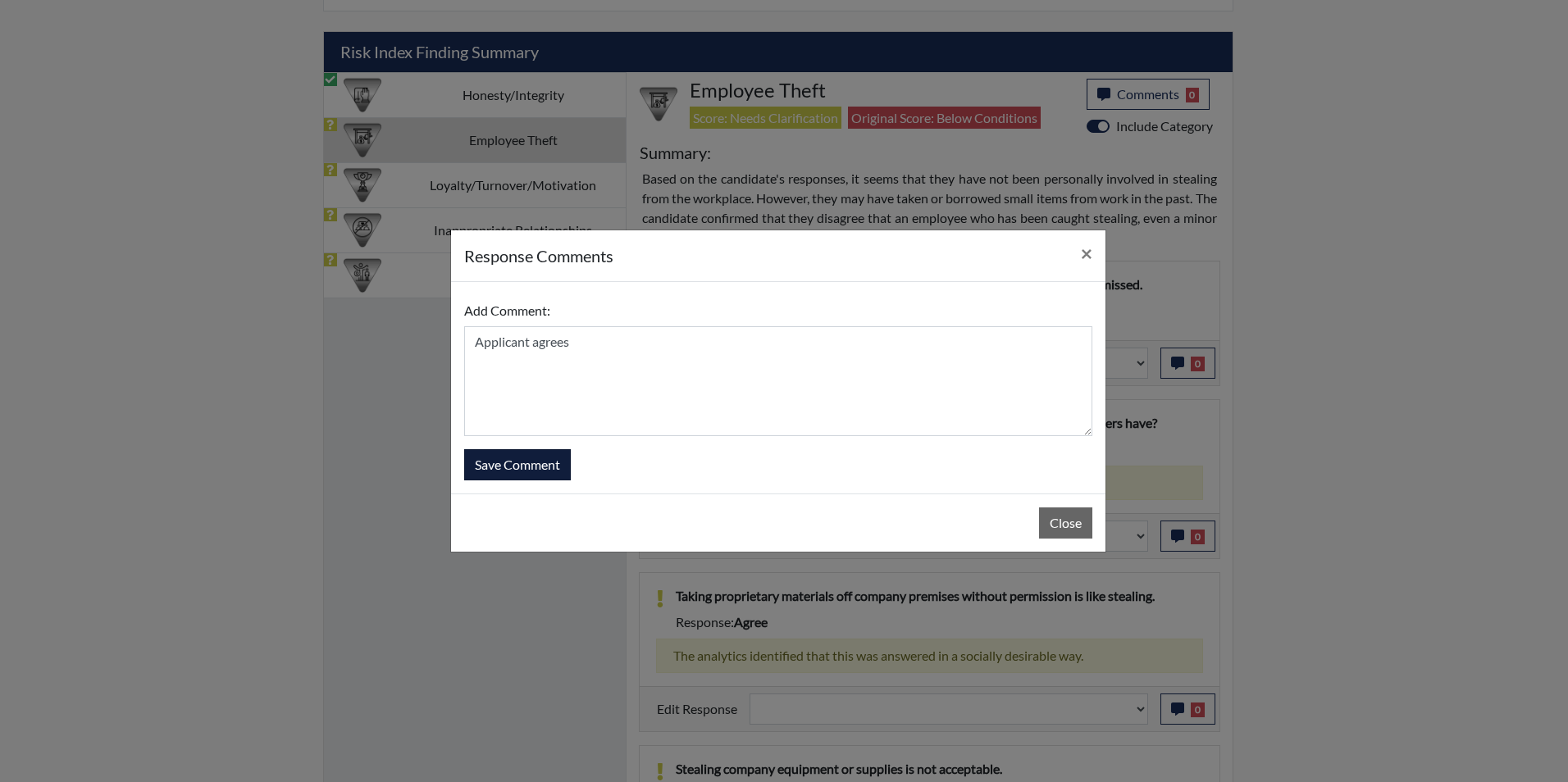
select select
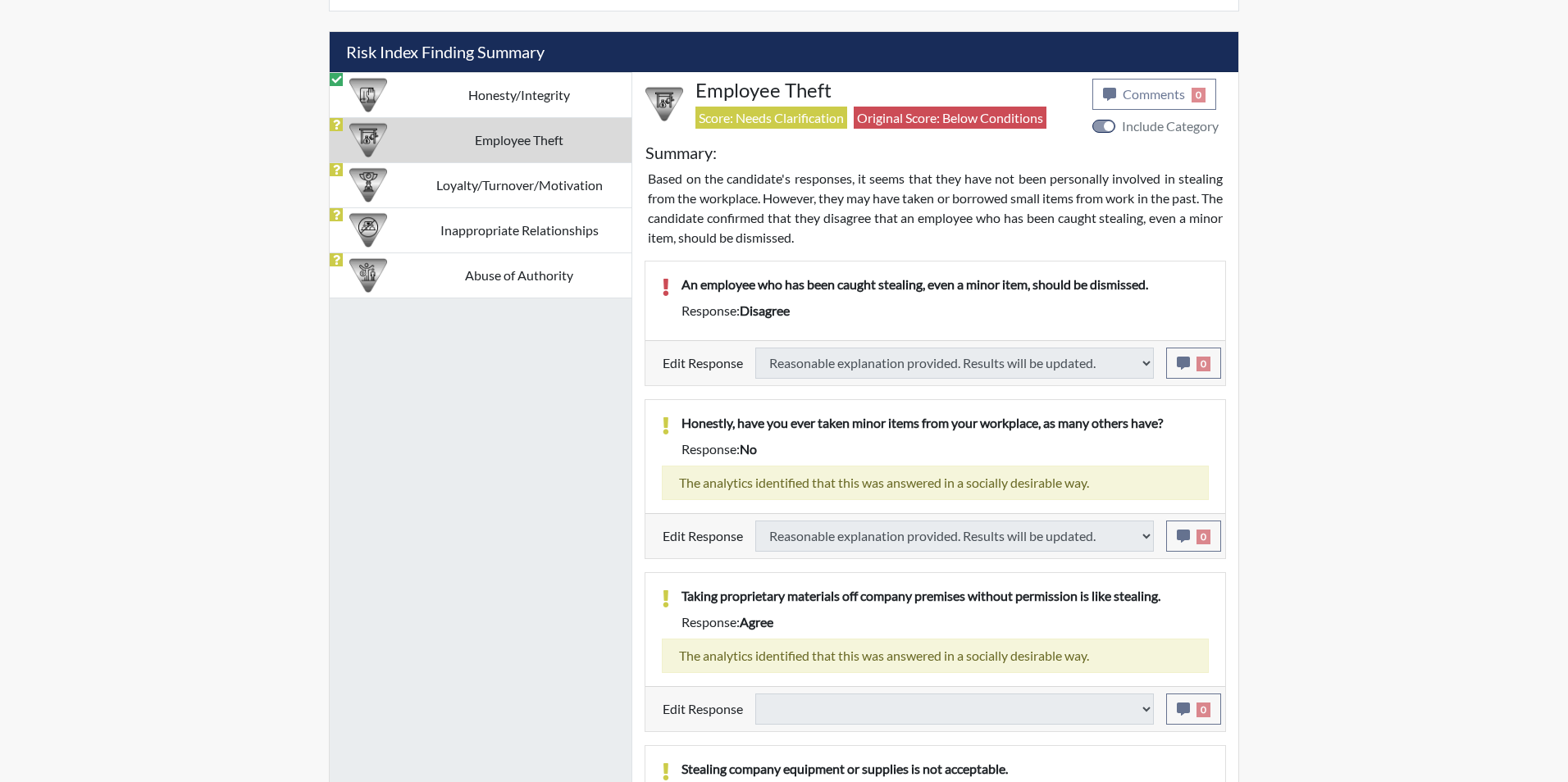
select select
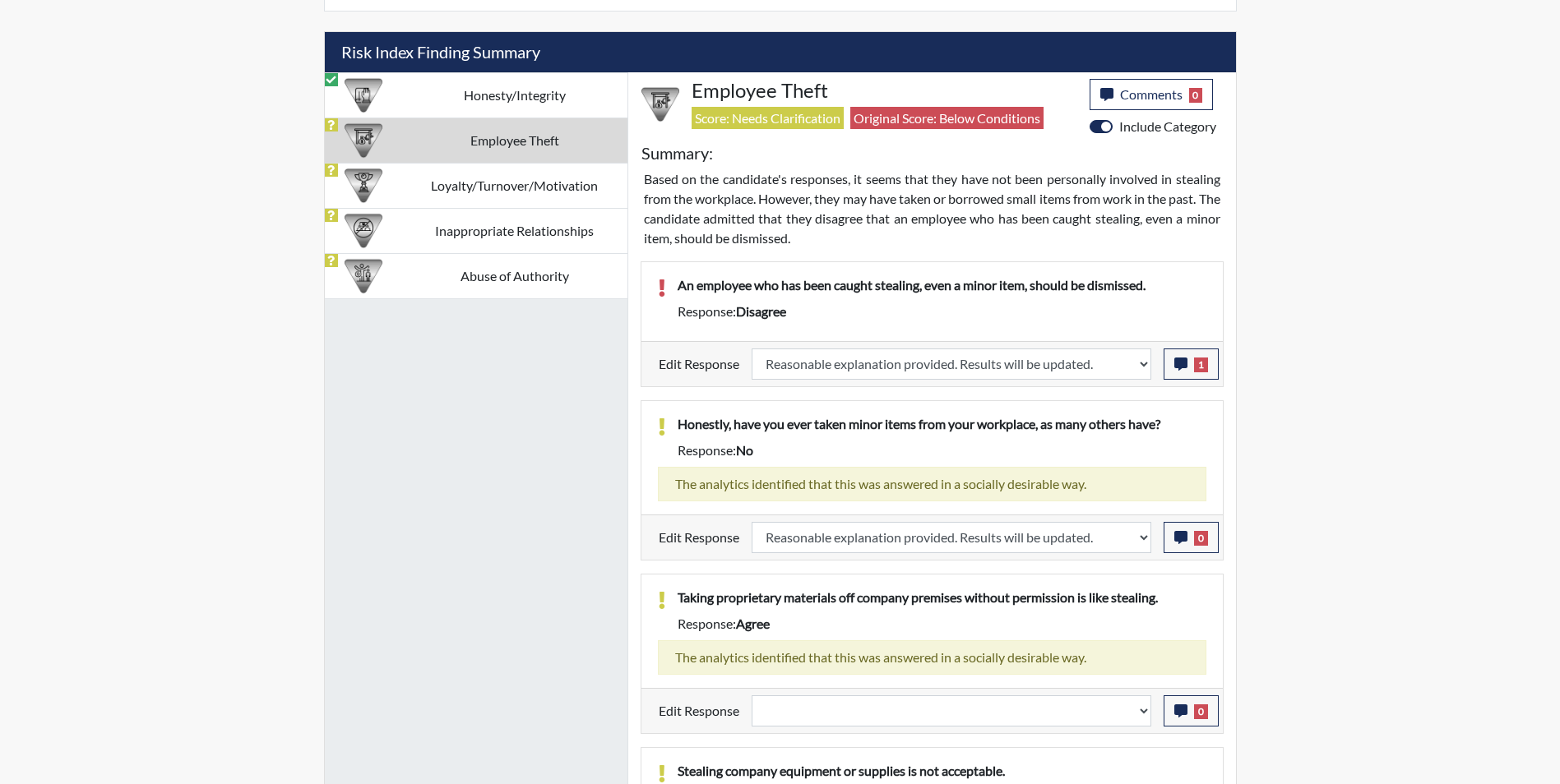
scroll to position [1116, 0]
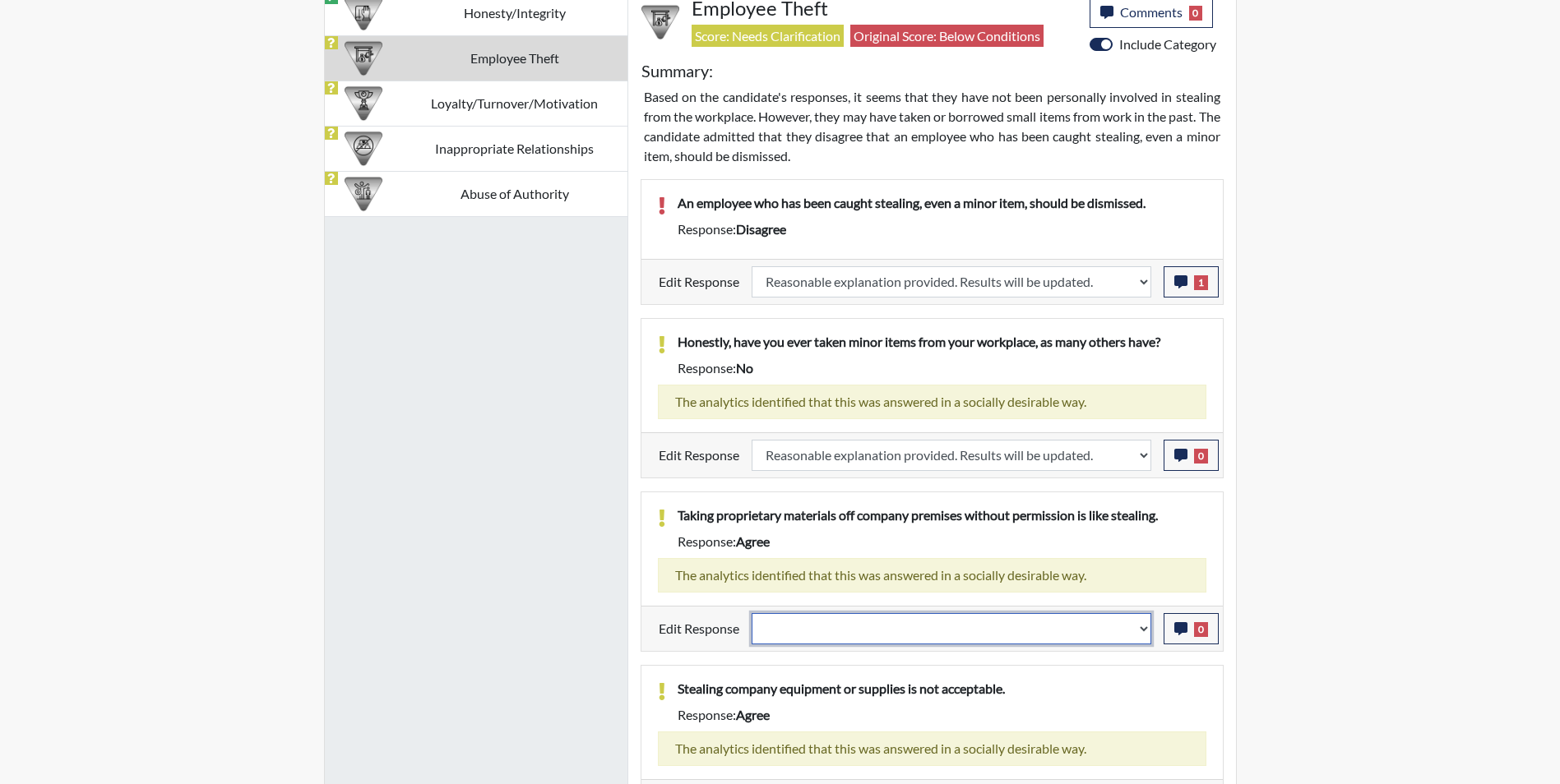
drag, startPoint x: 866, startPoint y: 623, endPoint x: 871, endPoint y: 644, distance: 21.6
click at [866, 623] on select "Question is not relevant. Results will be updated. Reasonable explanation provi…" at bounding box center [951, 629] width 400 height 32
select select "reasonable-explanation-provided"
click at [752, 614] on select "Question is not relevant. Results will be updated. Reasonable explanation provi…" at bounding box center [951, 629] width 400 height 32
select select
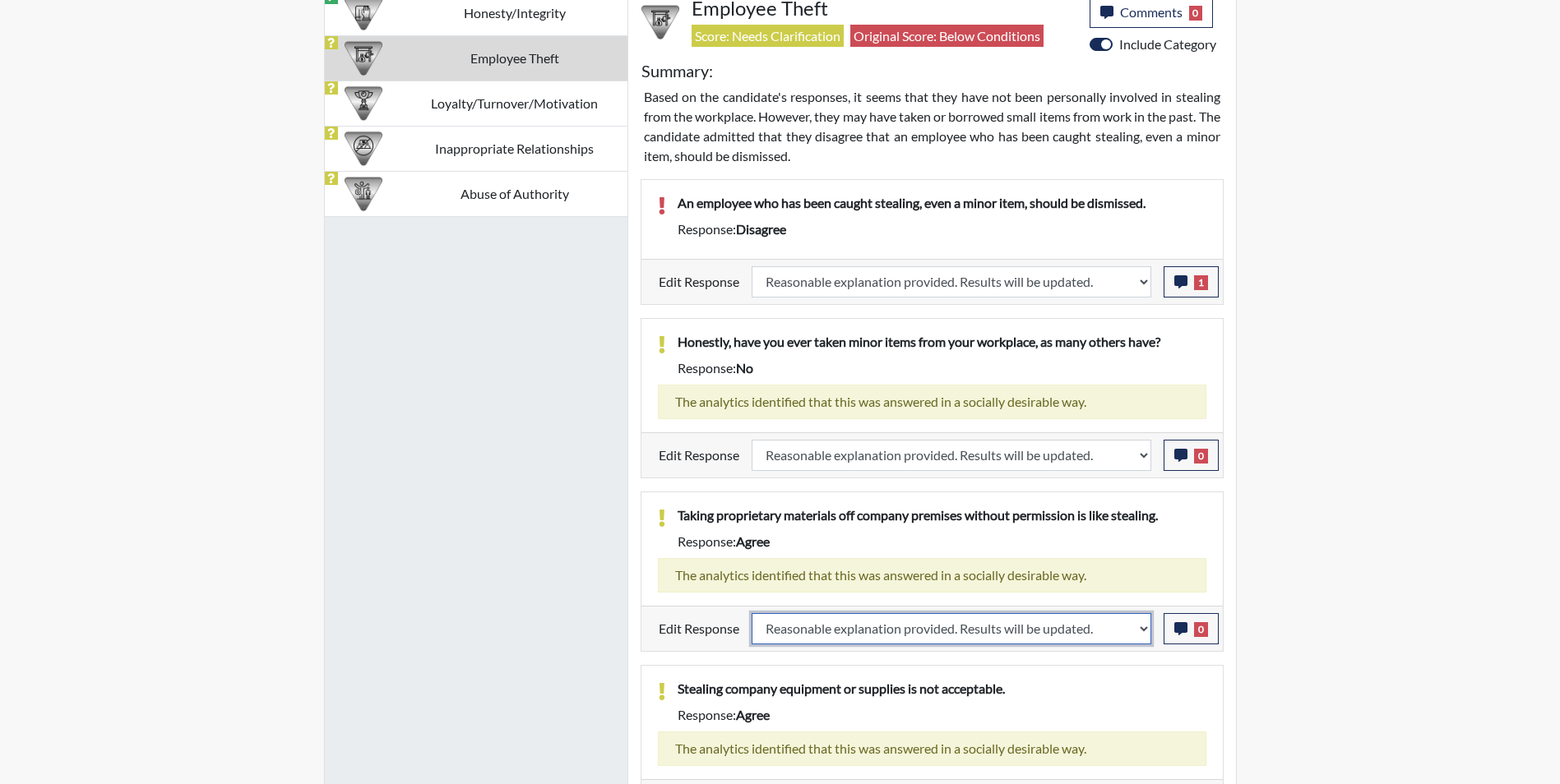
select select
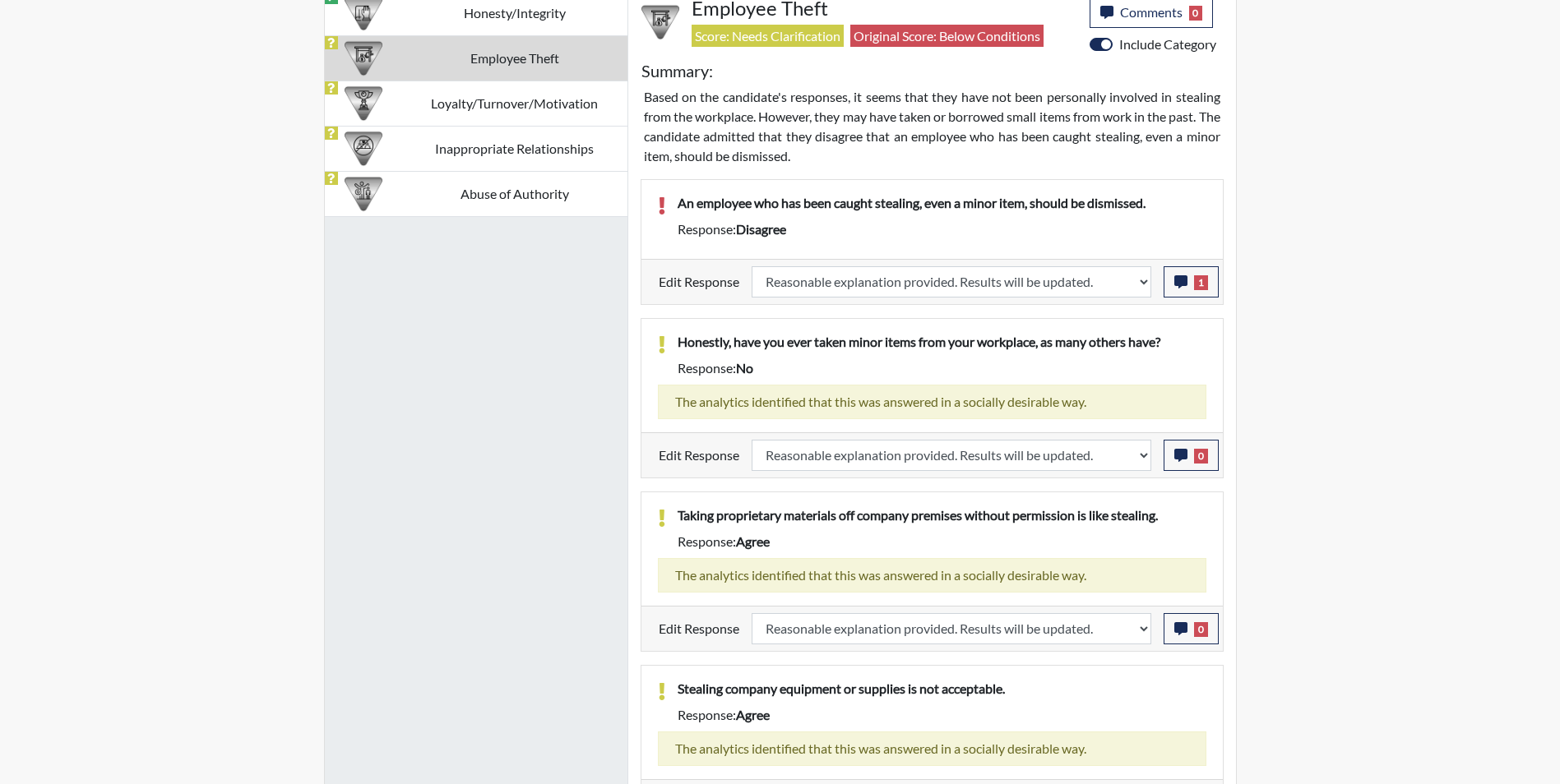
select select
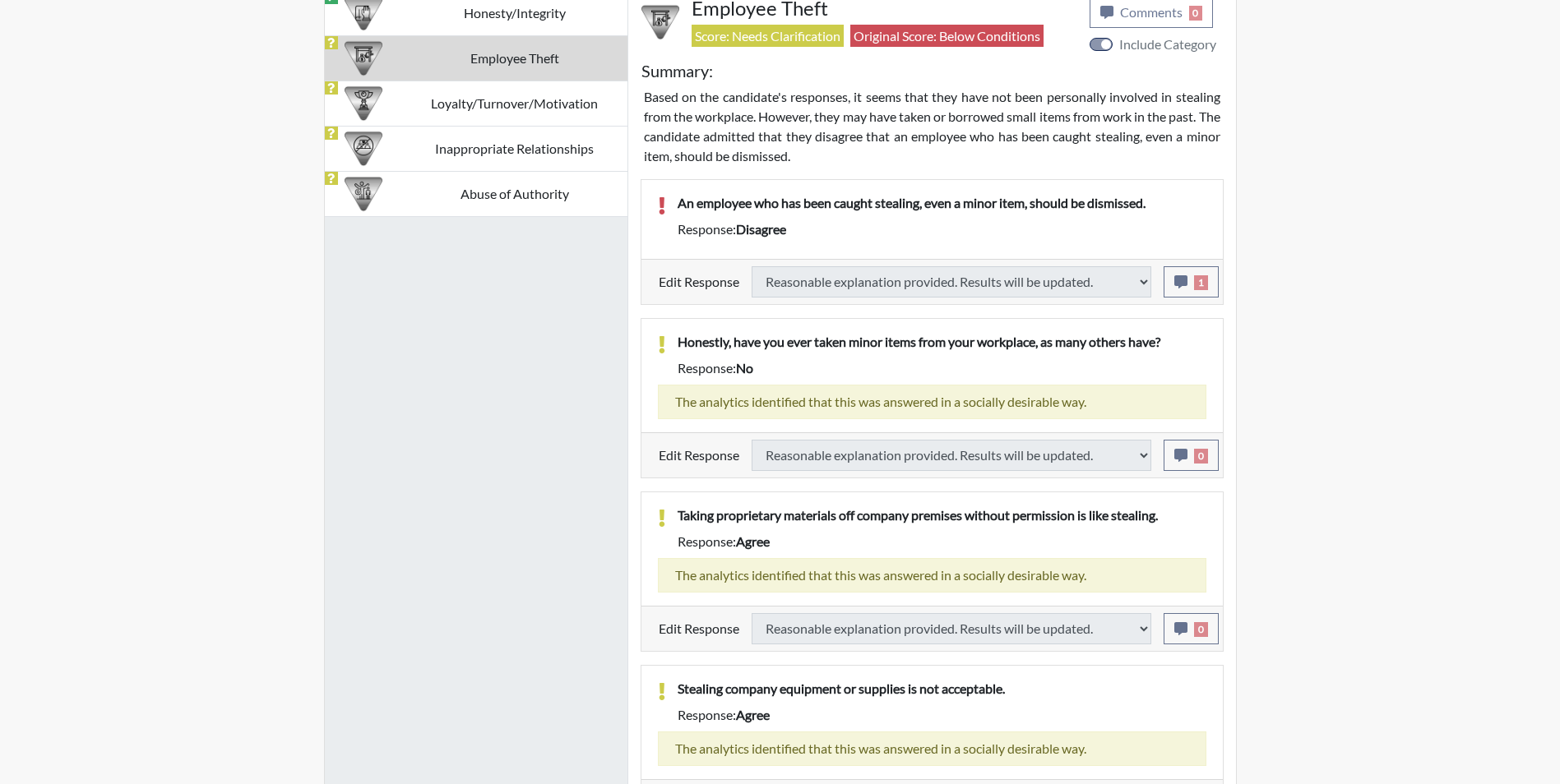
select select
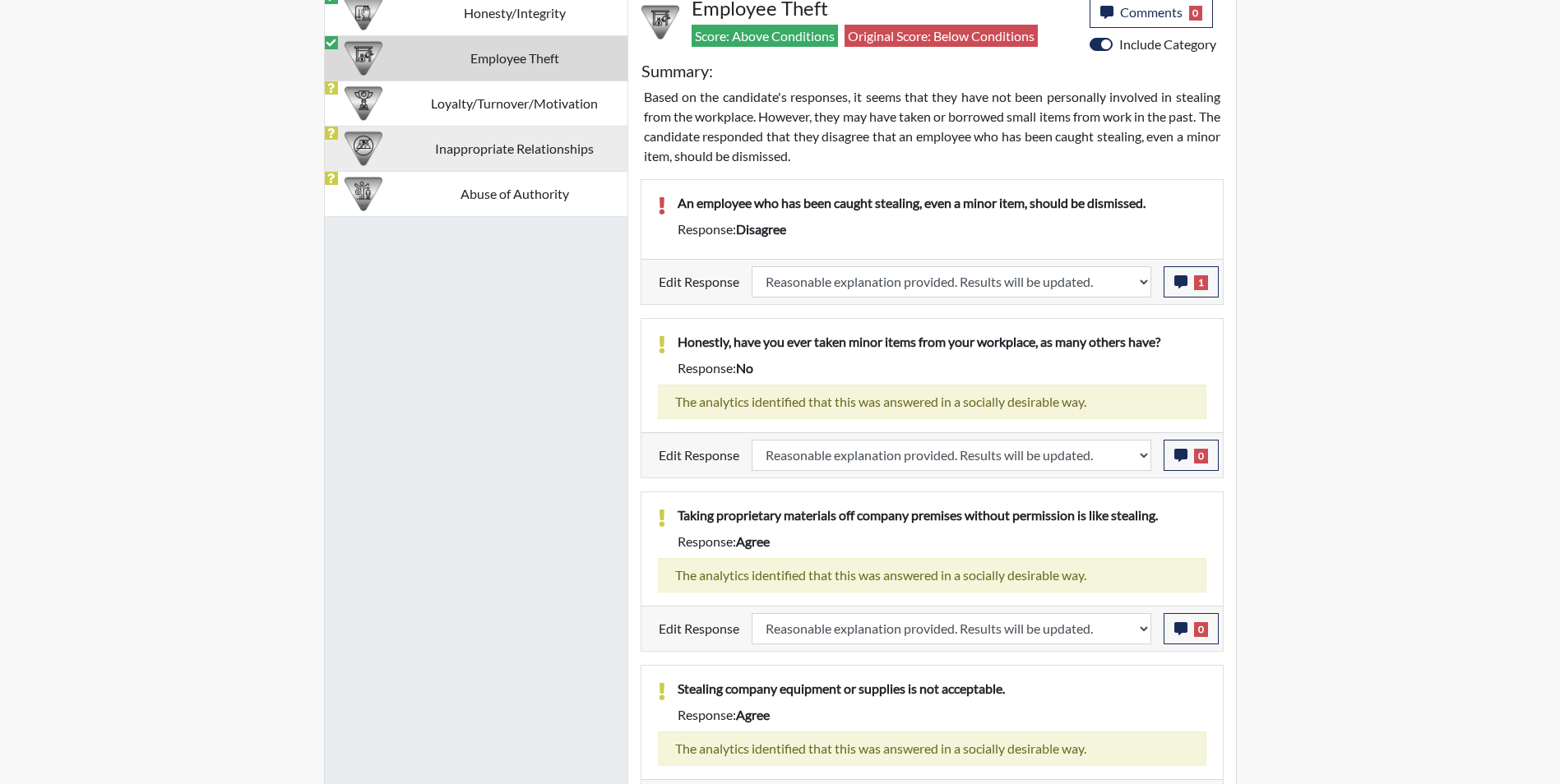
scroll to position [273, 683]
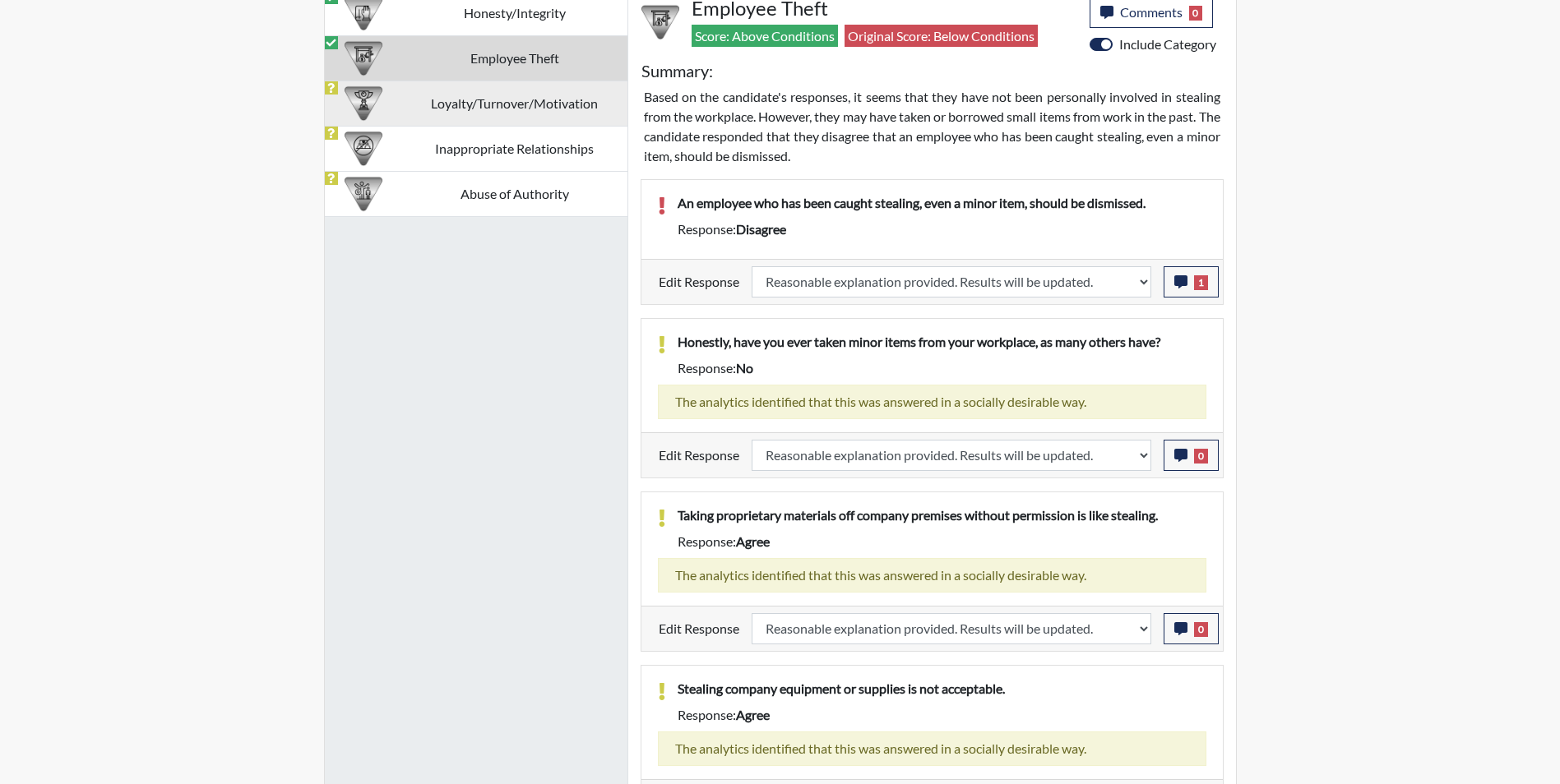
click at [495, 115] on td "Loyalty/Turnover/Motivation" at bounding box center [515, 103] width 225 height 45
select select
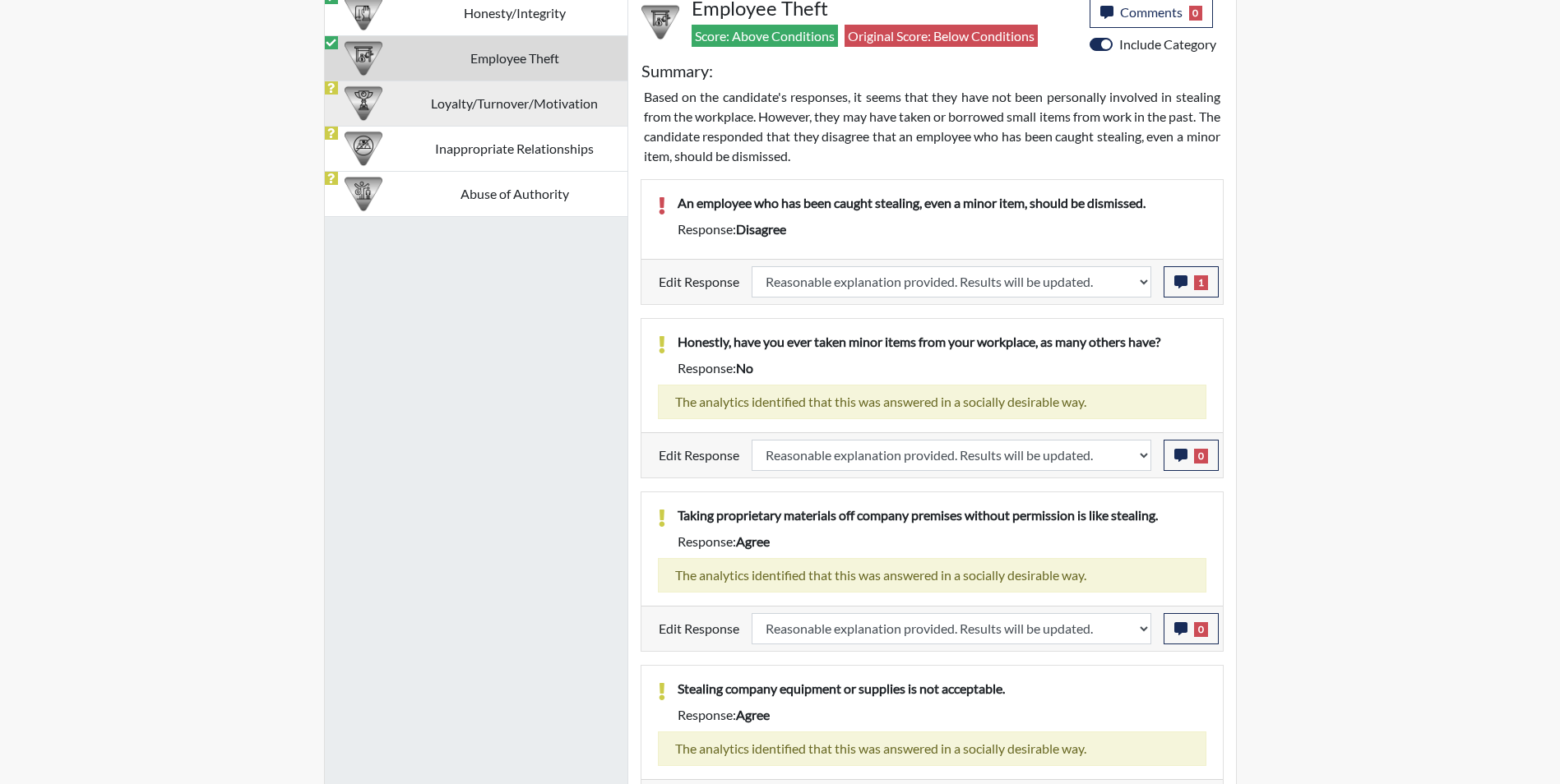
select select
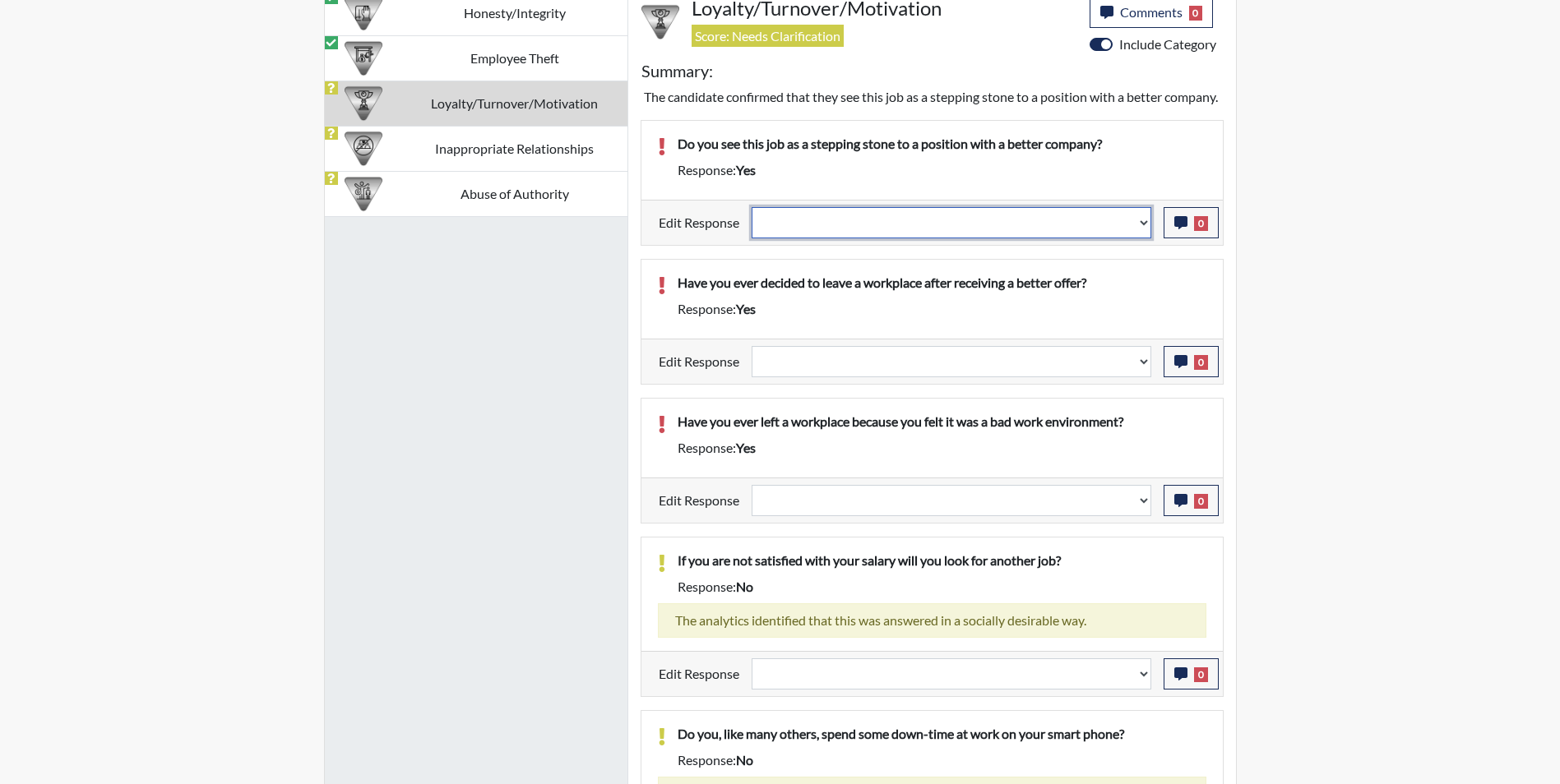
click at [829, 239] on select "Question is not relevant. Results will be updated. Reasonable explanation provi…" at bounding box center [951, 223] width 400 height 32
select select "reasonable-explanation-provided"
click at [752, 226] on select "Question is not relevant. Results will be updated. Reasonable explanation provi…" at bounding box center [951, 223] width 400 height 32
select select
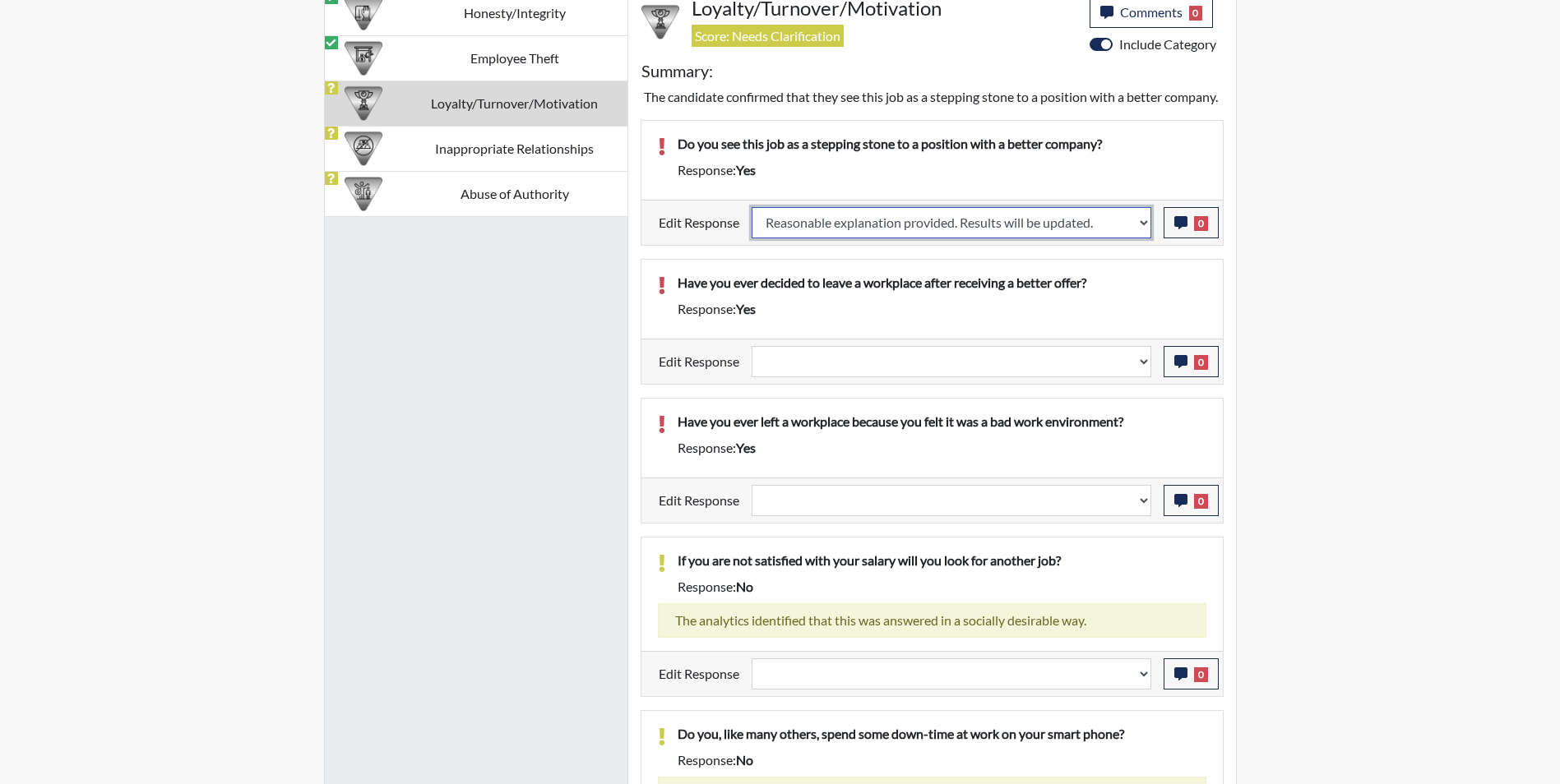
select select
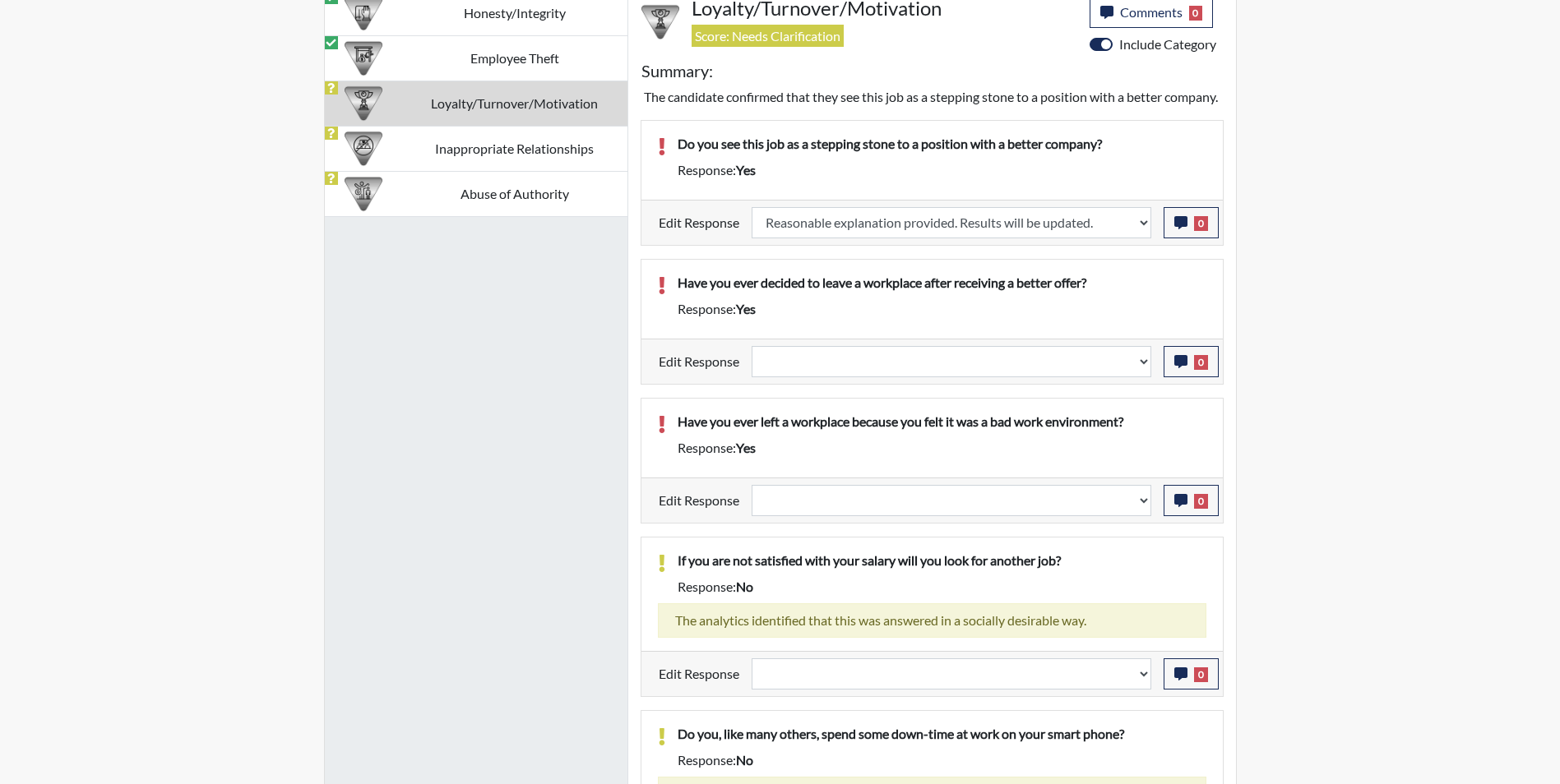
select select
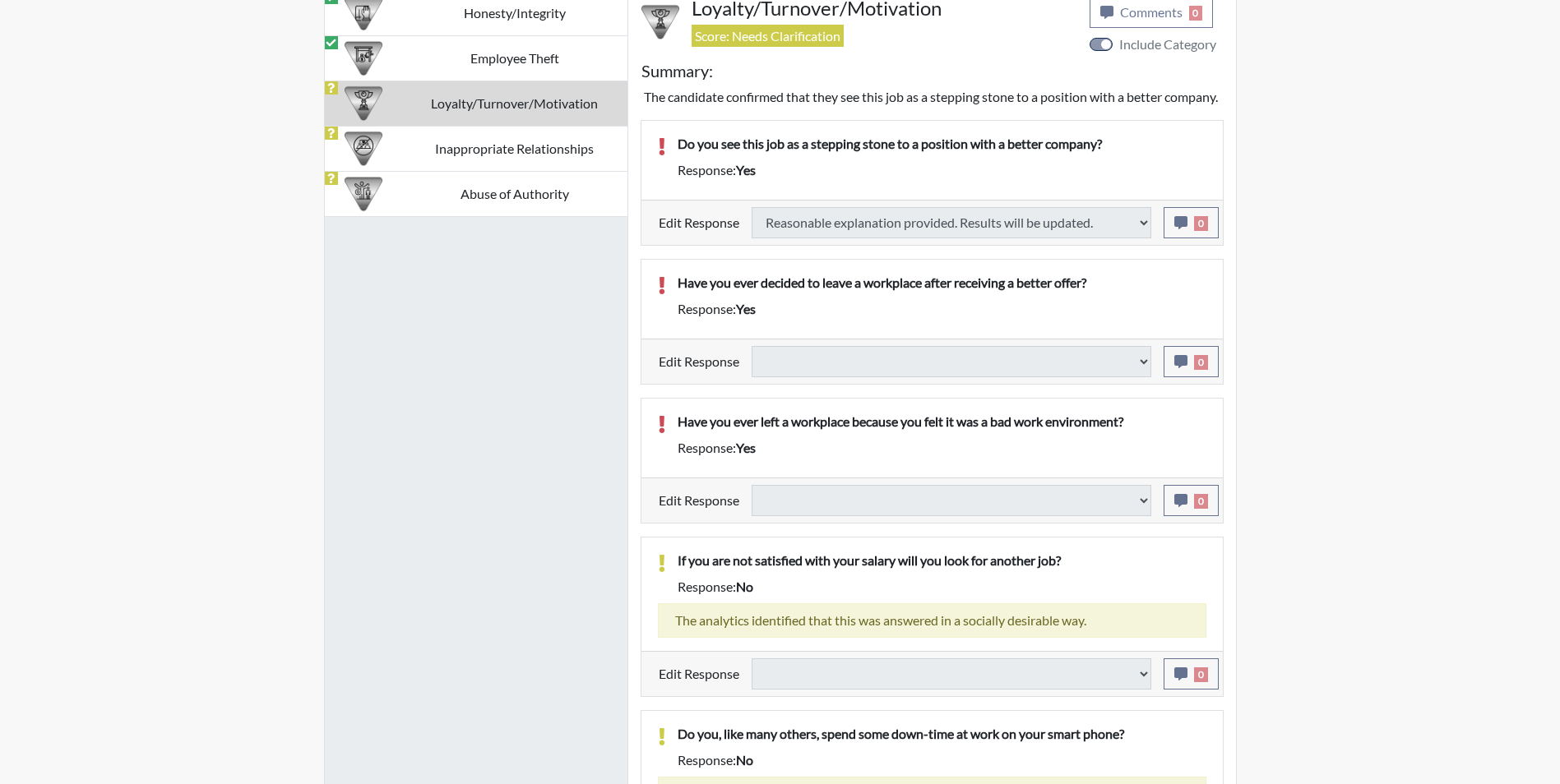
select select
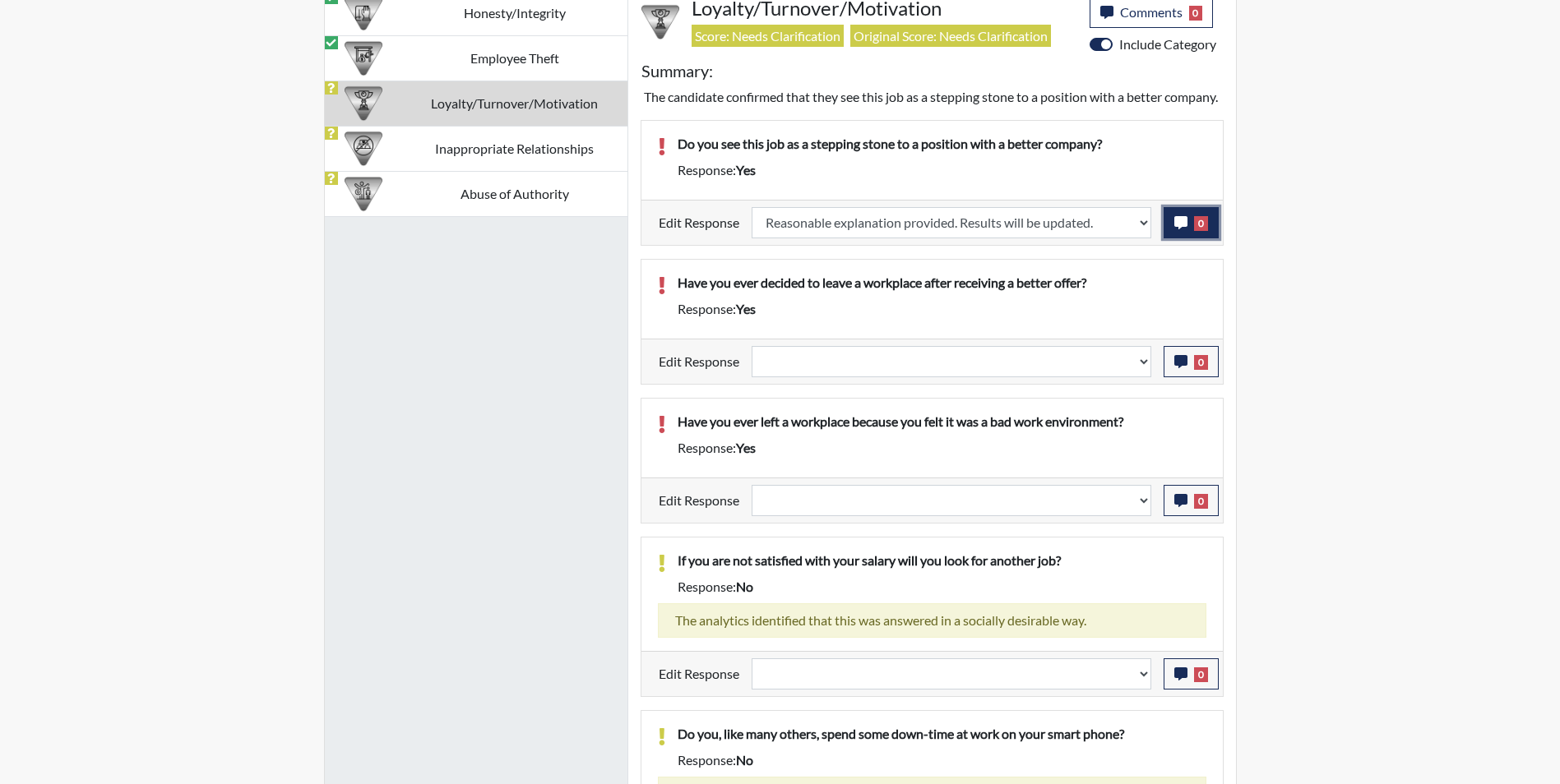
click at [1179, 229] on icon "button" at bounding box center [1181, 223] width 13 height 13
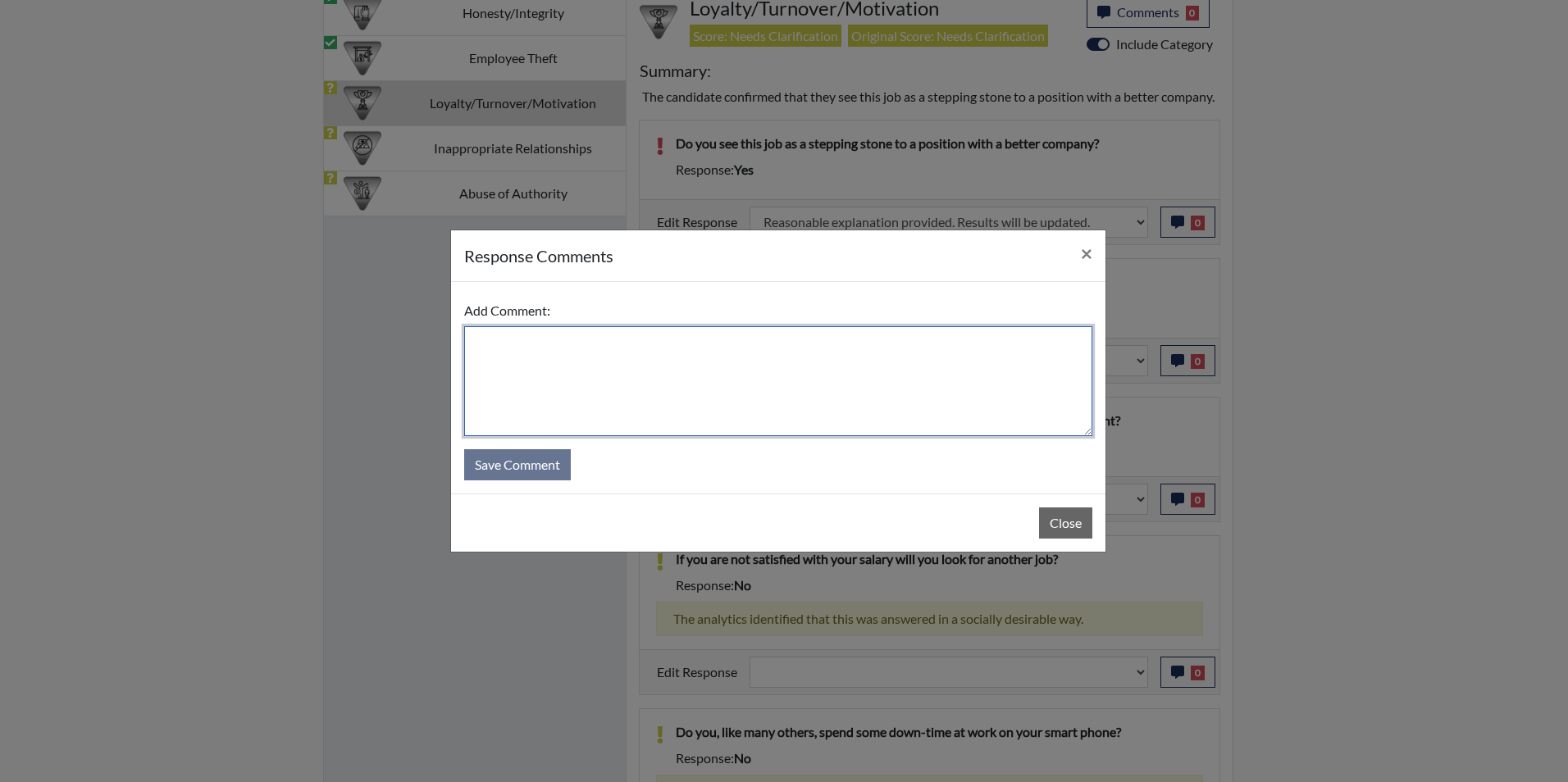
click at [662, 347] on textarea at bounding box center [778, 381] width 628 height 110
type textarea "Applicant answered no"
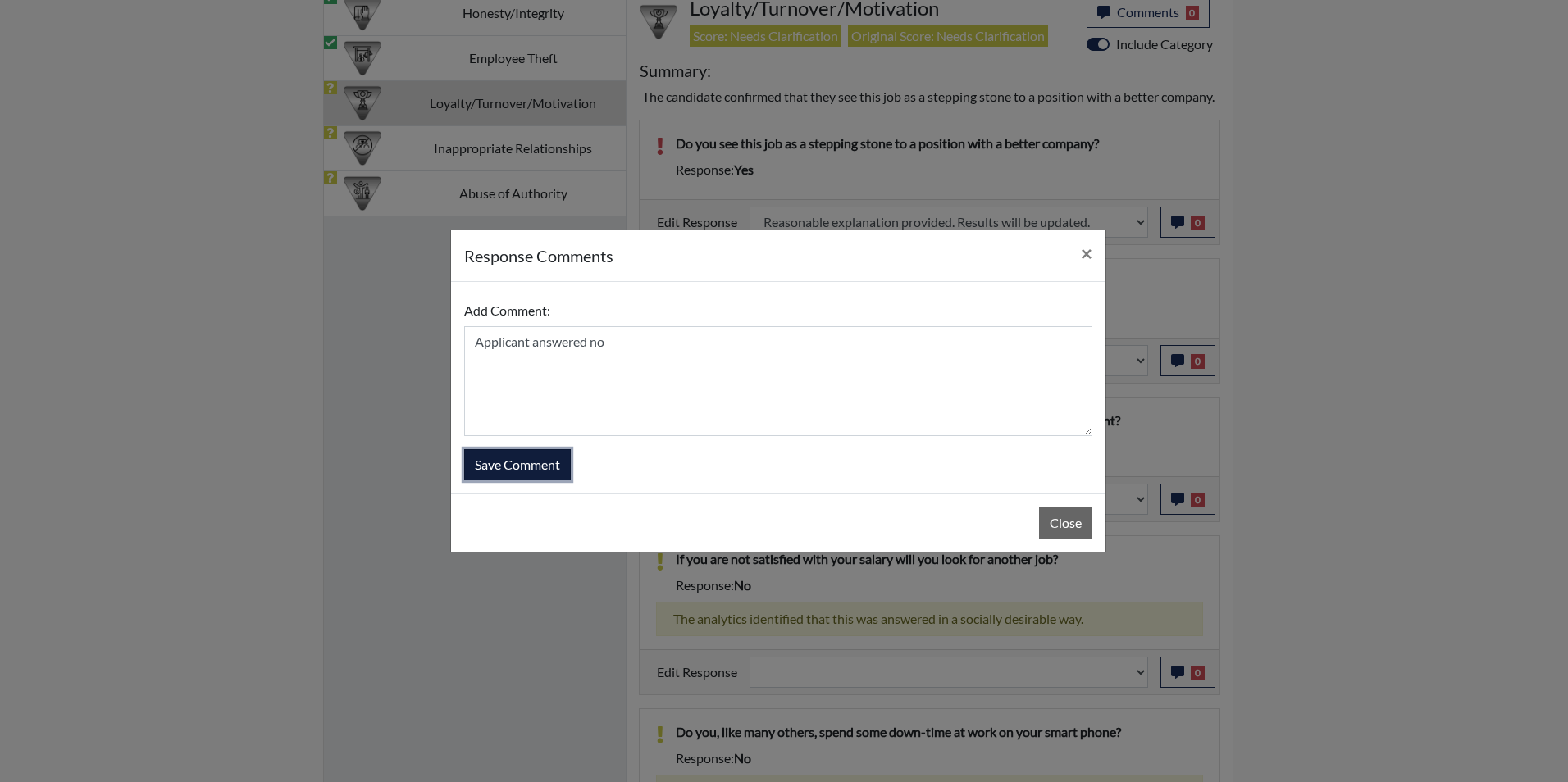
click at [537, 471] on button "Save Comment" at bounding box center [517, 464] width 107 height 32
select select
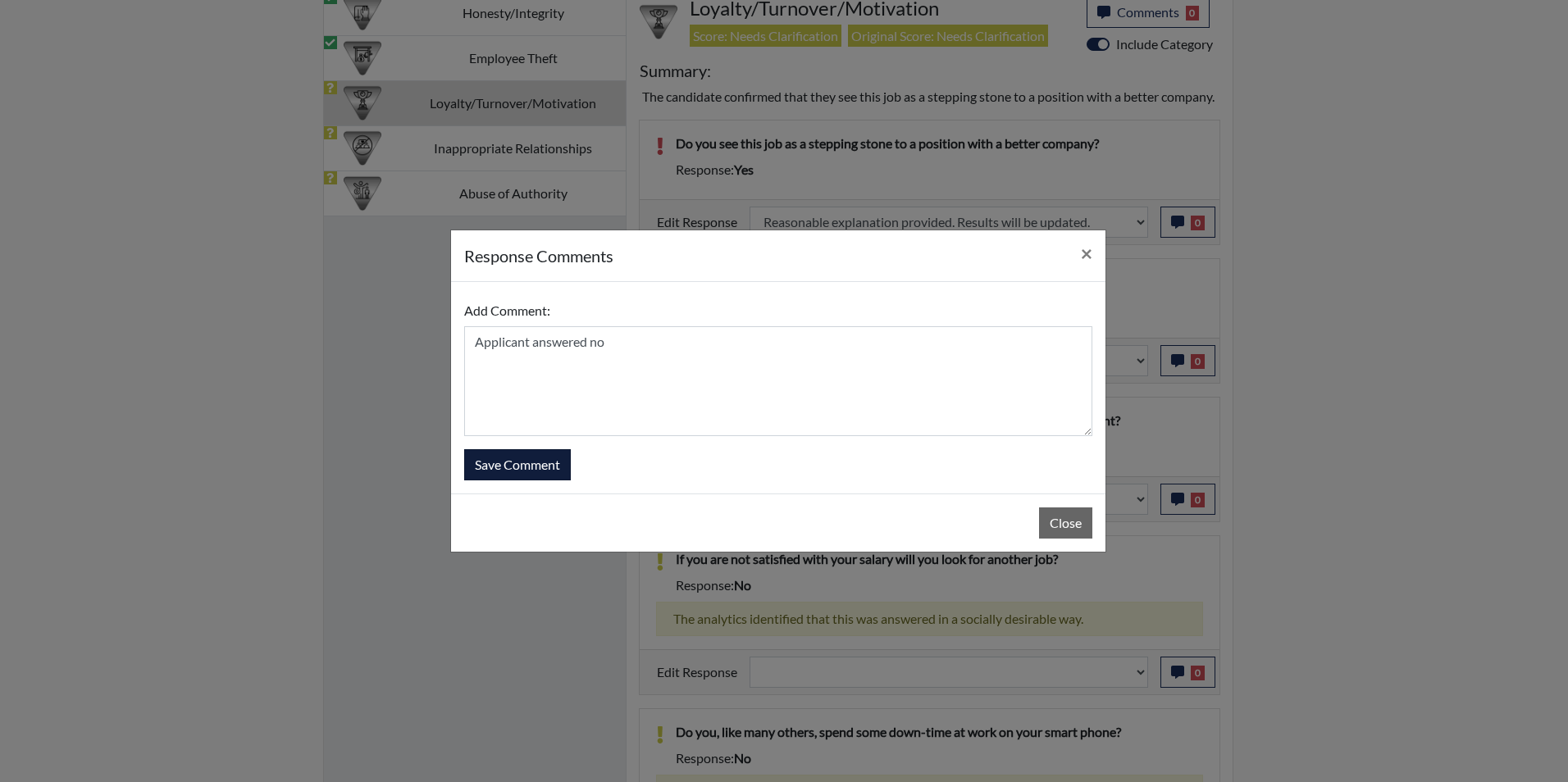
select select
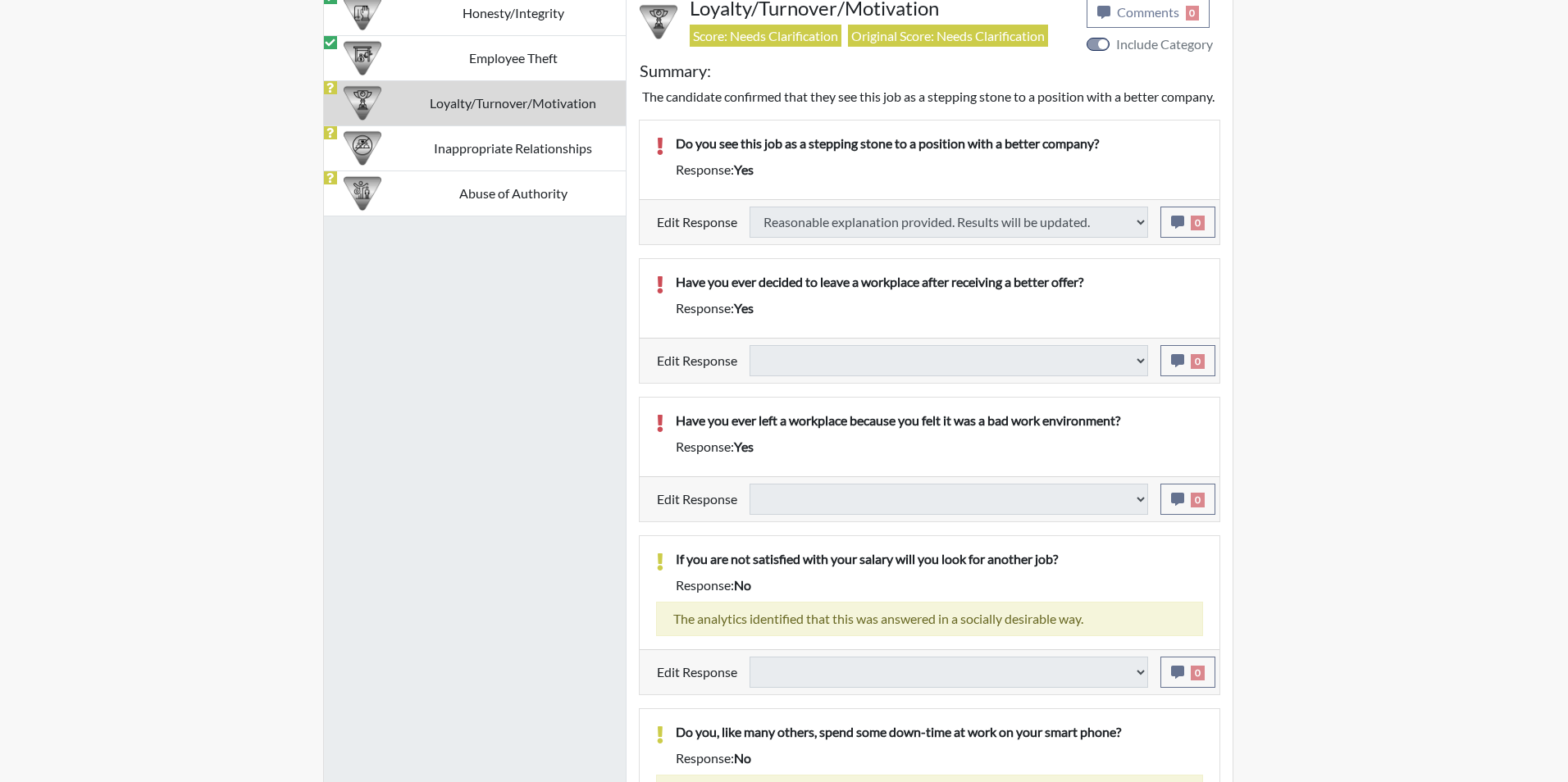
select select
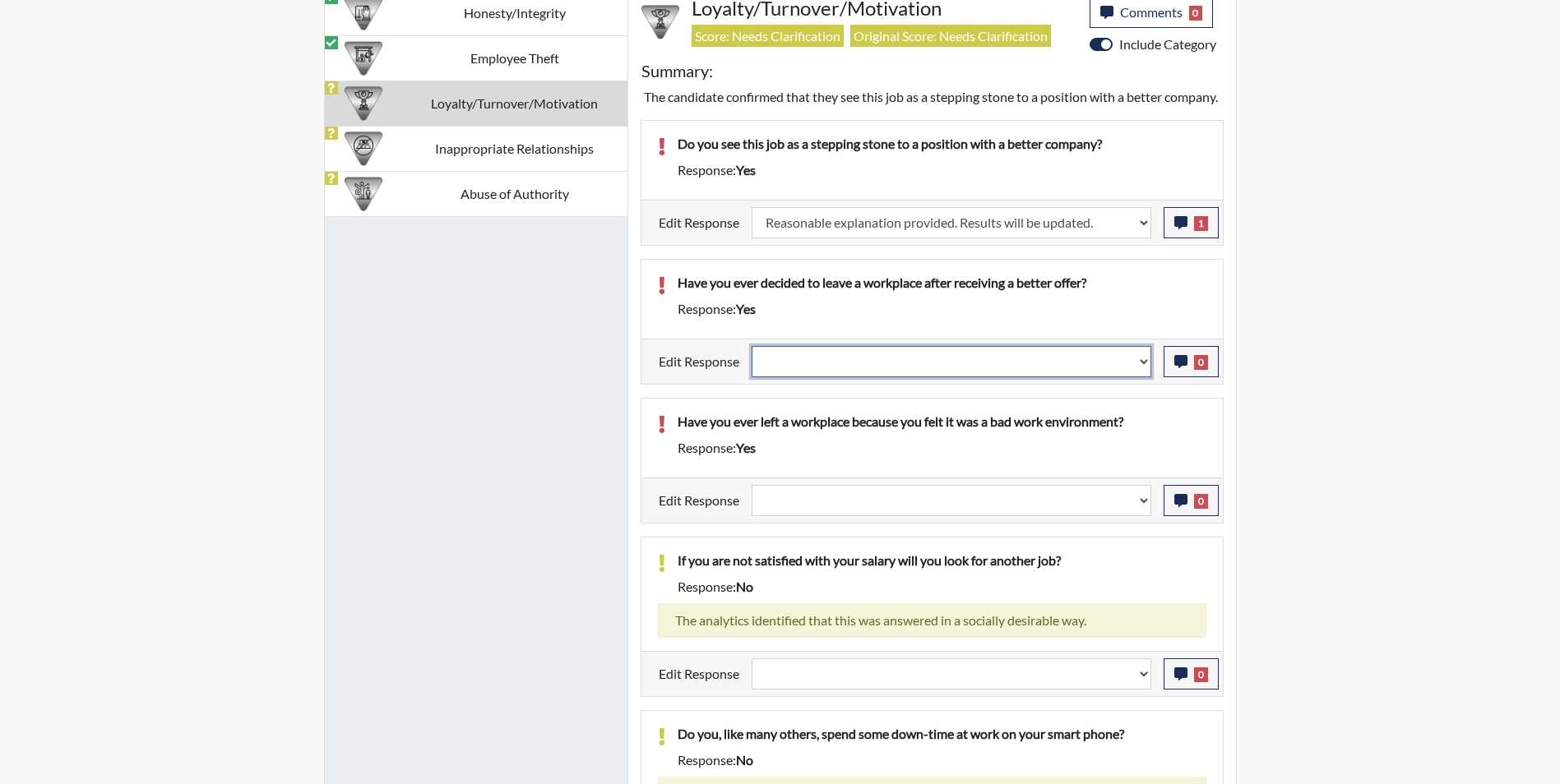
click at [807, 377] on select "Question is not relevant. Results will be updated. Reasonable explanation provi…" at bounding box center [951, 361] width 400 height 32
select select "reasonable-explanation-provided"
click at [752, 365] on select "Question is not relevant. Results will be updated. Reasonable explanation provi…" at bounding box center [951, 361] width 400 height 32
select select
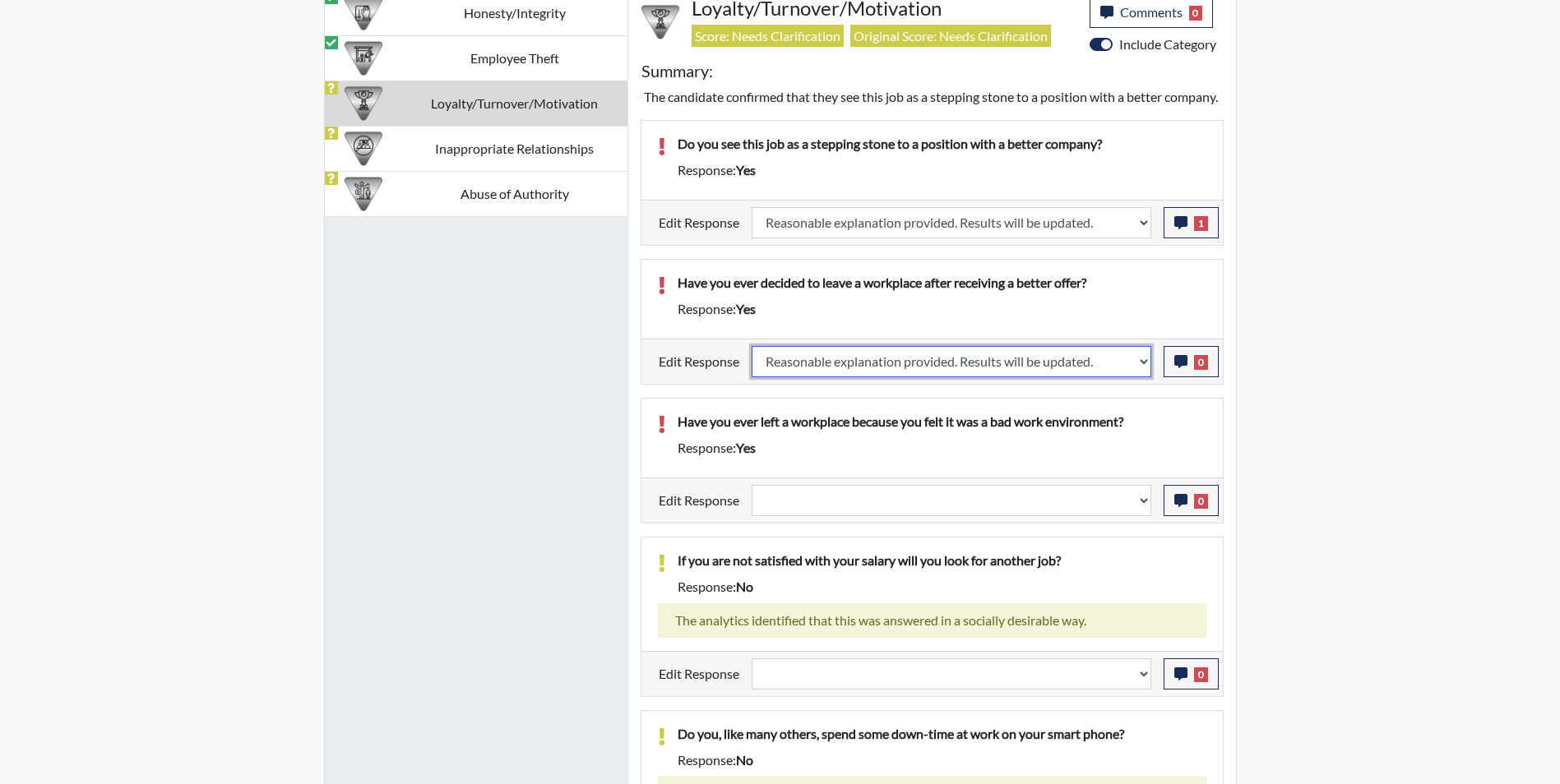
select select
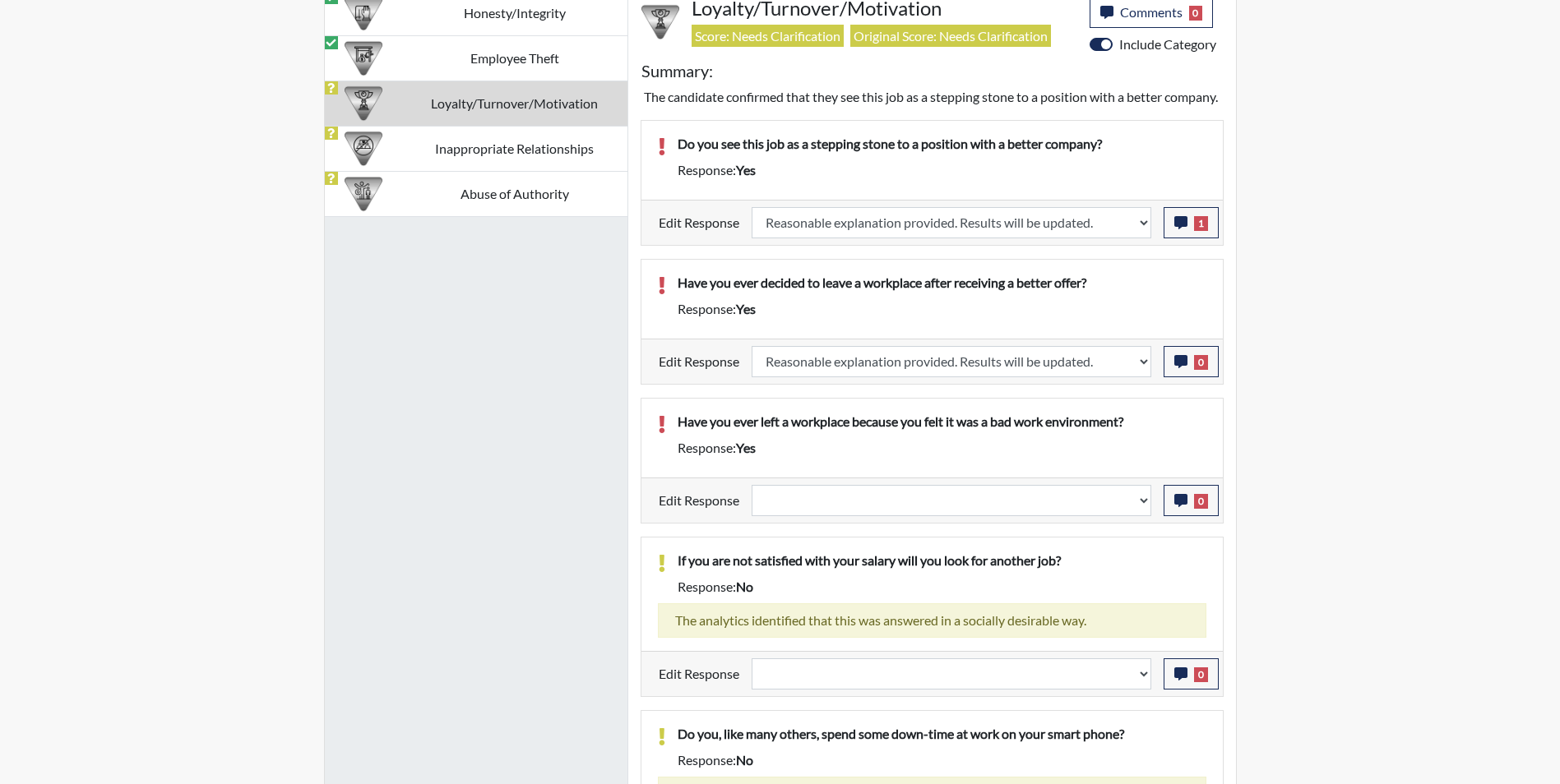
select select
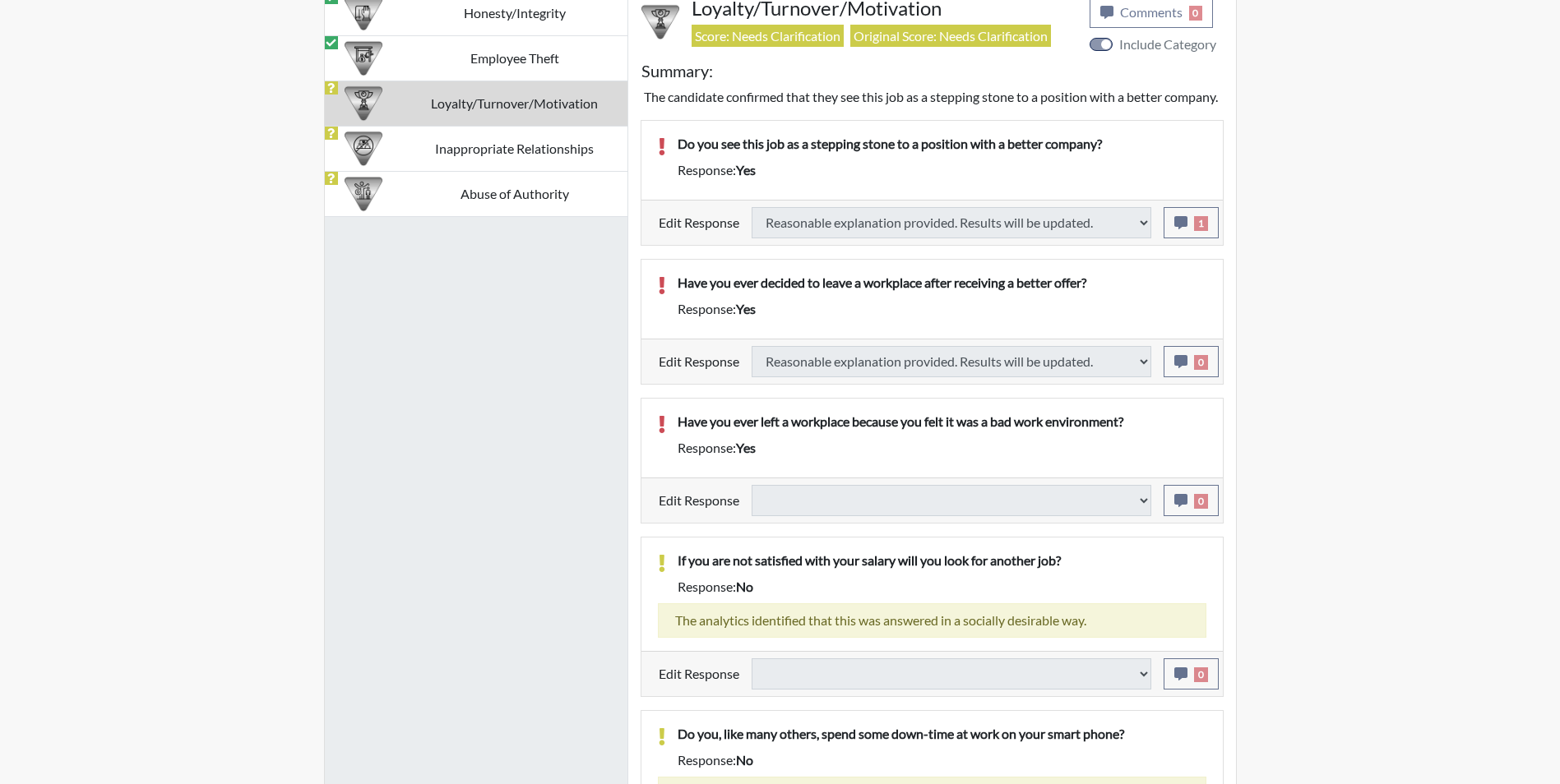
select select
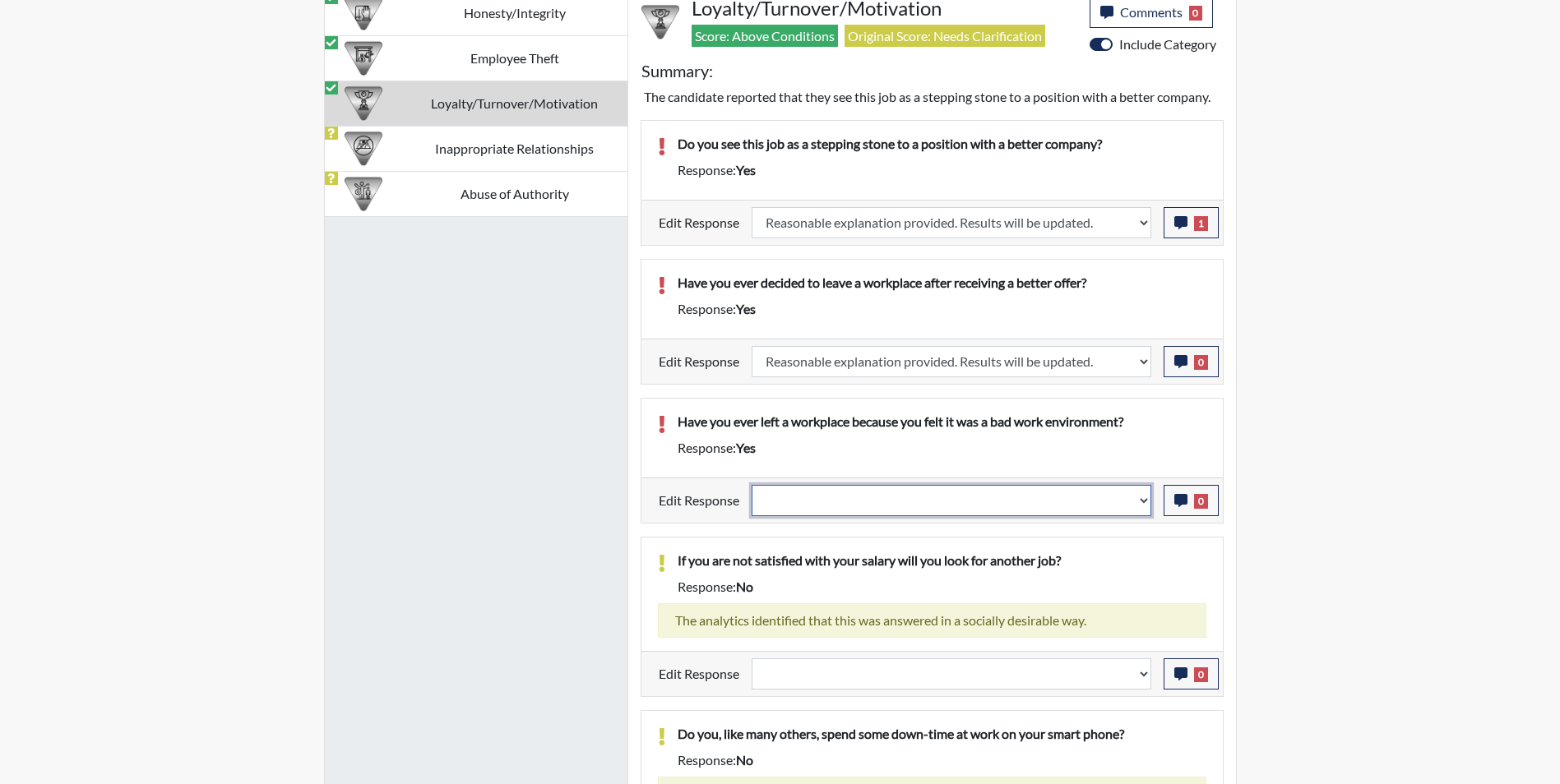
click at [871, 496] on select "Question is not relevant. Results will be updated. Reasonable explanation provi…" at bounding box center [951, 501] width 400 height 32
select select "reasonable-explanation-provided"
click at [752, 485] on select "Question is not relevant. Results will be updated. Reasonable explanation provi…" at bounding box center [951, 501] width 400 height 32
select select
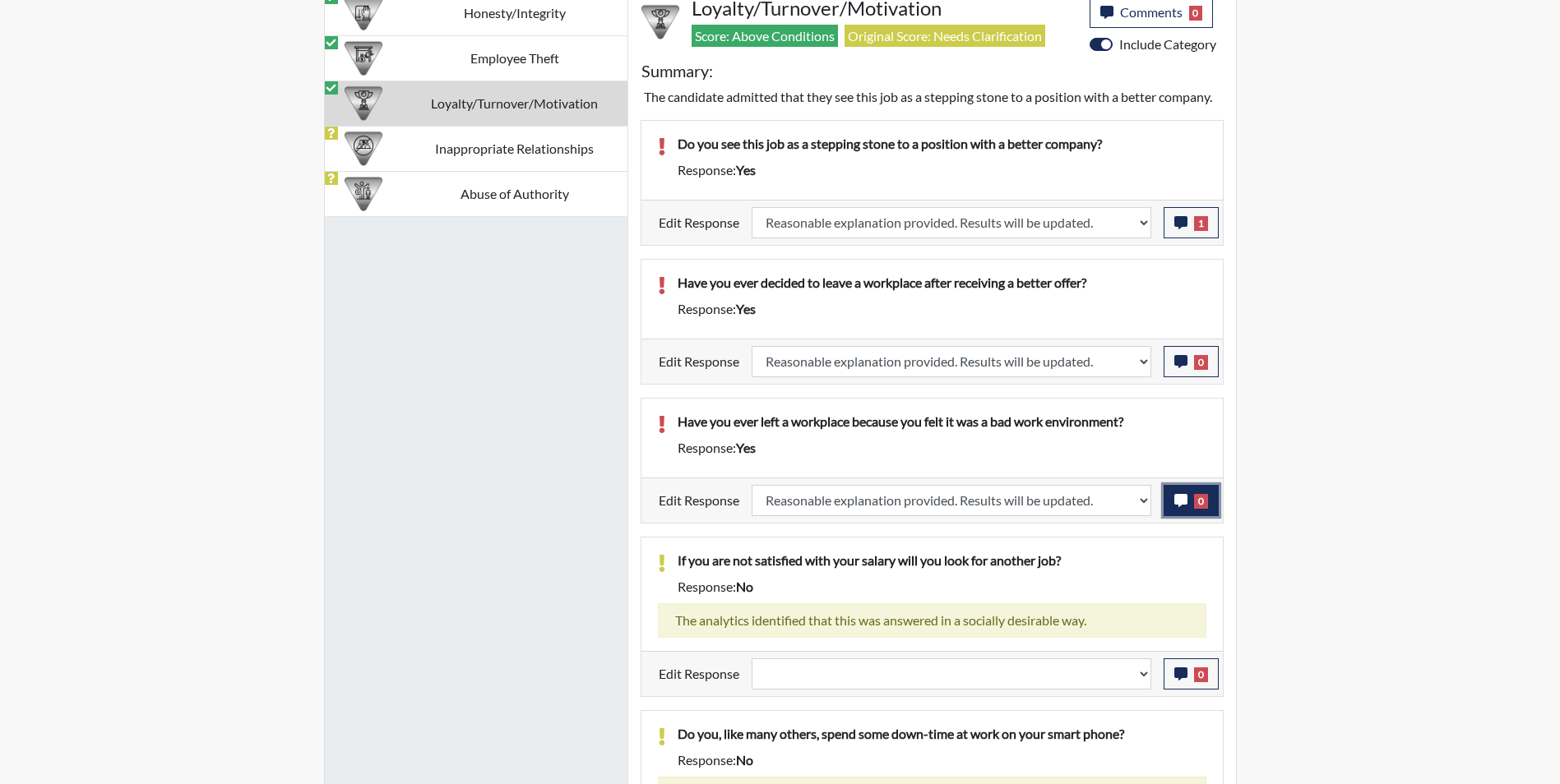
click at [1181, 496] on icon "button" at bounding box center [1181, 500] width 13 height 13
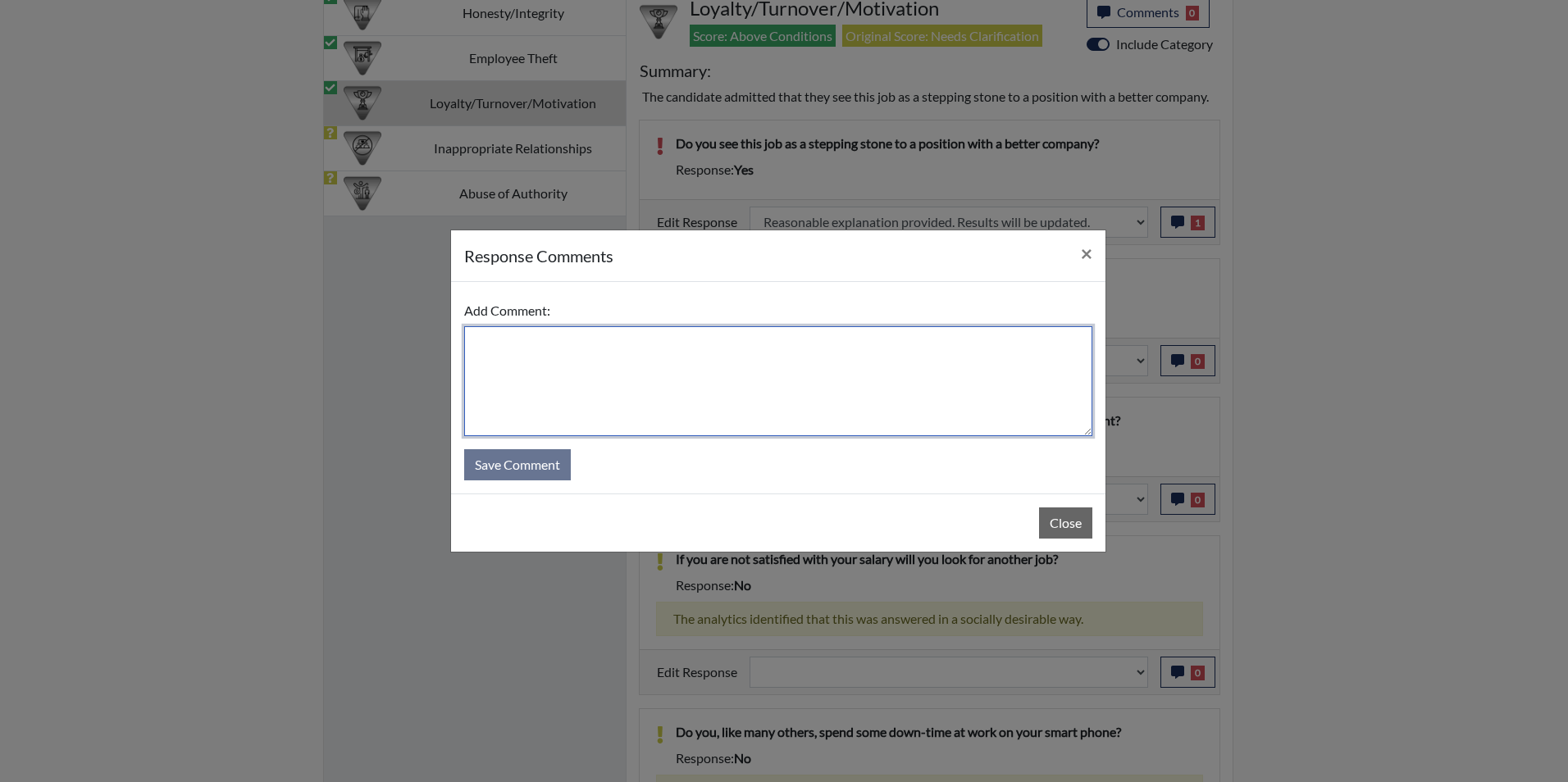
drag, startPoint x: 544, startPoint y: 343, endPoint x: 592, endPoint y: 365, distance: 52.8
click at [545, 349] on textarea at bounding box center [778, 381] width 628 height 110
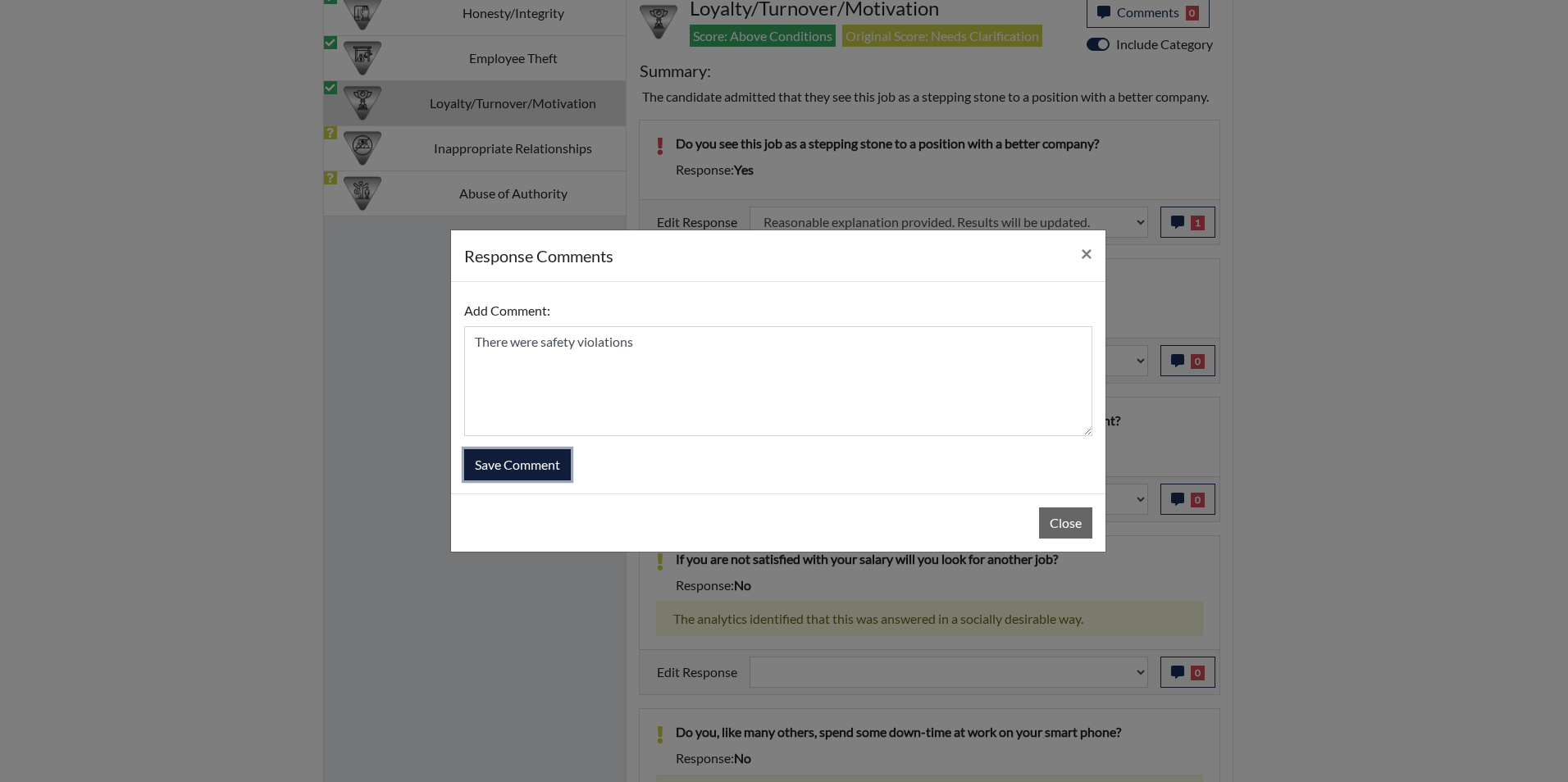
click at [543, 460] on button "Save Comment" at bounding box center [517, 464] width 107 height 32
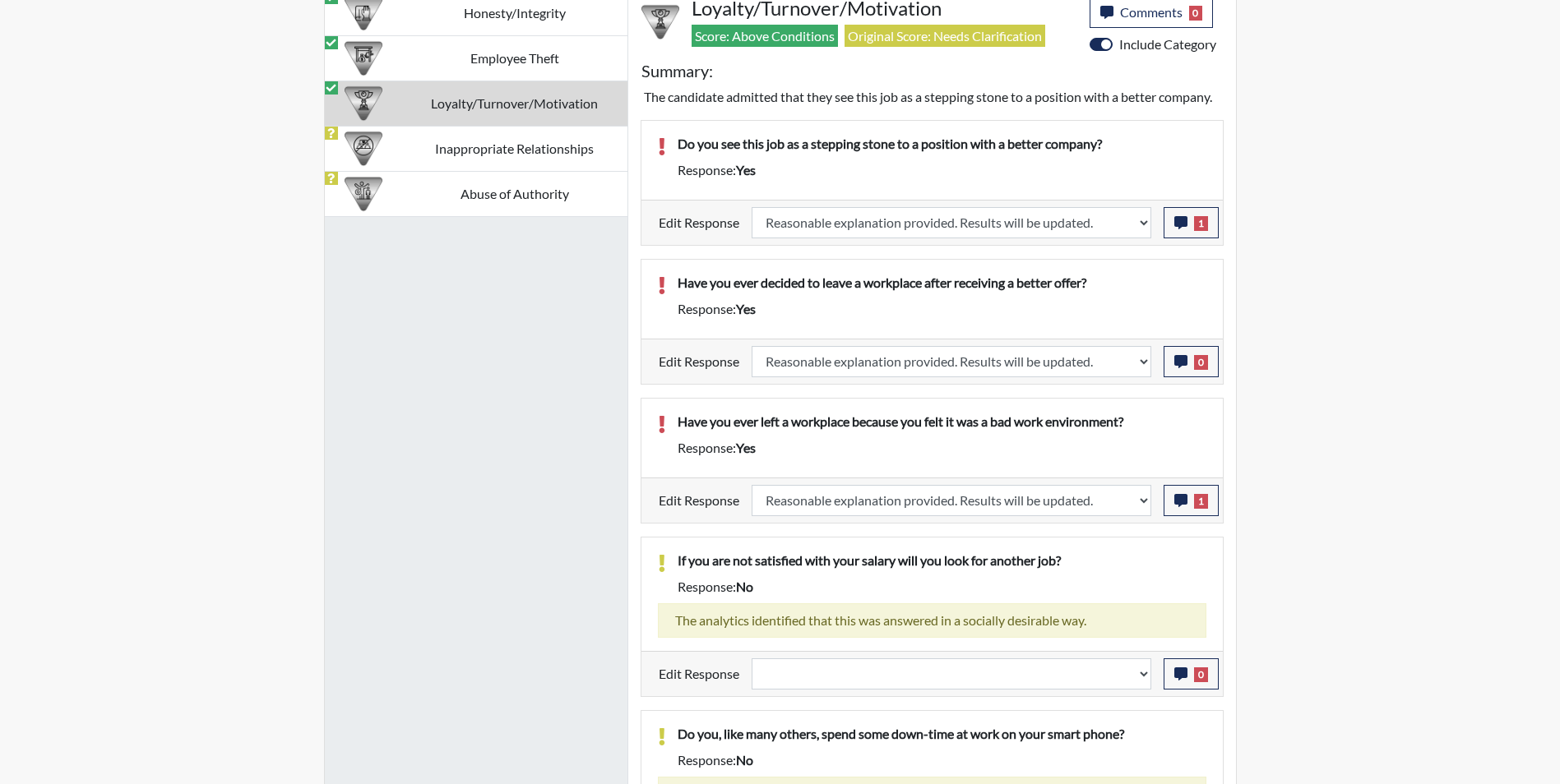
click at [502, 145] on td "Inappropriate Relationships" at bounding box center [515, 148] width 225 height 45
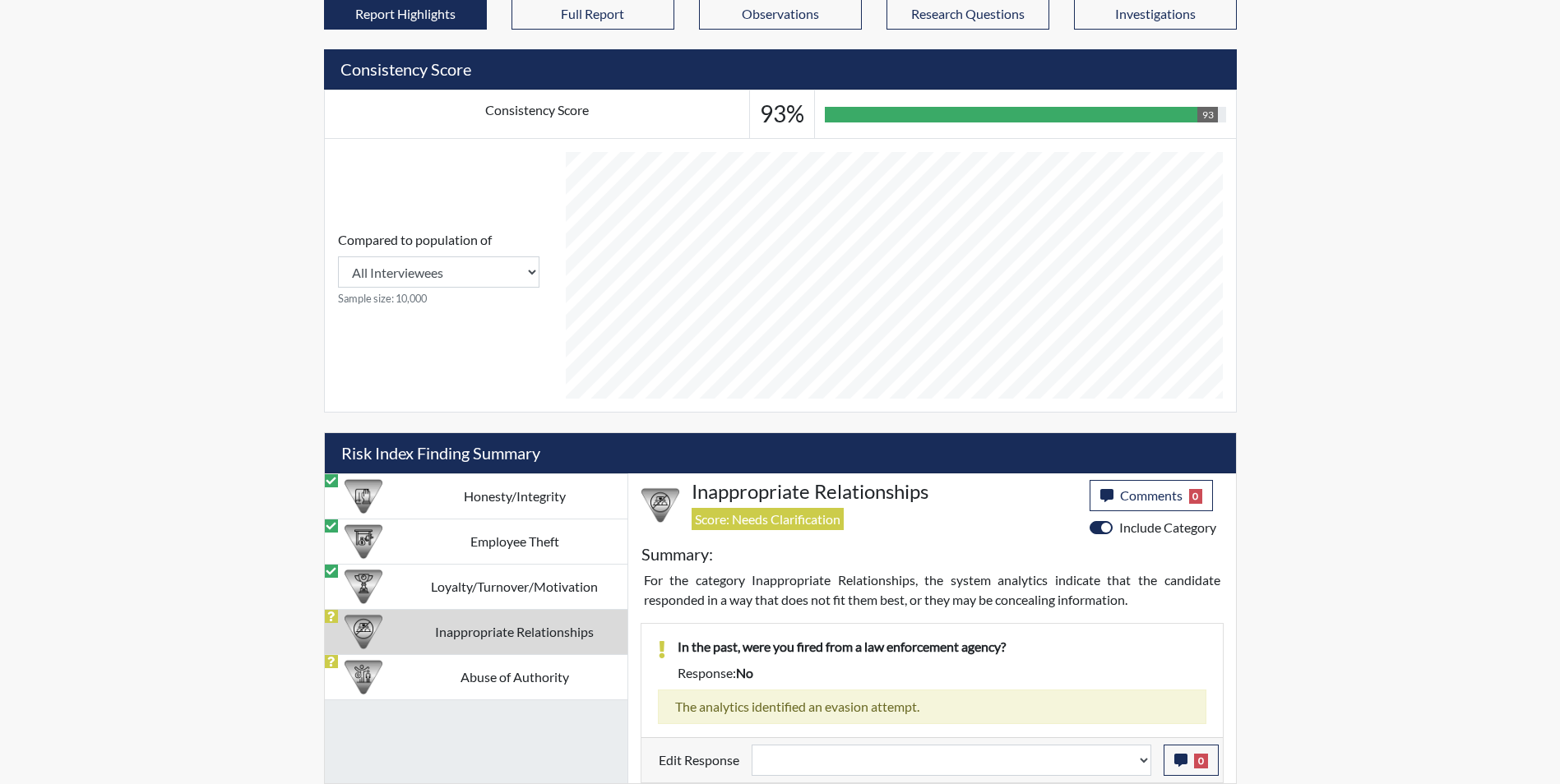
scroll to position [633, 0]
click at [848, 757] on select "Question is not relevant. Results will be updated. Reasonable explanation provi…" at bounding box center [951, 760] width 400 height 32
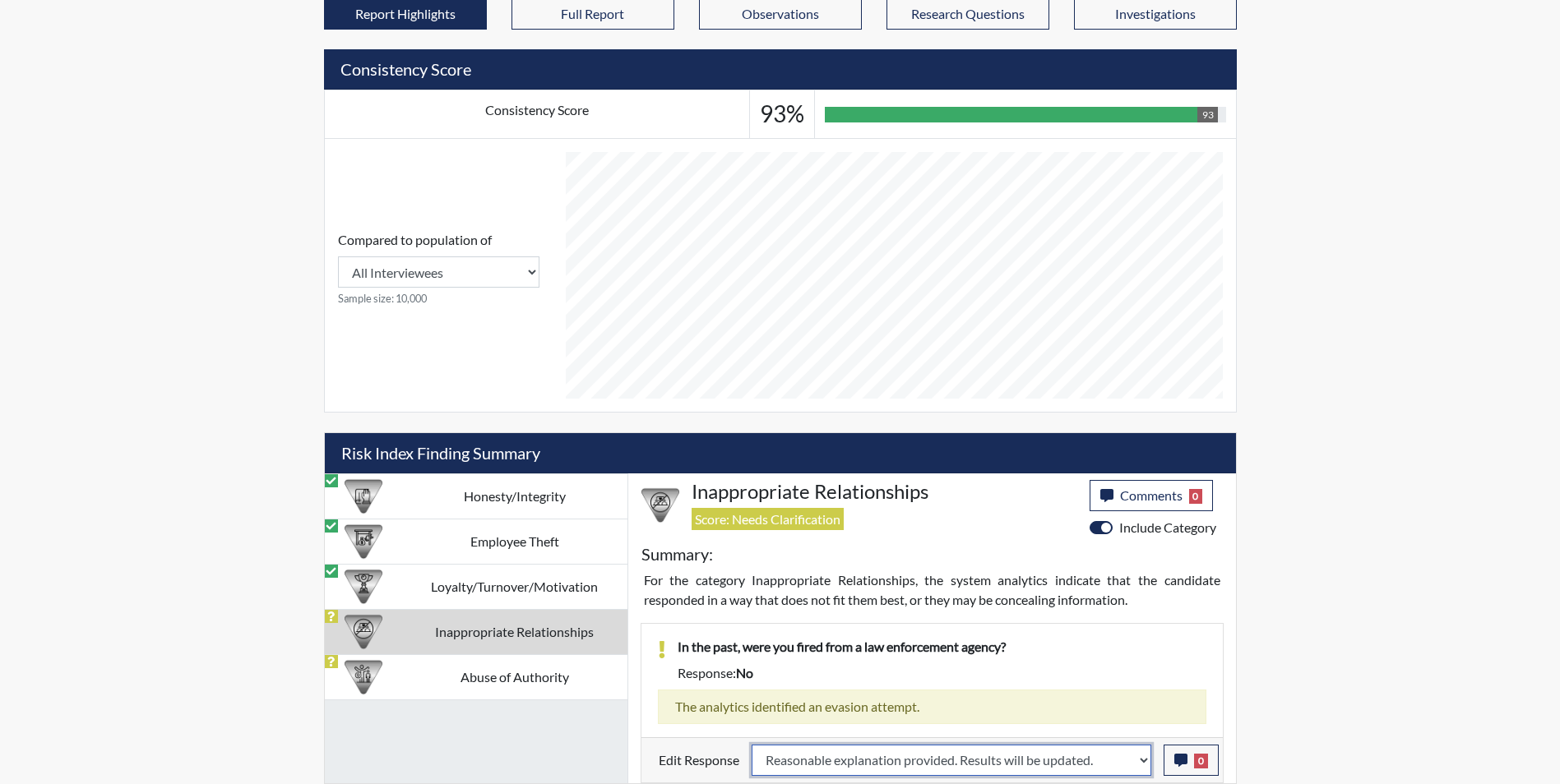
click at [752, 745] on select "Question is not relevant. Results will be updated. Reasonable explanation provi…" at bounding box center [951, 760] width 400 height 32
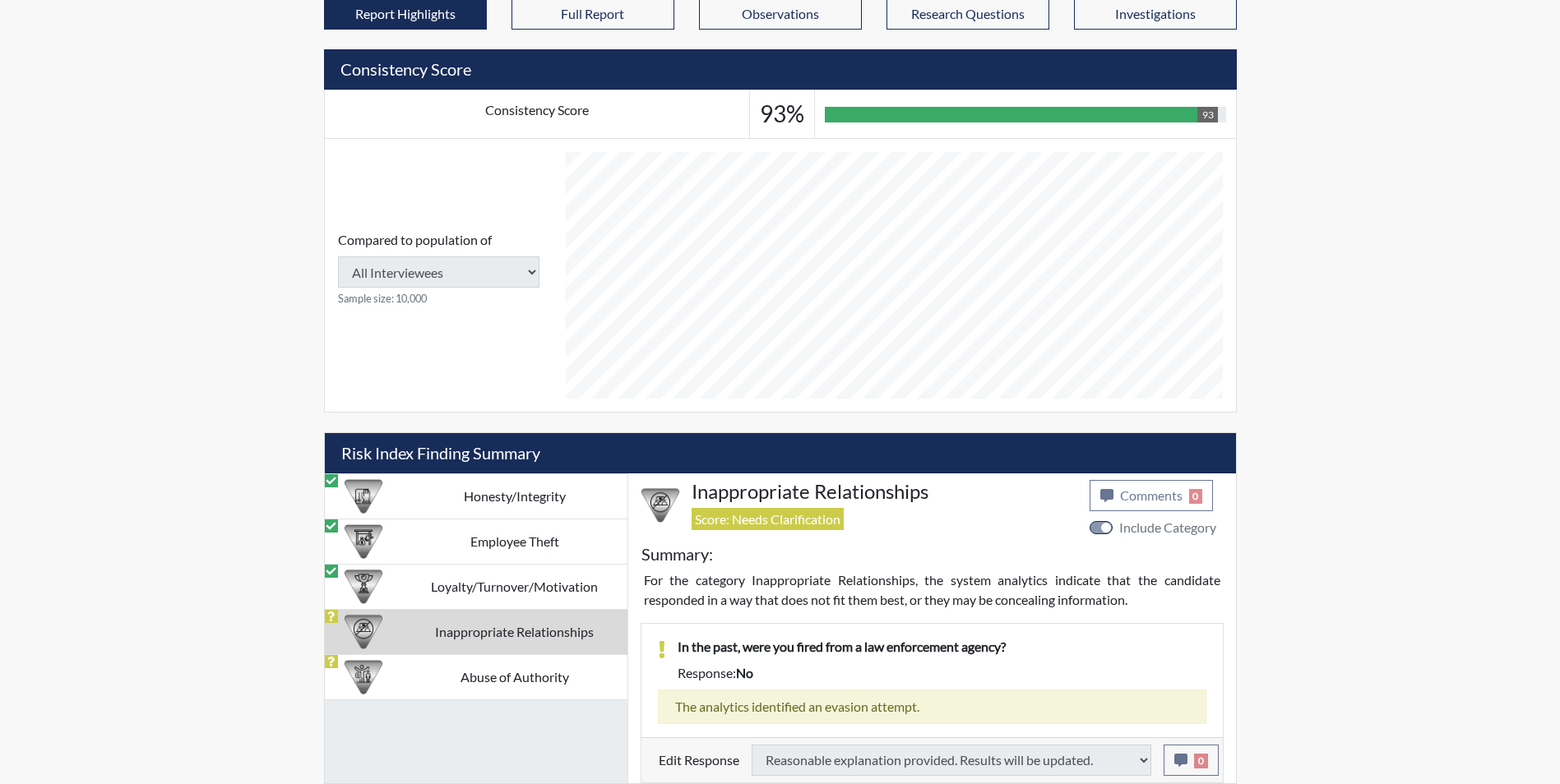
scroll to position [561, 0]
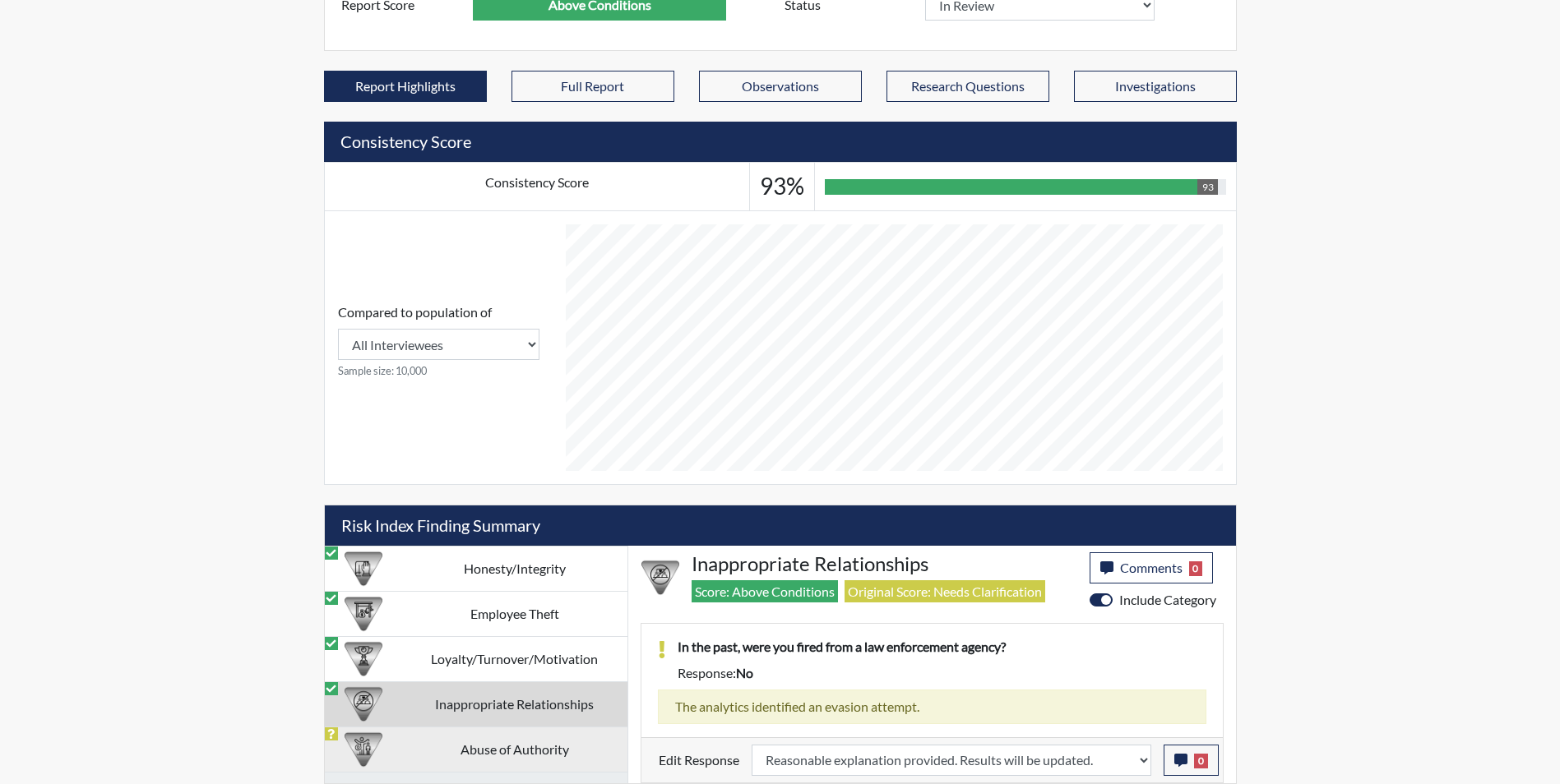
click at [413, 757] on td "Abuse of Authority" at bounding box center [515, 749] width 225 height 45
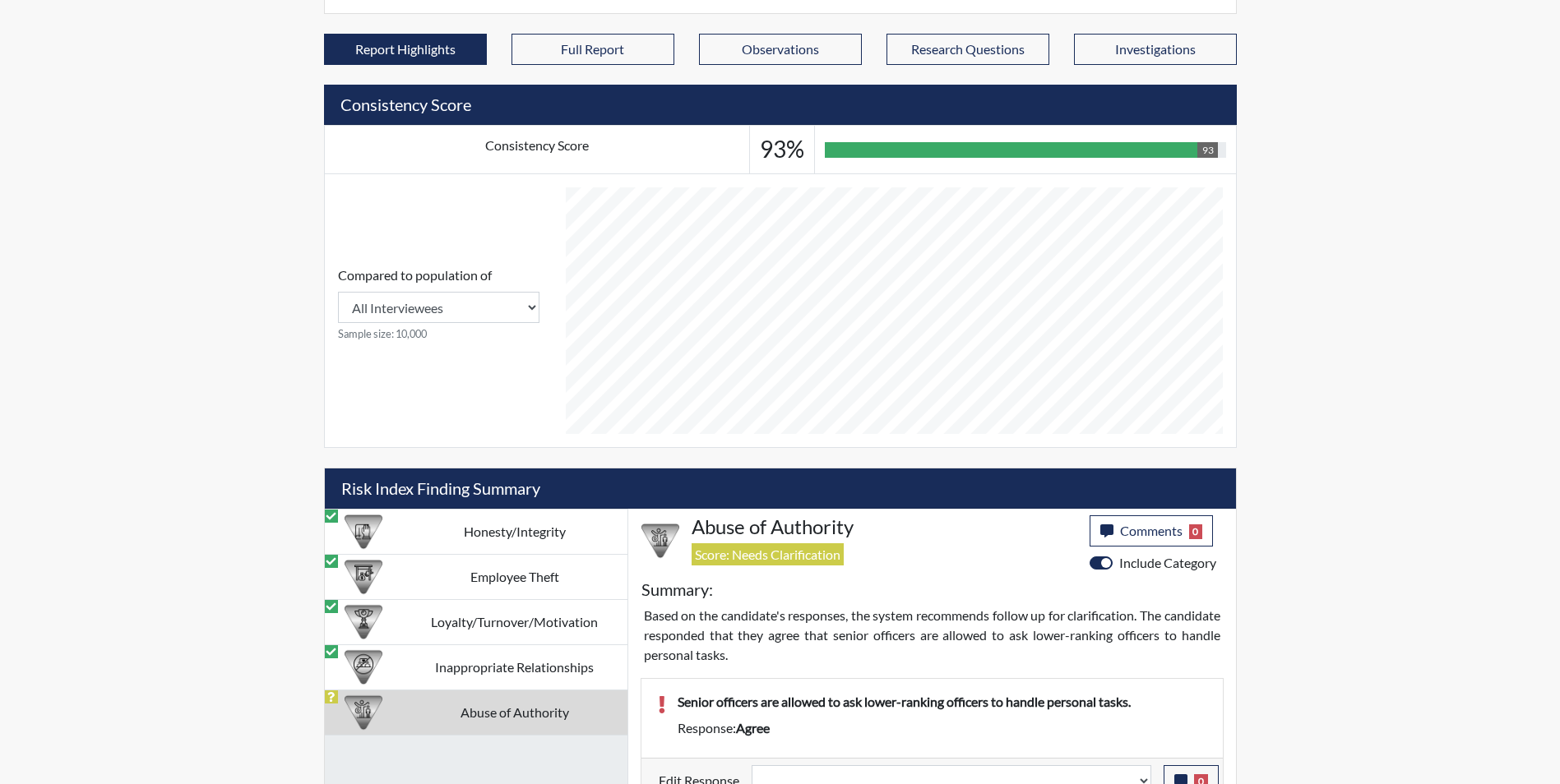
scroll to position [618, 0]
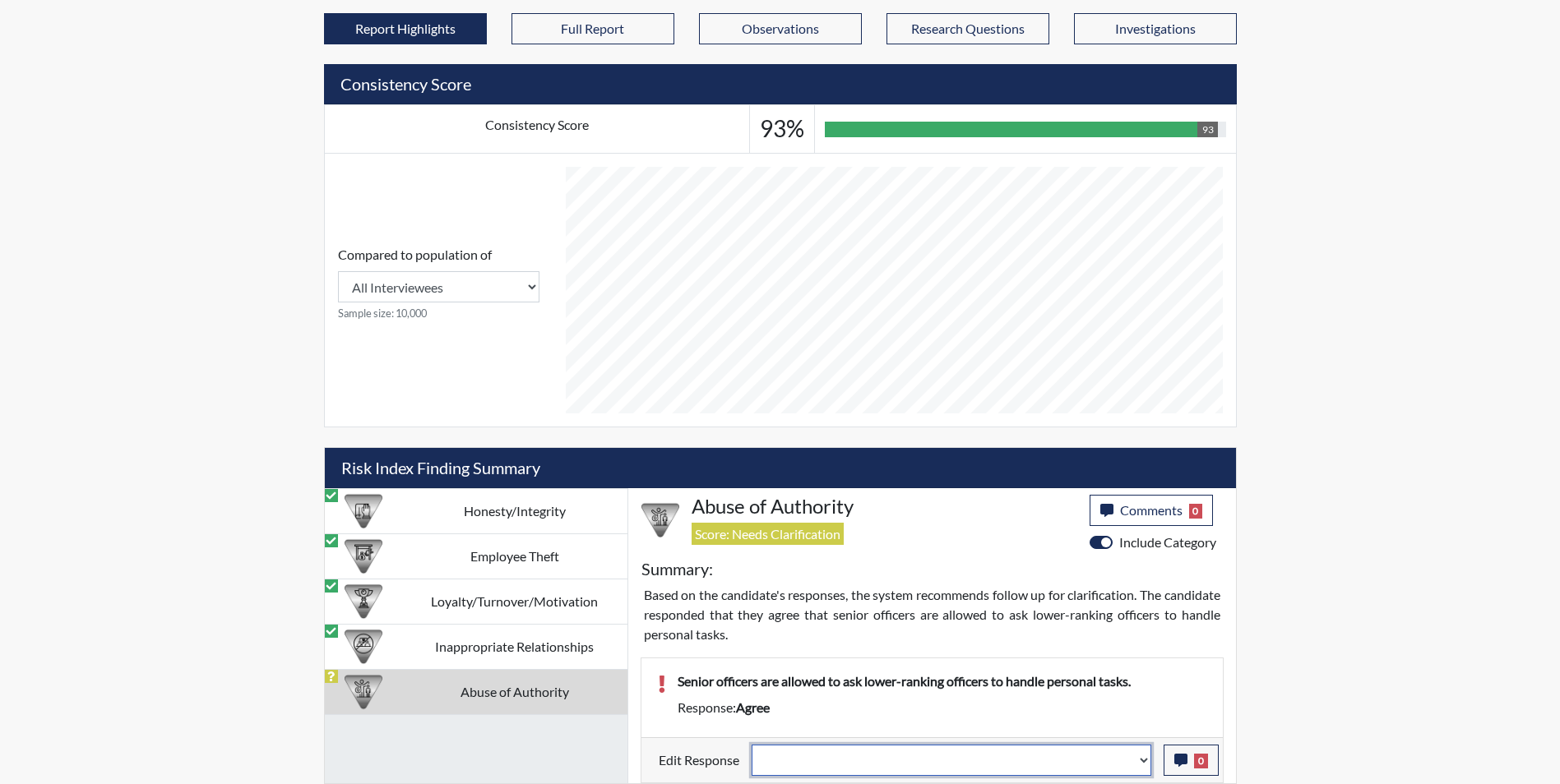
click at [868, 760] on select "Question is not relevant. Results will be updated. Reasonable explanation provi…" at bounding box center [951, 760] width 400 height 32
click at [752, 745] on select "Question is not relevant. Results will be updated. Reasonable explanation provi…" at bounding box center [951, 760] width 400 height 32
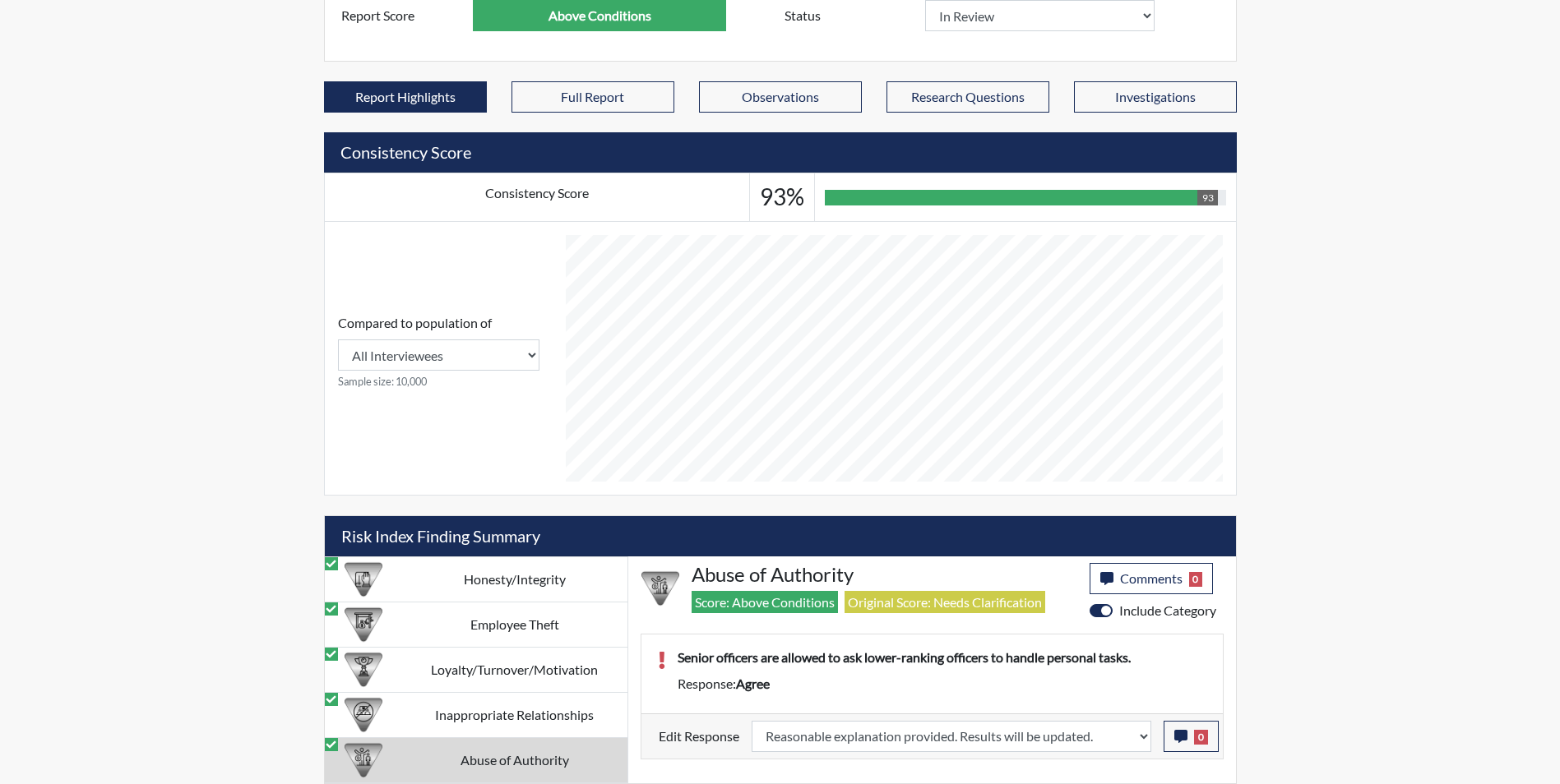
scroll to position [273, 683]
click at [1179, 737] on icon "button" at bounding box center [1181, 736] width 13 height 13
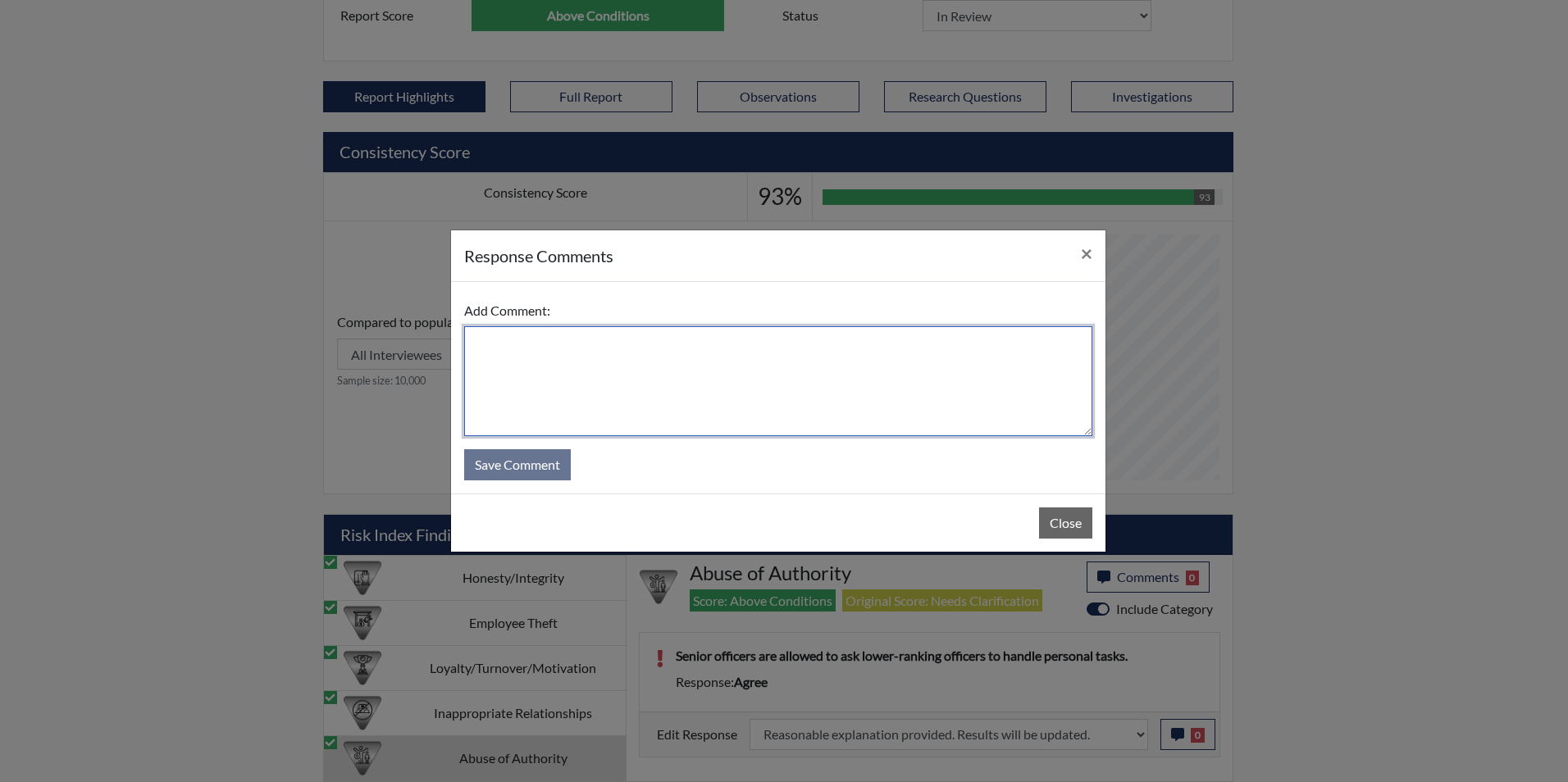
click at [598, 400] on textarea at bounding box center [778, 381] width 628 height 110
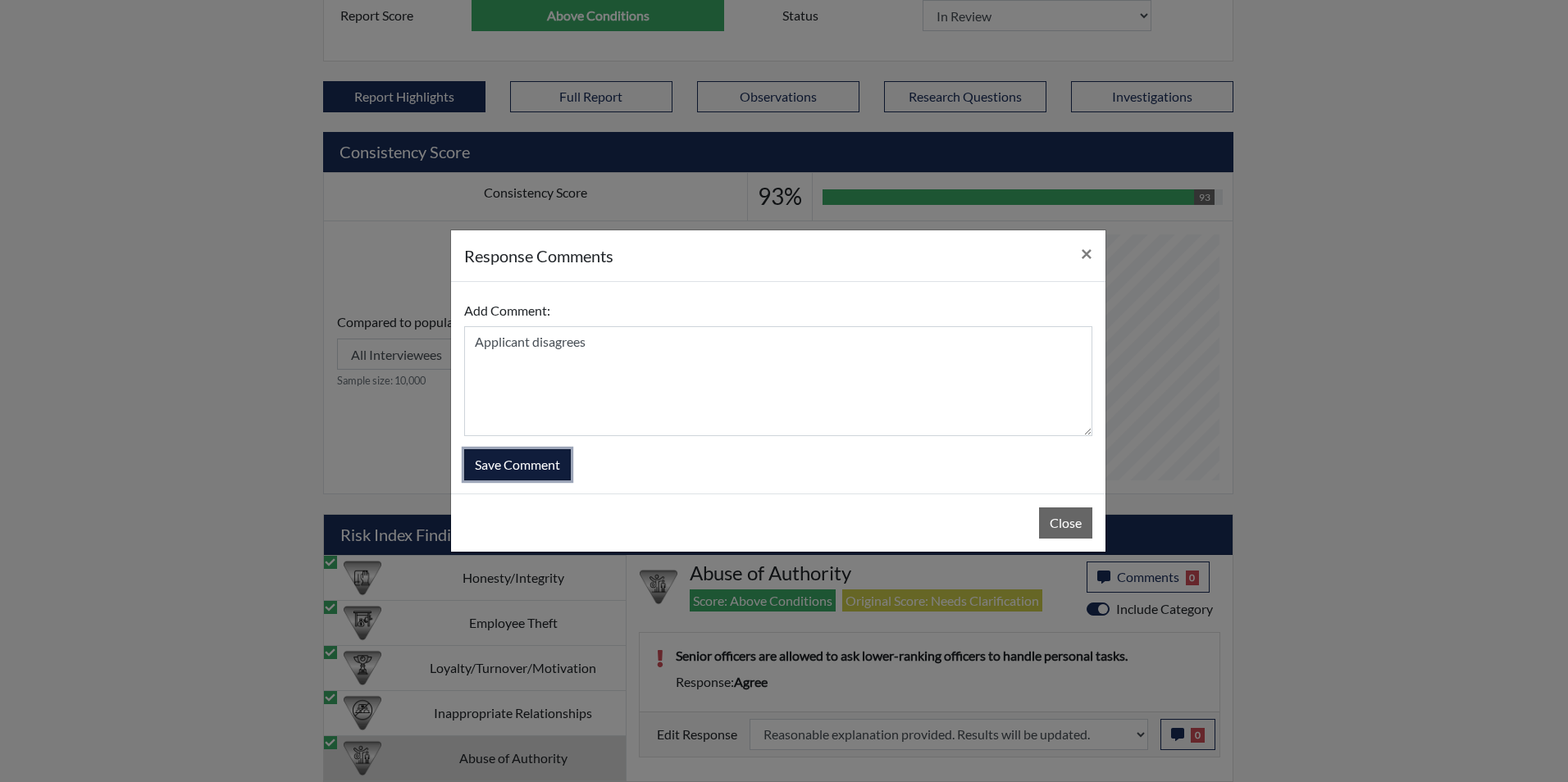
click at [529, 472] on button "Save Comment" at bounding box center [517, 464] width 107 height 32
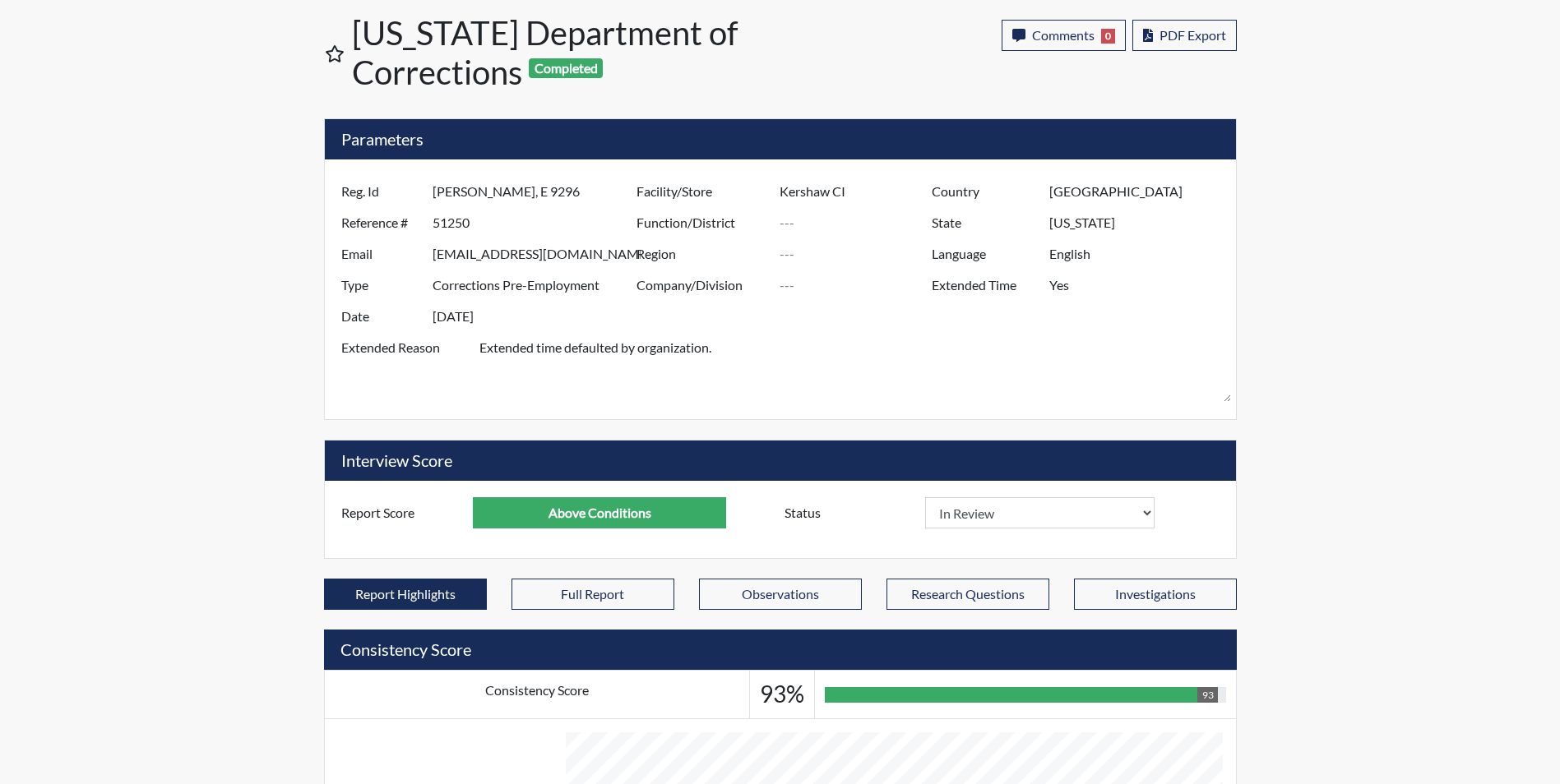
scroll to position [0, 0]
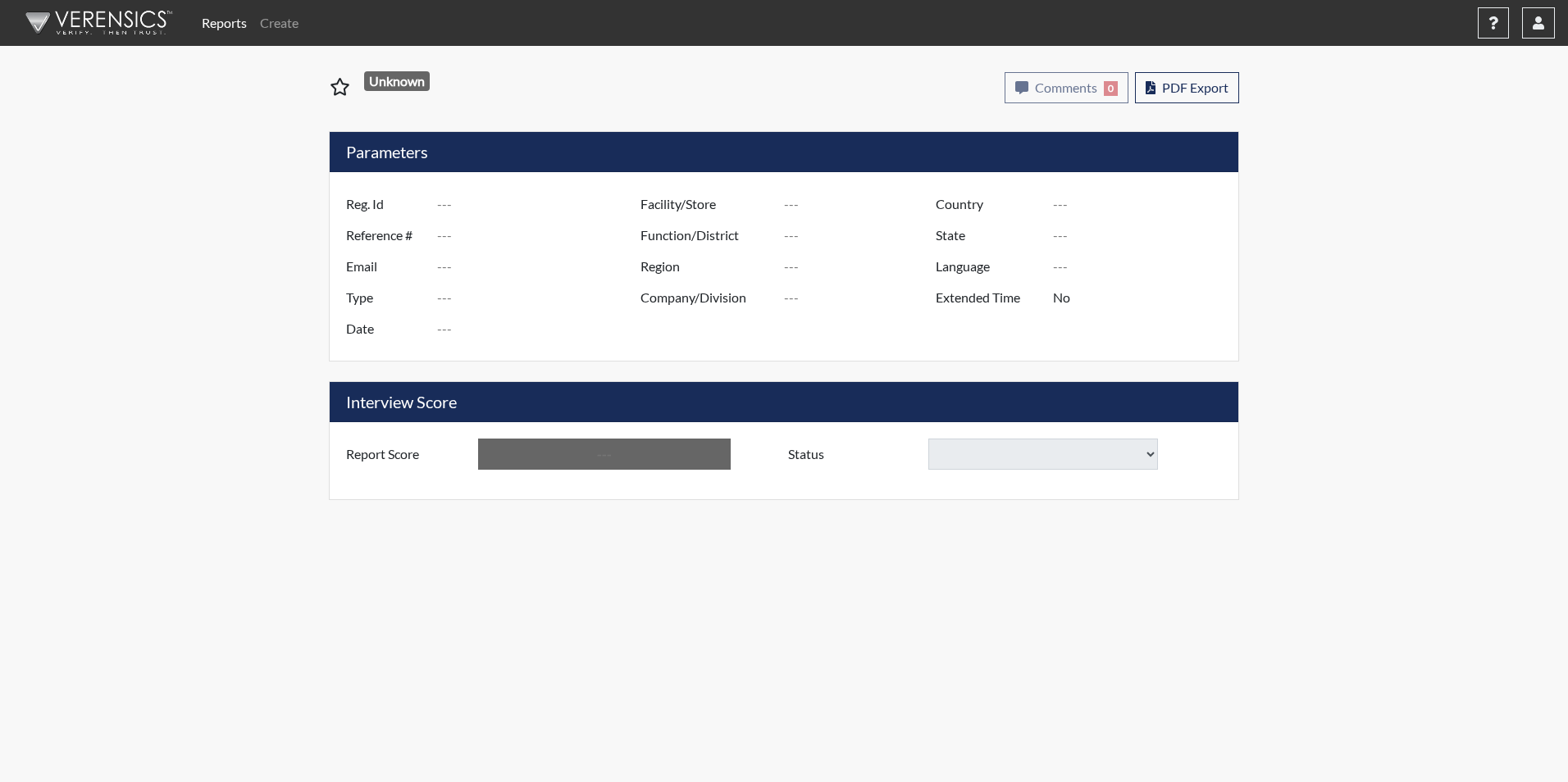
type input "jelarabi3207"
type input "48297"
type input "[EMAIL_ADDRESS][DOMAIN_NAME]"
type input "Corrections Pre-Employment"
type input "[DATE]"
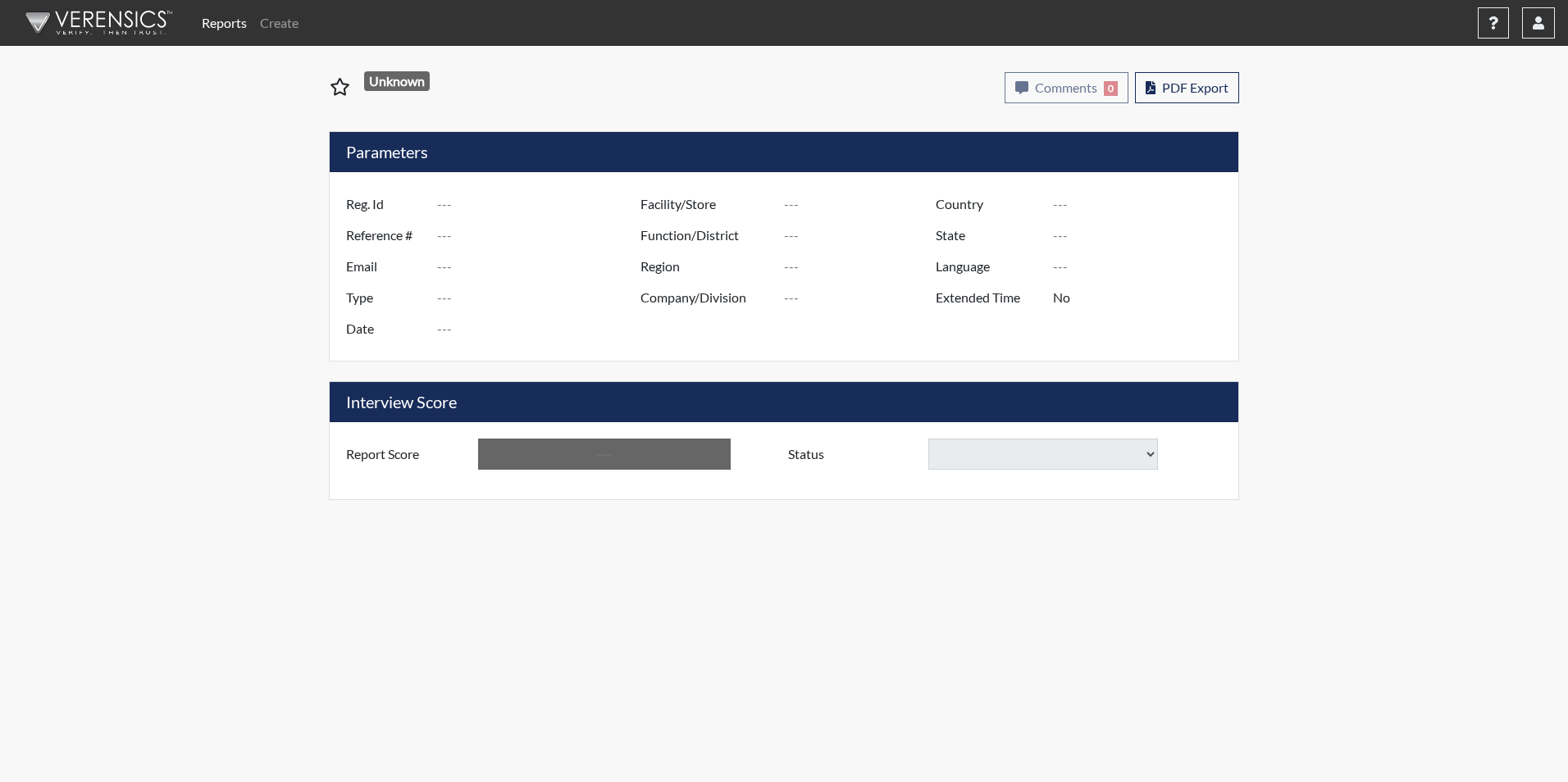
type input "Allendale CI"
type input "[GEOGRAPHIC_DATA]"
type input "[US_STATE]"
type input "English"
type input "Yes"
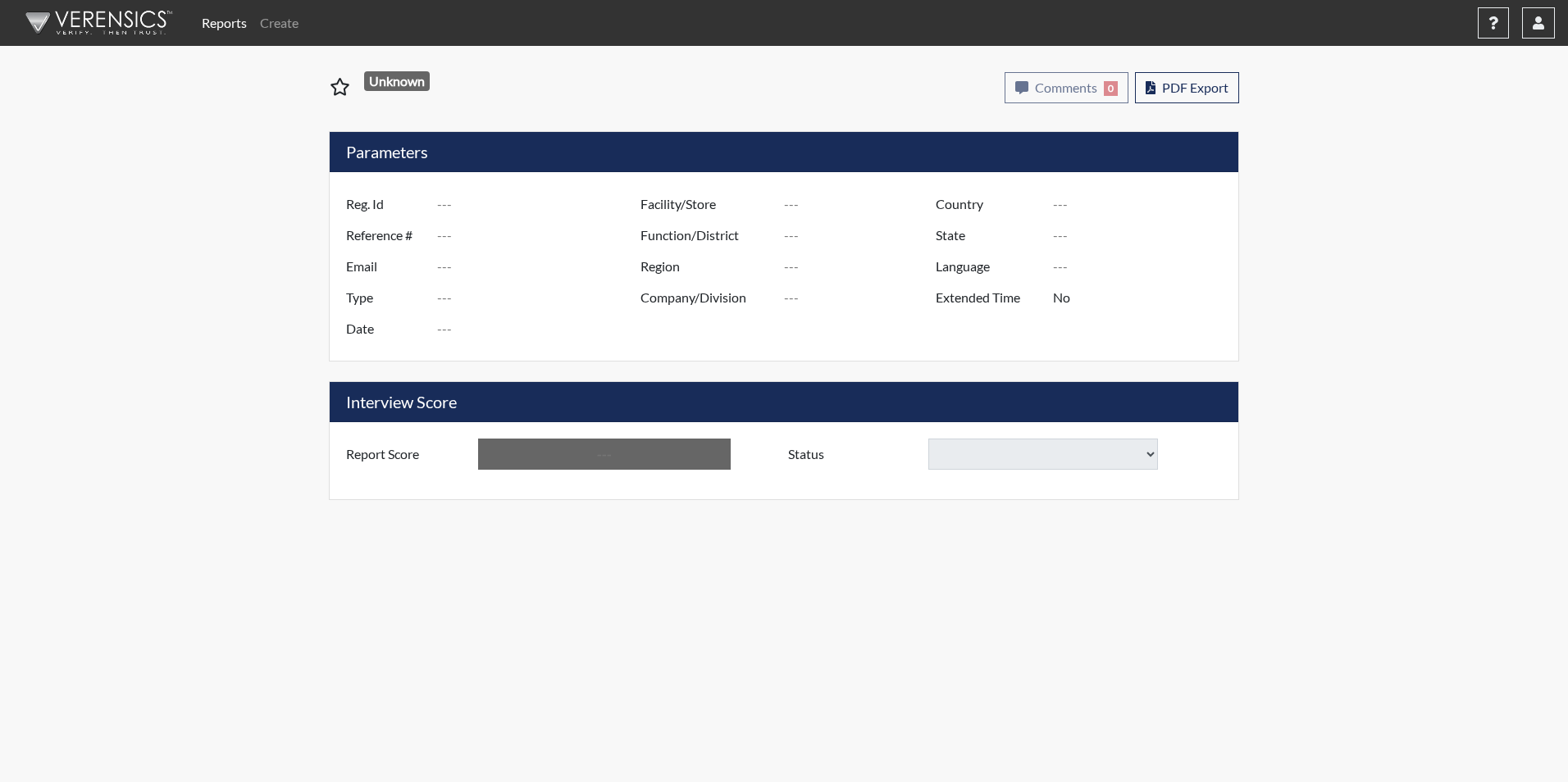
type input "Above Conditions"
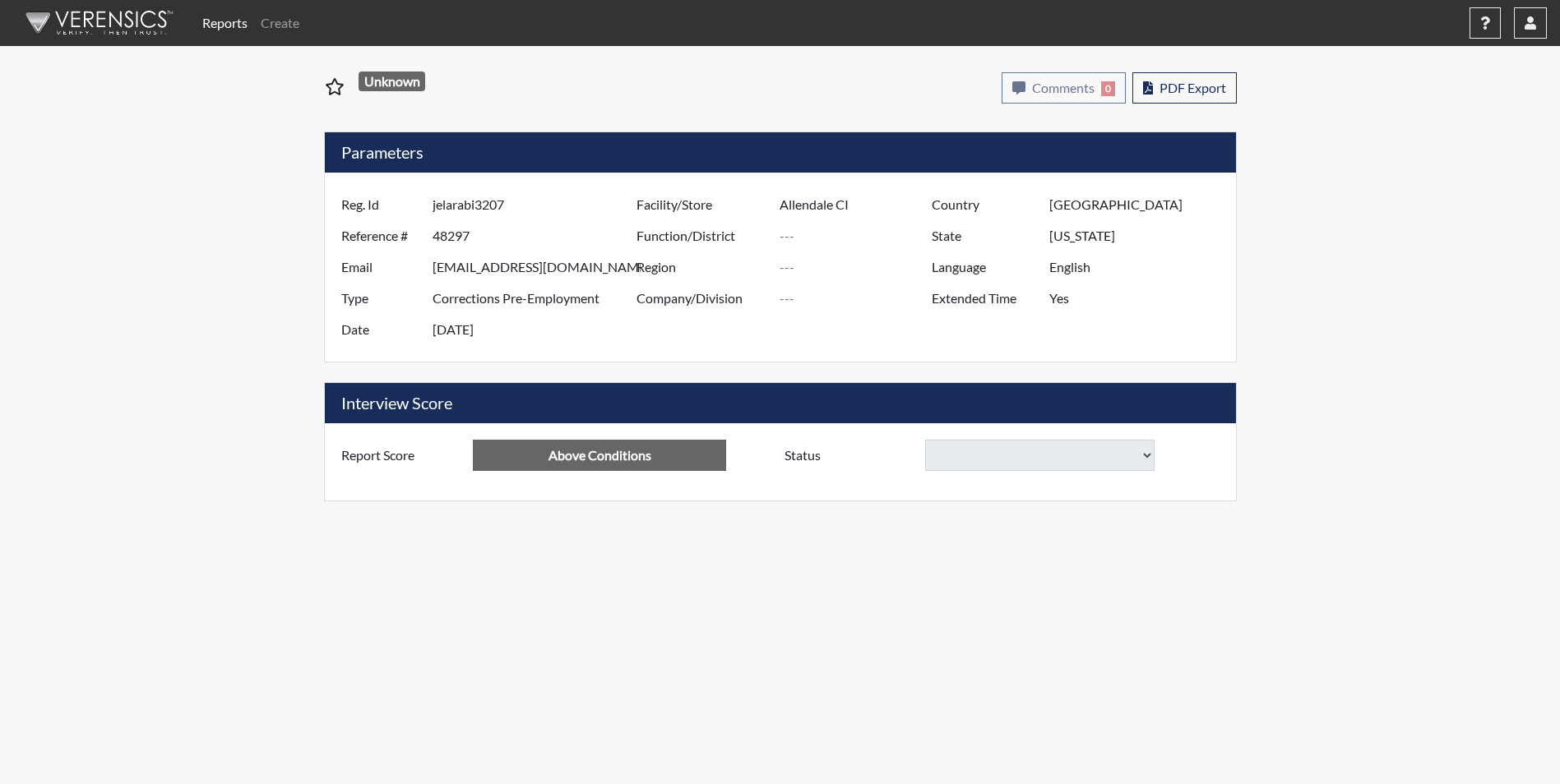
select select "reasonable-explanation-provided"
